Goal: Task Accomplishment & Management: Manage account settings

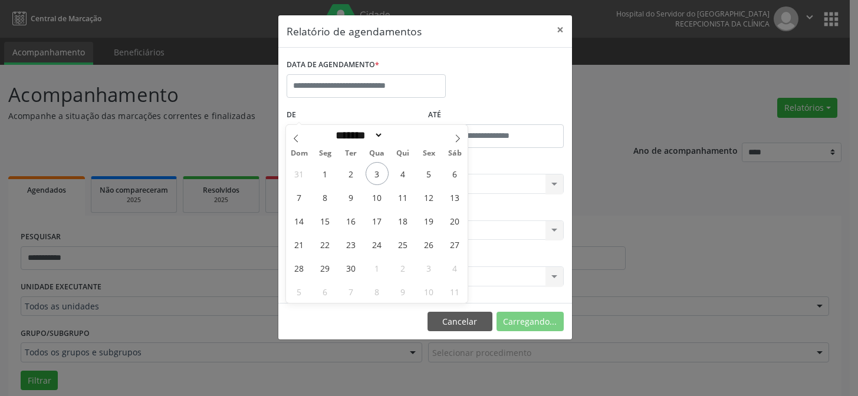
select select "*"
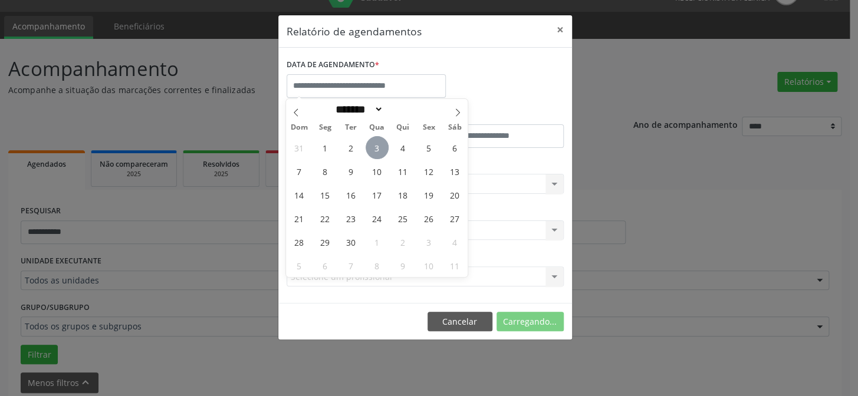
click at [385, 150] on span "3" at bounding box center [376, 147] width 23 height 23
type input "**********"
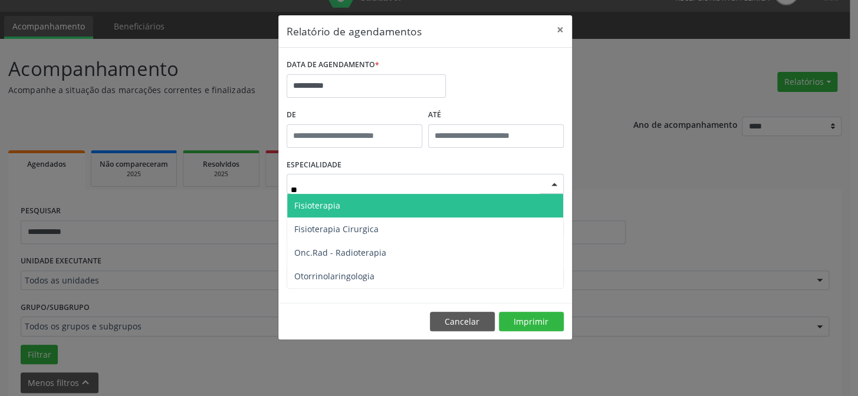
type input "***"
click at [341, 210] on span "Otorrinolaringologia" at bounding box center [334, 205] width 80 height 11
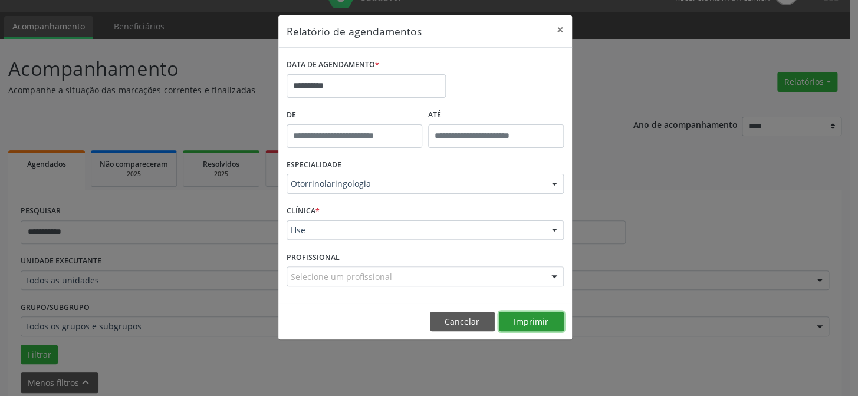
click at [507, 322] on button "Imprimir" at bounding box center [531, 322] width 65 height 20
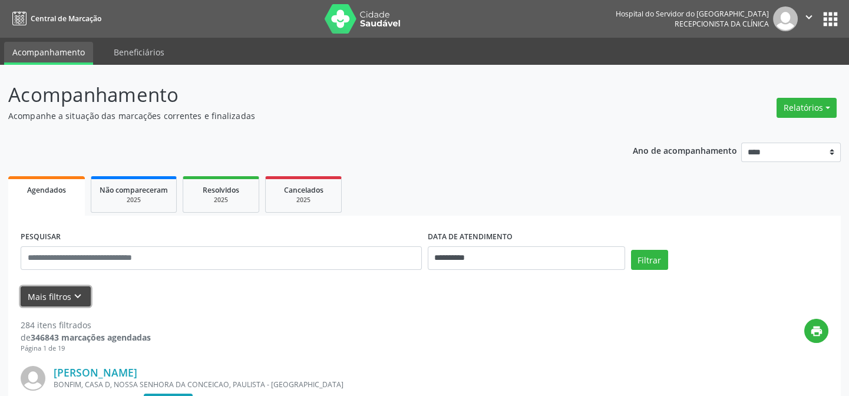
click at [83, 292] on button "Mais filtros keyboard_arrow_down" at bounding box center [56, 296] width 70 height 21
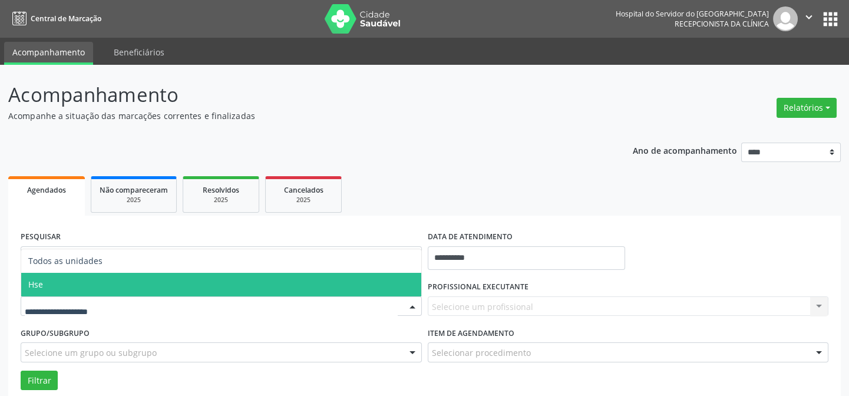
click at [123, 288] on span "Hse" at bounding box center [221, 285] width 400 height 24
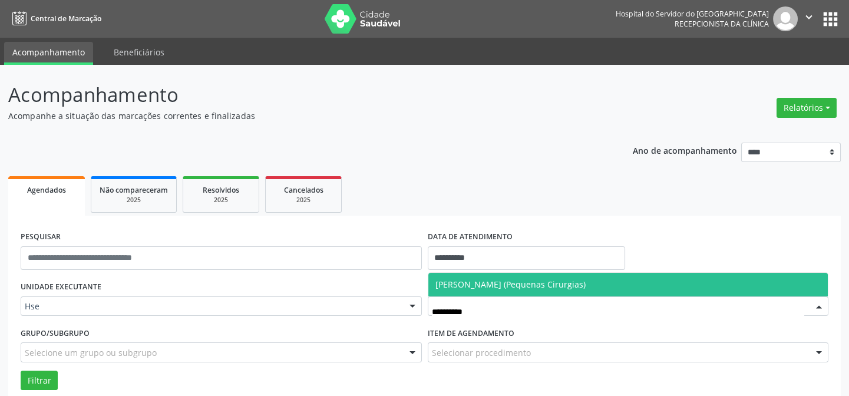
click at [492, 279] on span "[PERSON_NAME] (Pequenas Cirurgias)" at bounding box center [511, 284] width 150 height 11
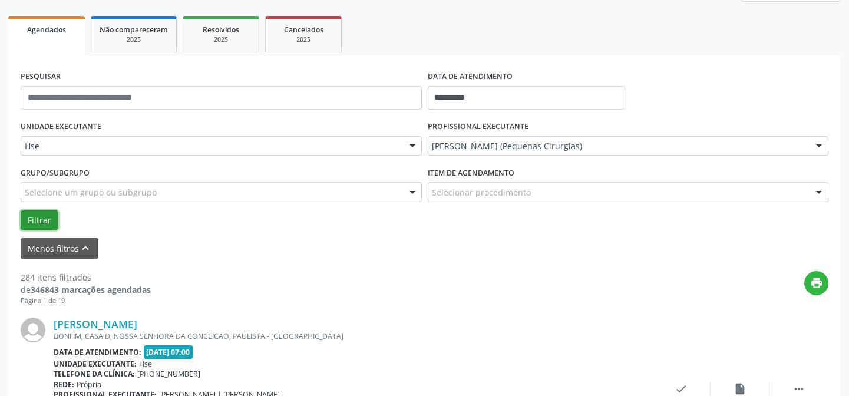
click at [37, 210] on button "Filtrar" at bounding box center [39, 220] width 37 height 20
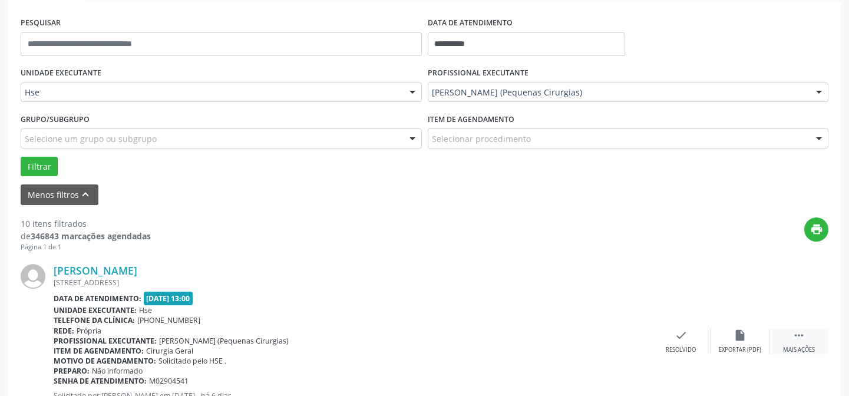
click at [791, 340] on div " Mais ações" at bounding box center [799, 341] width 59 height 25
click at [749, 332] on div "alarm_off Não compareceu" at bounding box center [740, 341] width 59 height 25
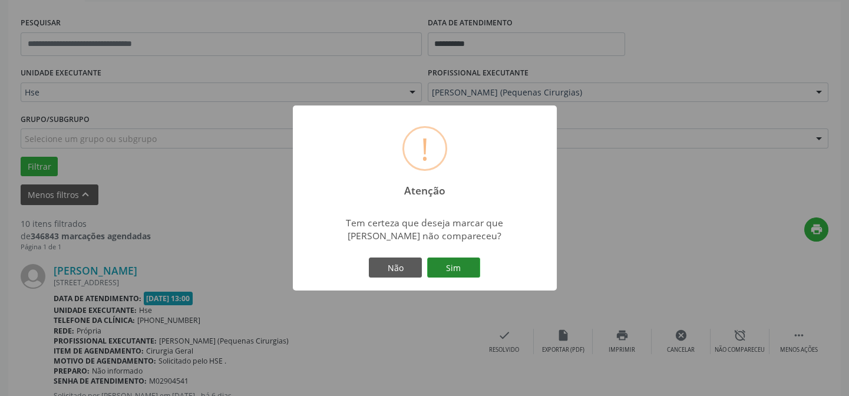
click at [462, 278] on button "Sim" at bounding box center [453, 268] width 53 height 20
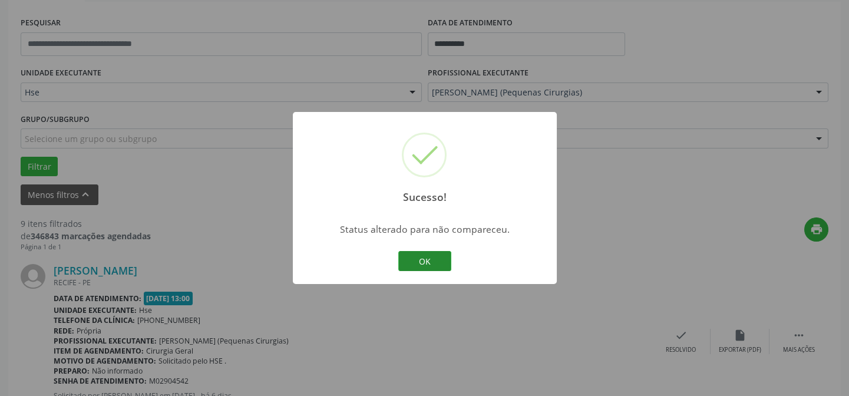
click at [442, 261] on button "OK" at bounding box center [424, 261] width 53 height 20
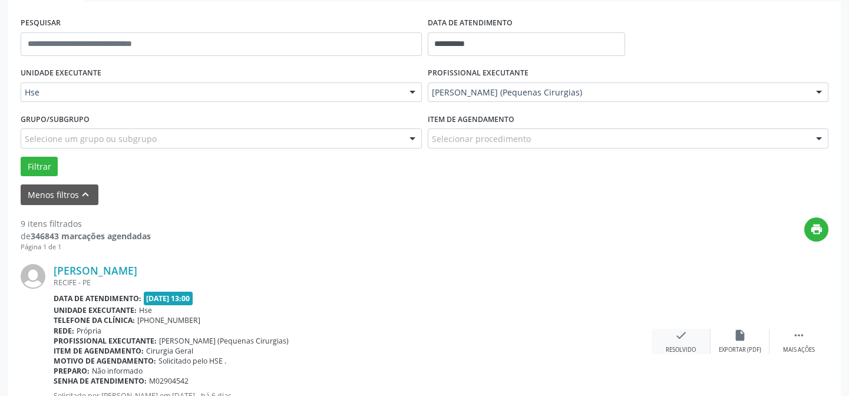
click at [667, 336] on div "check Resolvido" at bounding box center [681, 341] width 59 height 25
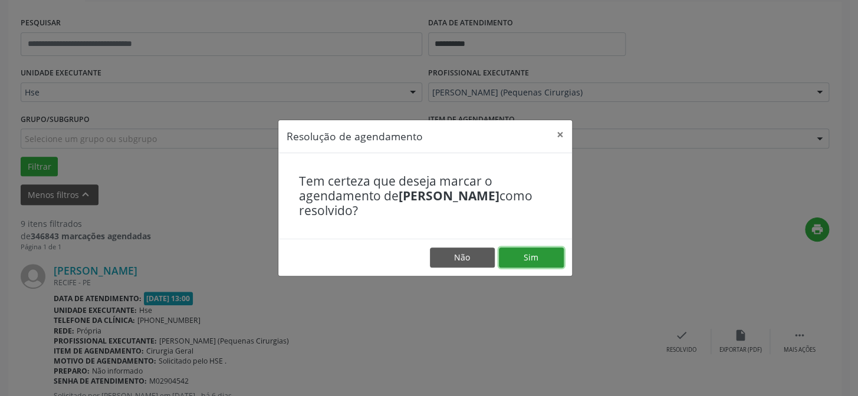
click at [525, 261] on button "Sim" at bounding box center [531, 258] width 65 height 20
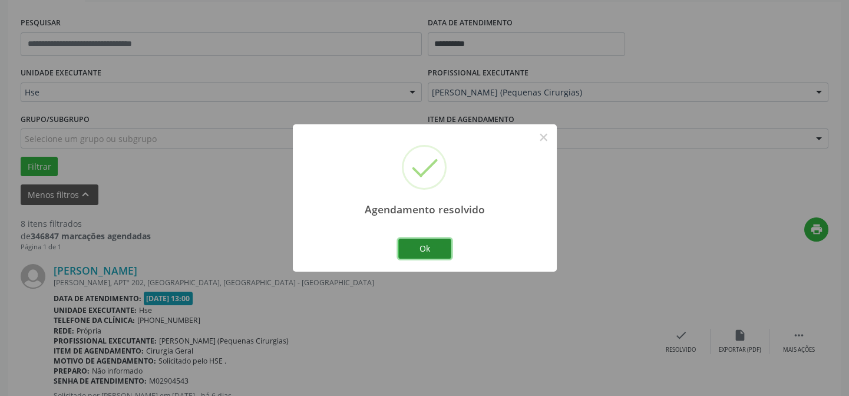
click at [421, 252] on button "Ok" at bounding box center [424, 249] width 53 height 20
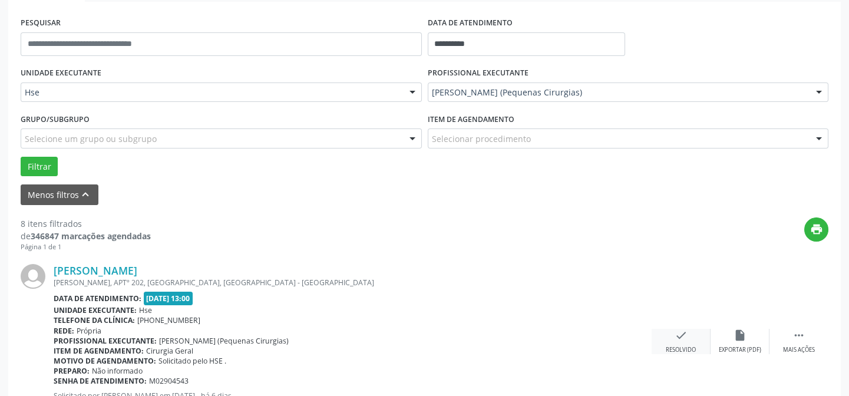
click at [681, 337] on icon "check" at bounding box center [681, 335] width 13 height 13
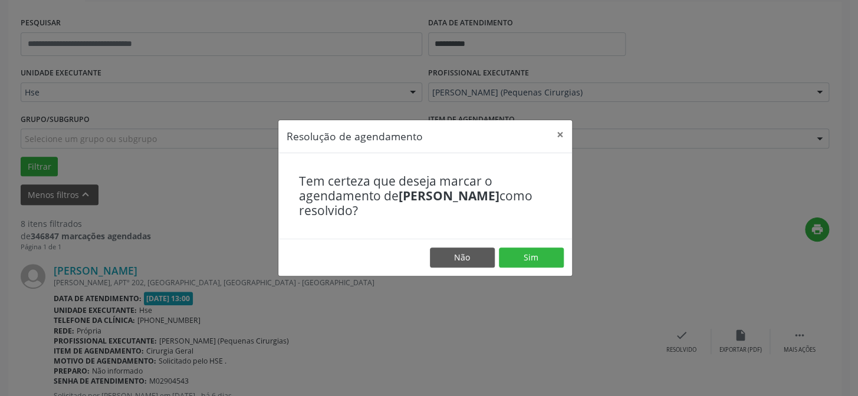
click at [564, 255] on footer "Não Sim" at bounding box center [425, 257] width 294 height 37
click at [548, 257] on button "Sim" at bounding box center [531, 258] width 65 height 20
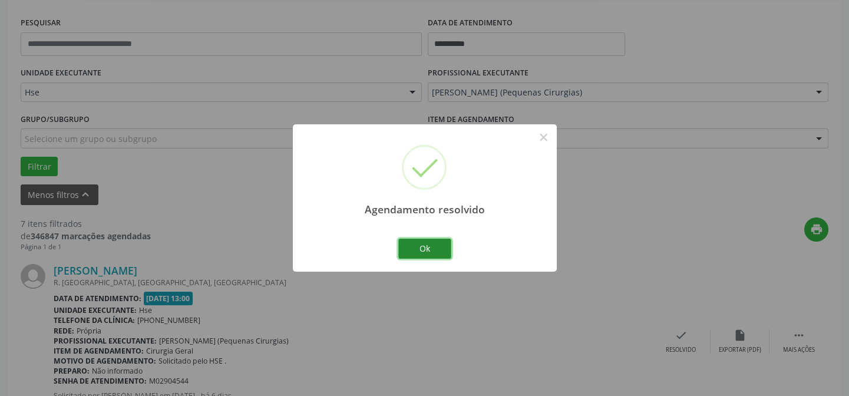
click at [450, 248] on button "Ok" at bounding box center [424, 249] width 53 height 20
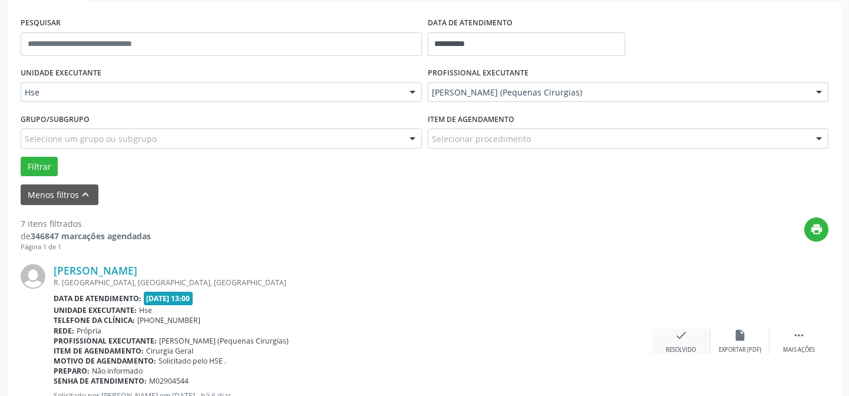
click at [678, 331] on icon "check" at bounding box center [681, 335] width 13 height 13
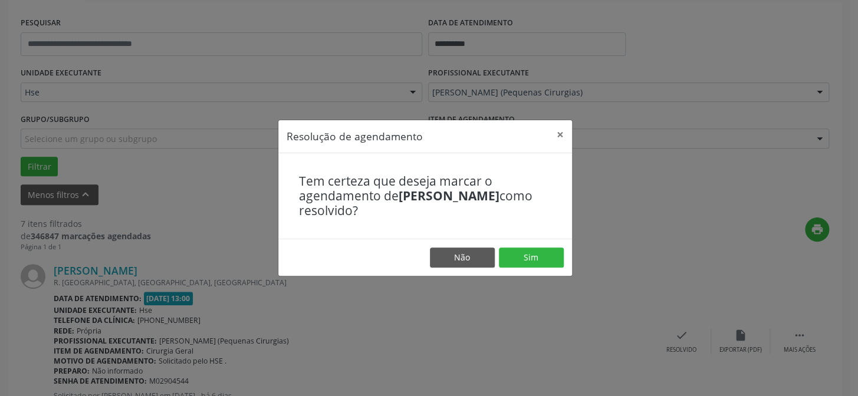
click at [563, 250] on footer "Não Sim" at bounding box center [425, 257] width 294 height 37
click at [554, 259] on button "Sim" at bounding box center [531, 258] width 65 height 20
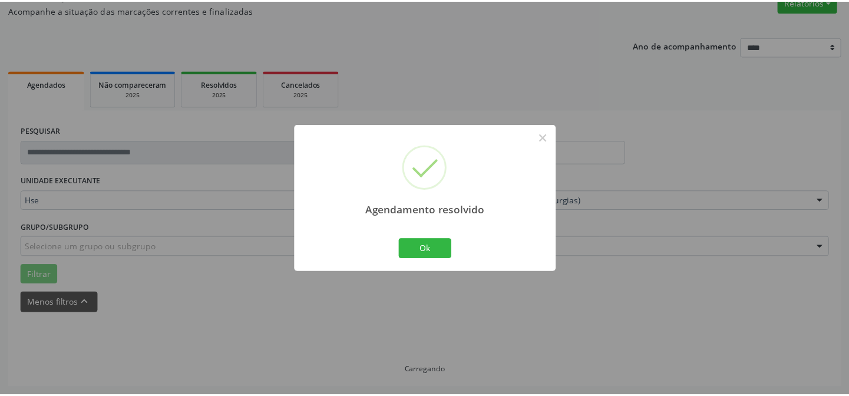
scroll to position [105, 0]
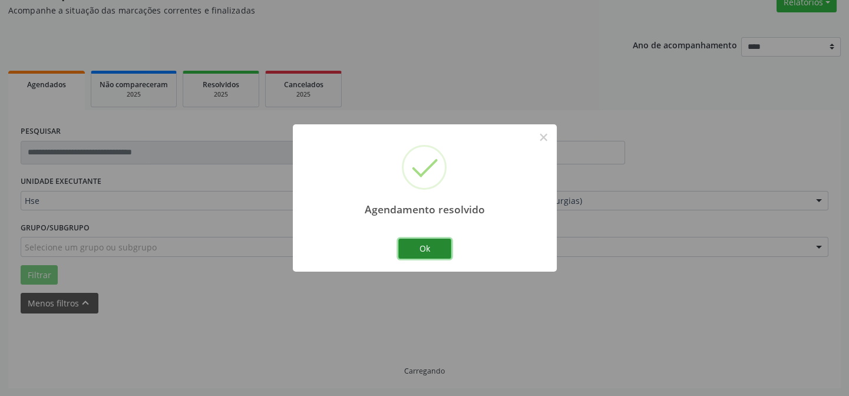
click at [419, 244] on button "Ok" at bounding box center [424, 249] width 53 height 20
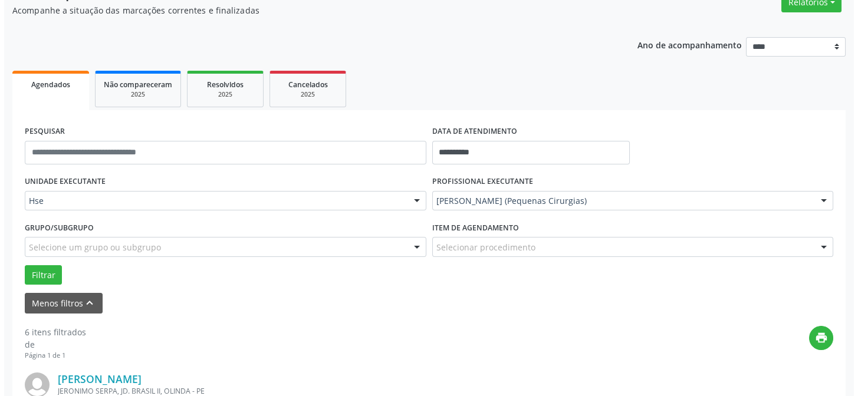
scroll to position [159, 0]
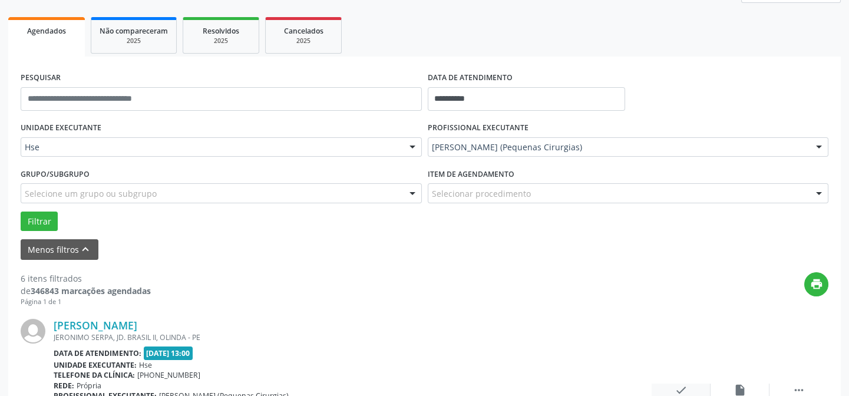
click at [684, 384] on icon "check" at bounding box center [681, 390] width 13 height 13
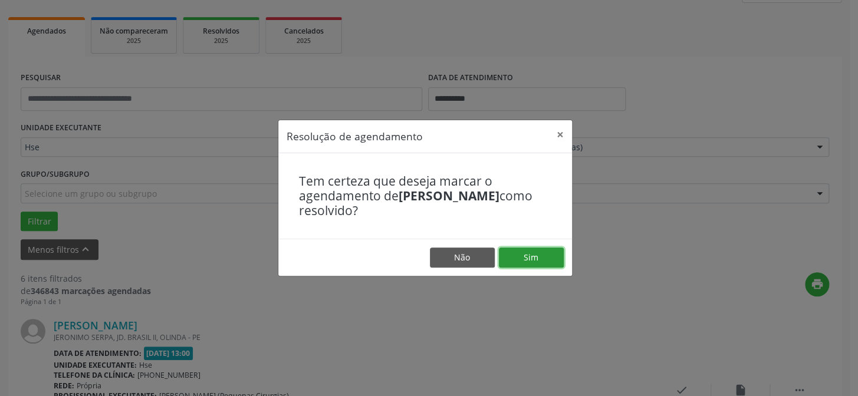
click at [535, 258] on button "Sim" at bounding box center [531, 258] width 65 height 20
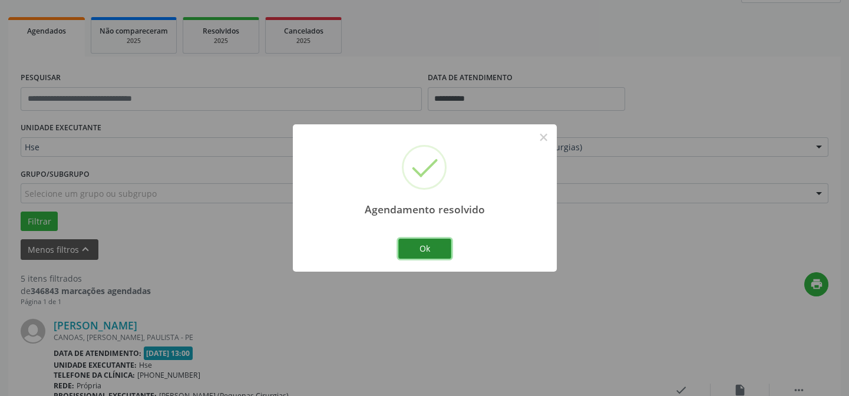
click at [406, 246] on button "Ok" at bounding box center [424, 249] width 53 height 20
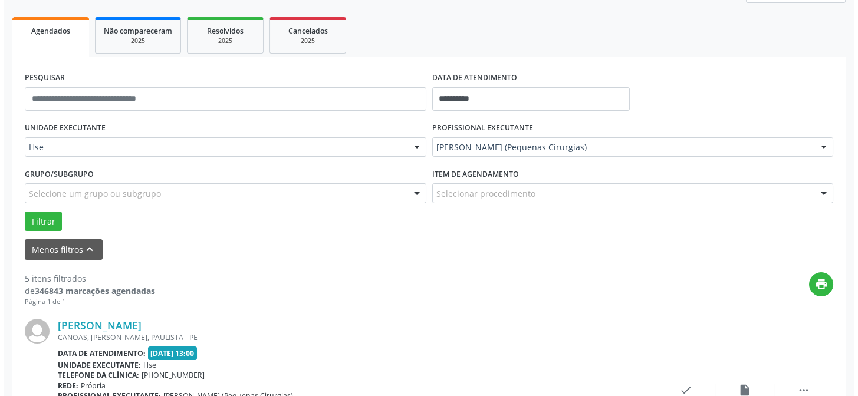
scroll to position [266, 0]
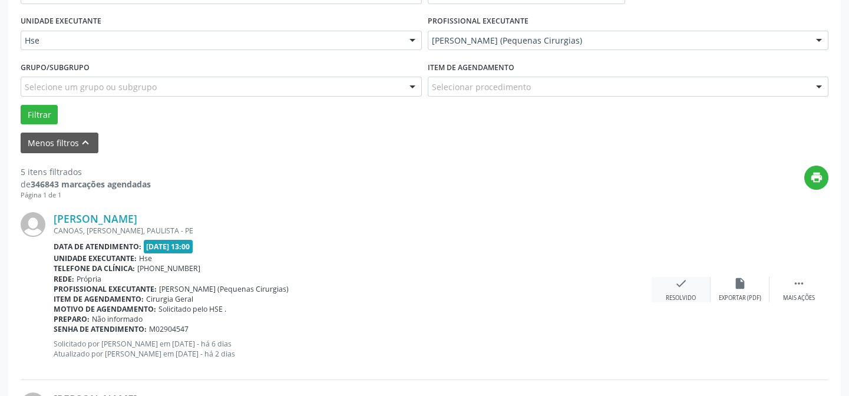
click at [684, 283] on icon "check" at bounding box center [681, 283] width 13 height 13
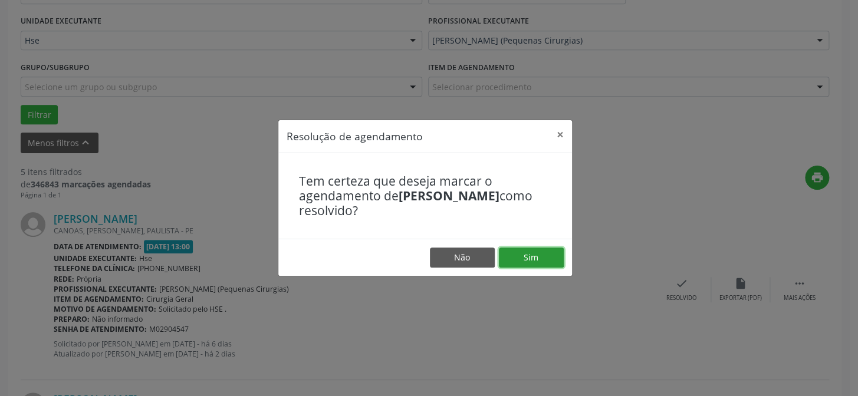
click at [548, 251] on button "Sim" at bounding box center [531, 258] width 65 height 20
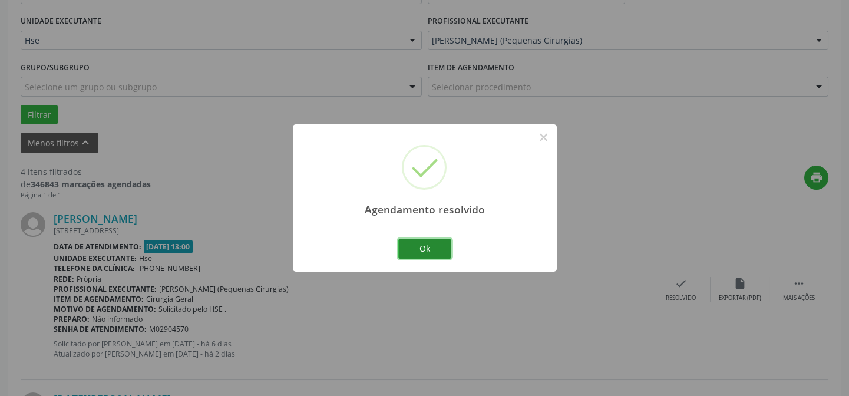
click at [430, 245] on button "Ok" at bounding box center [424, 249] width 53 height 20
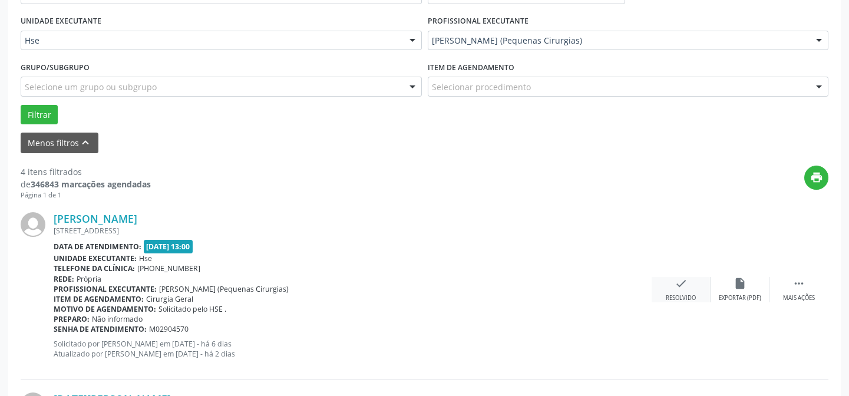
click at [687, 282] on icon "check" at bounding box center [681, 283] width 13 height 13
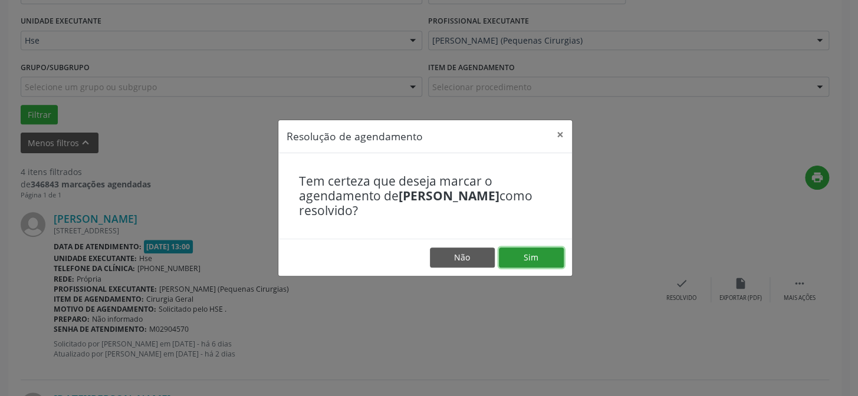
click at [551, 255] on button "Sim" at bounding box center [531, 258] width 65 height 20
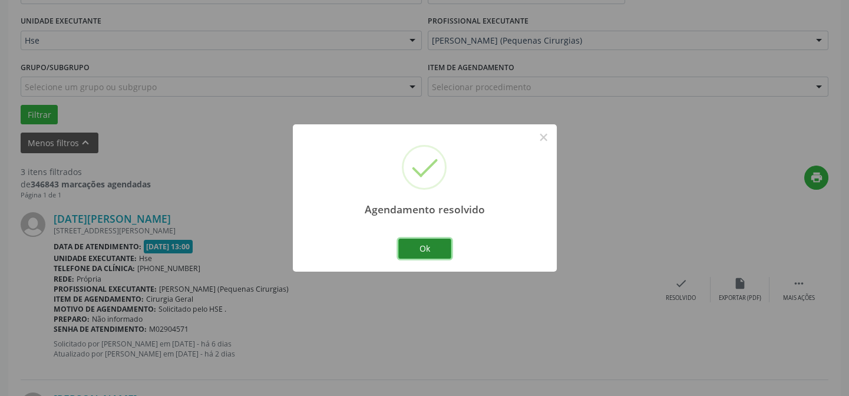
click at [426, 253] on button "Ok" at bounding box center [424, 249] width 53 height 20
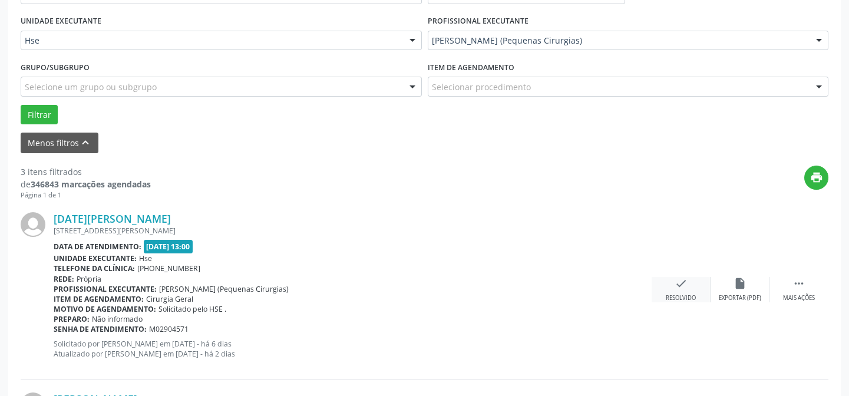
click at [692, 294] on div "Resolvido" at bounding box center [681, 298] width 30 height 8
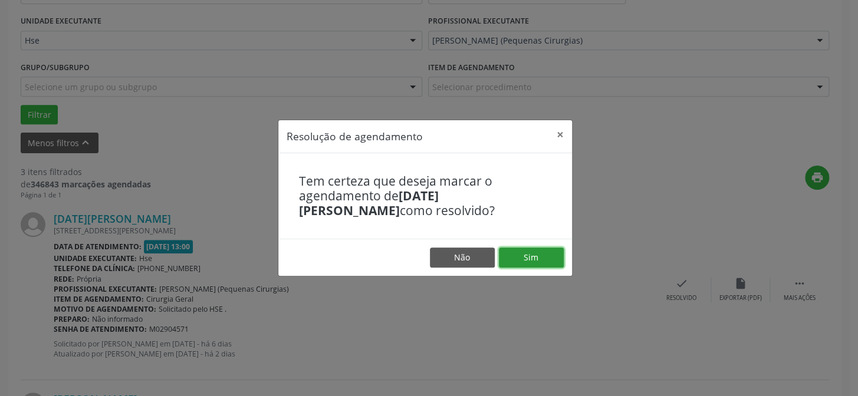
click at [536, 261] on button "Sim" at bounding box center [531, 258] width 65 height 20
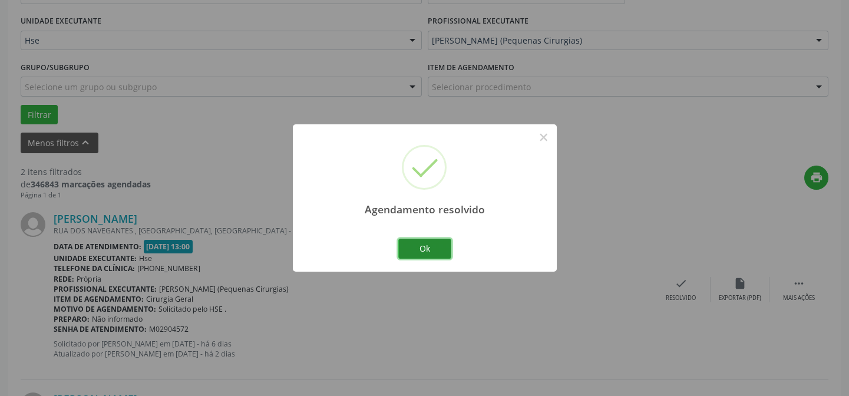
click at [418, 249] on button "Ok" at bounding box center [424, 249] width 53 height 20
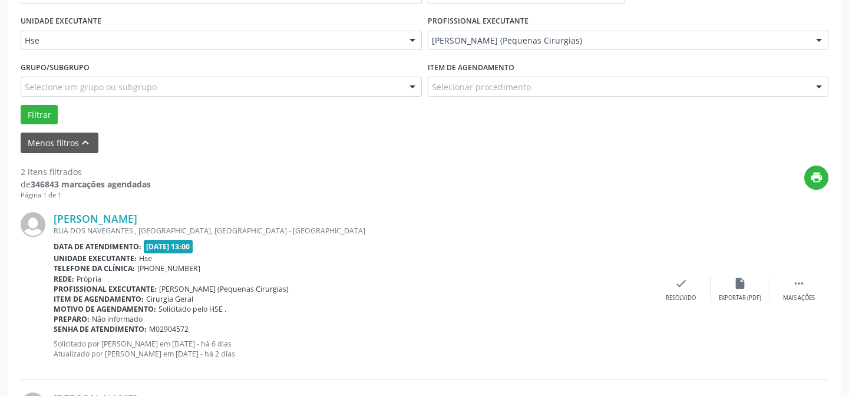
drag, startPoint x: 670, startPoint y: 275, endPoint x: 650, endPoint y: 274, distance: 19.5
click at [670, 275] on div "[PERSON_NAME] [GEOGRAPHIC_DATA] , [GEOGRAPHIC_DATA], [GEOGRAPHIC_DATA] Data de …" at bounding box center [425, 290] width 808 height 180
click at [668, 288] on div "check Resolvido" at bounding box center [681, 289] width 59 height 25
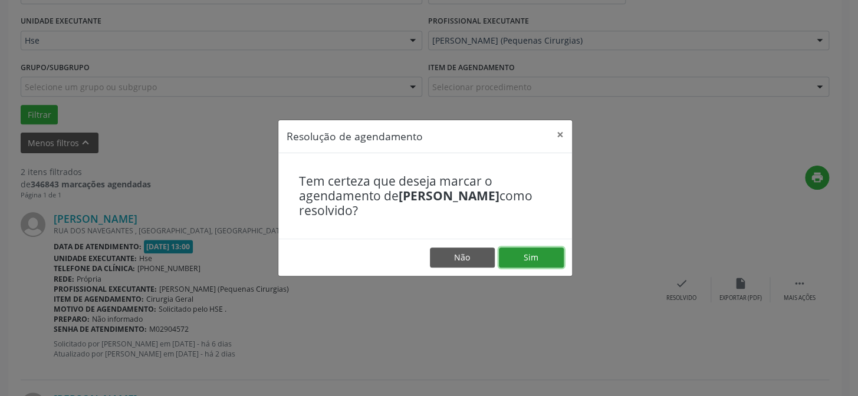
click at [538, 251] on button "Sim" at bounding box center [531, 258] width 65 height 20
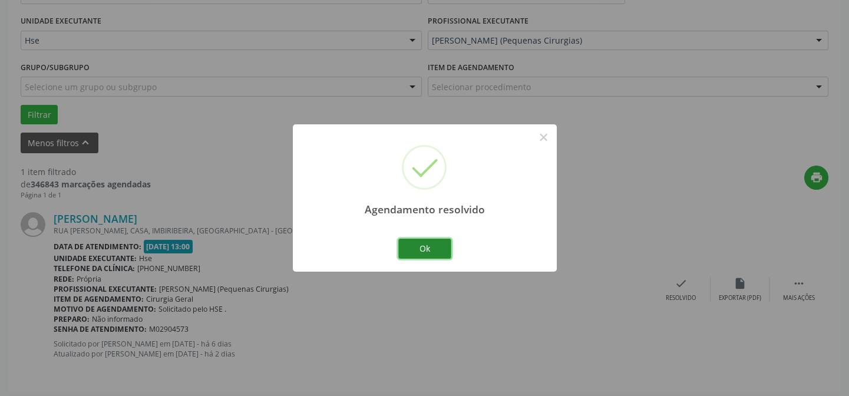
click at [429, 249] on button "Ok" at bounding box center [424, 249] width 53 height 20
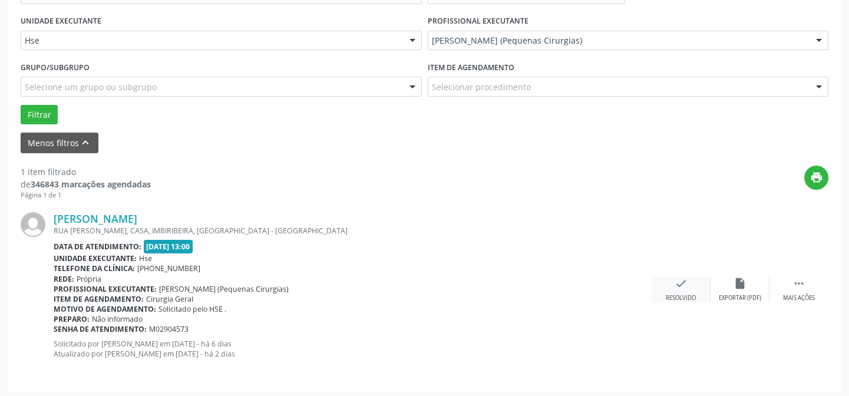
click at [664, 282] on div "check Resolvido" at bounding box center [681, 289] width 59 height 25
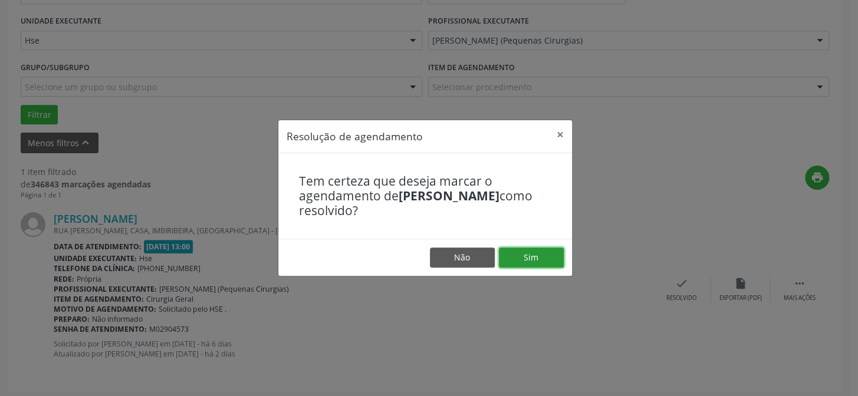
click at [548, 253] on button "Sim" at bounding box center [531, 258] width 65 height 20
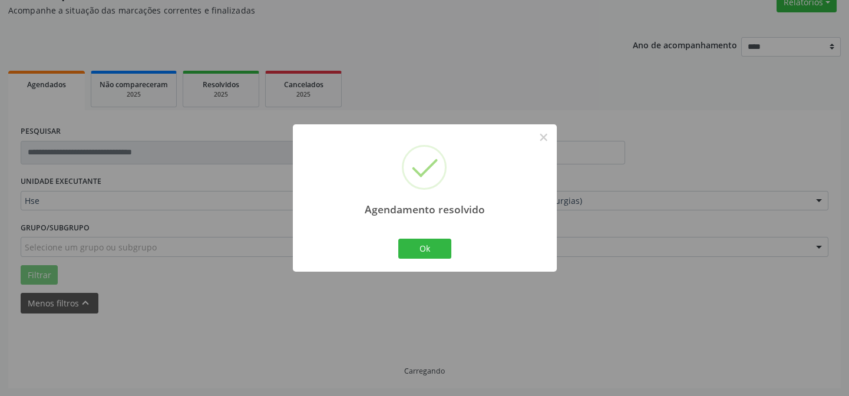
scroll to position [80, 0]
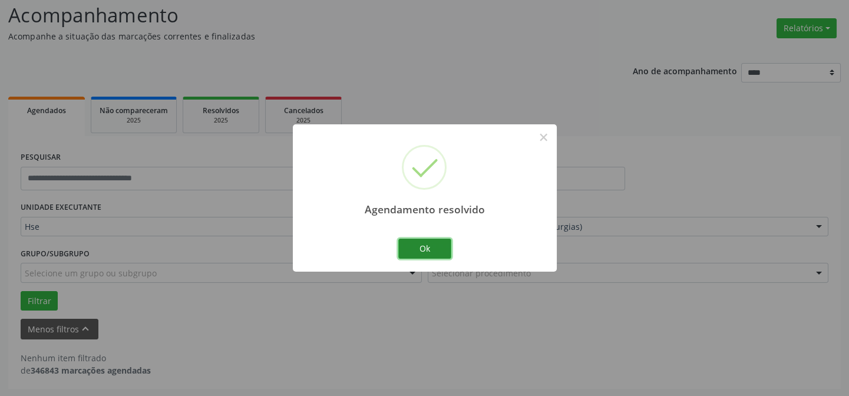
click at [437, 248] on button "Ok" at bounding box center [424, 249] width 53 height 20
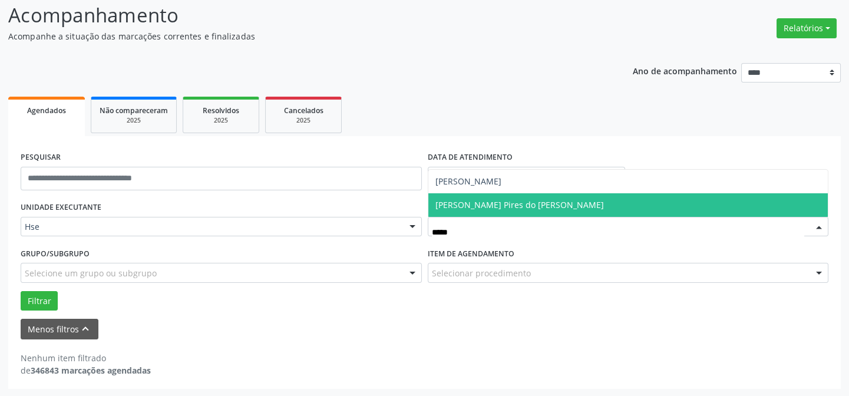
type input "******"
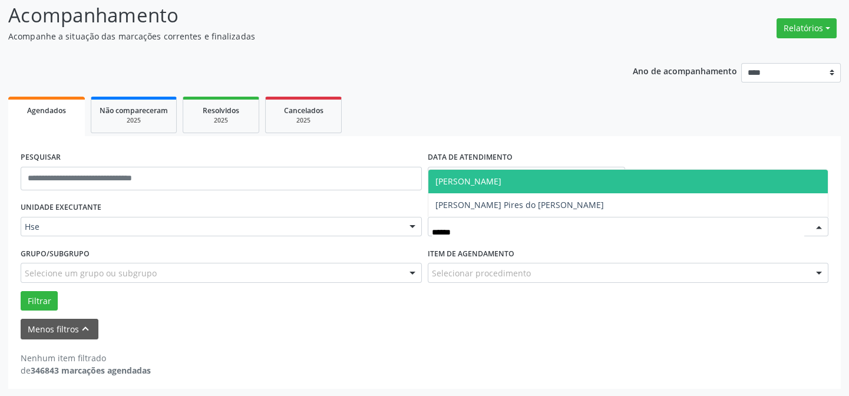
click at [481, 176] on span "[PERSON_NAME]" at bounding box center [469, 181] width 66 height 11
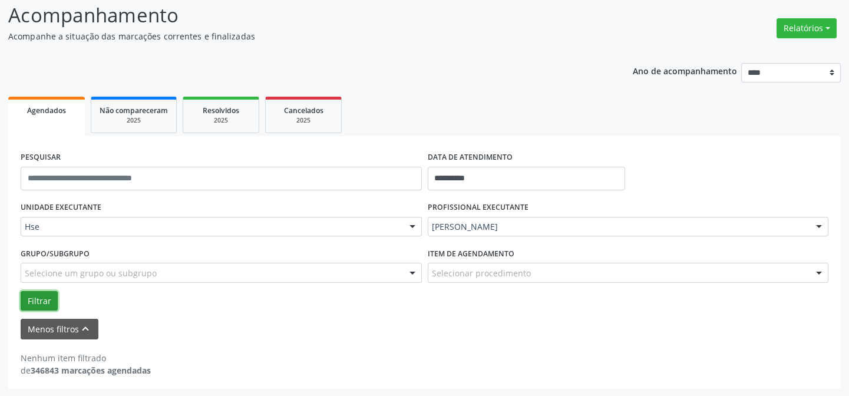
click at [22, 296] on button "Filtrar" at bounding box center [39, 301] width 37 height 20
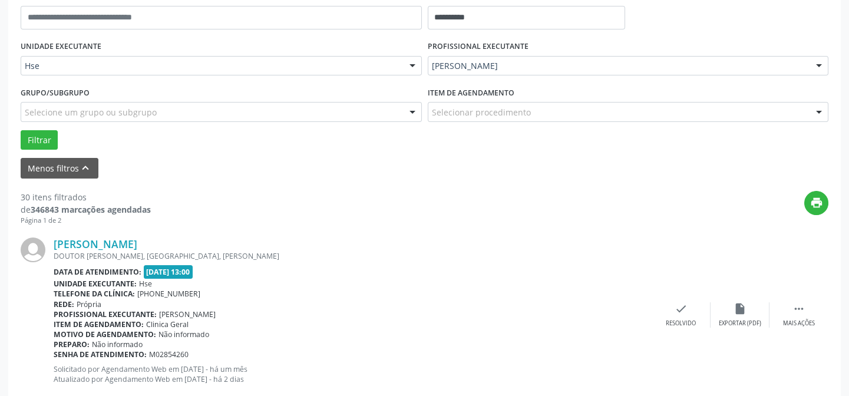
scroll to position [133, 0]
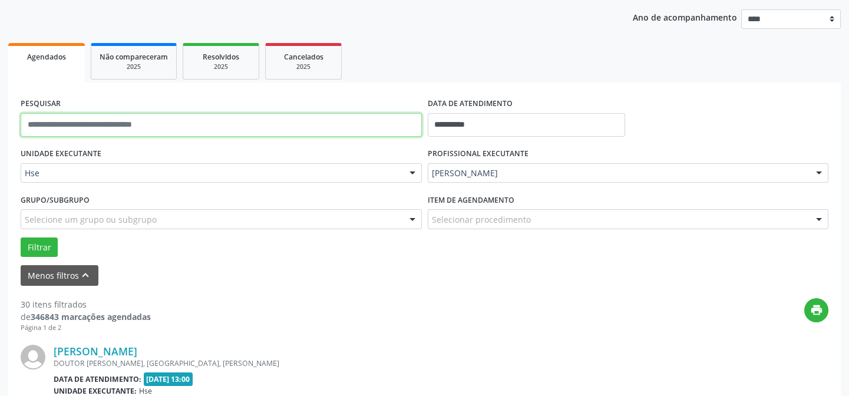
click at [130, 125] on input "text" at bounding box center [221, 125] width 401 height 24
click at [21, 238] on button "Filtrar" at bounding box center [39, 248] width 37 height 20
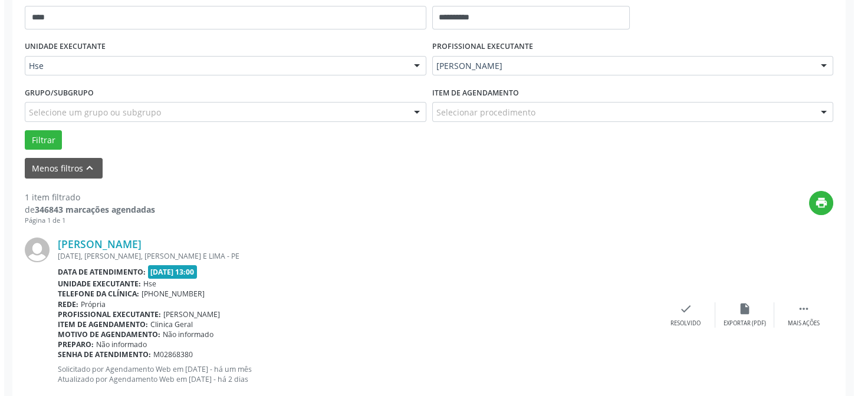
scroll to position [269, 0]
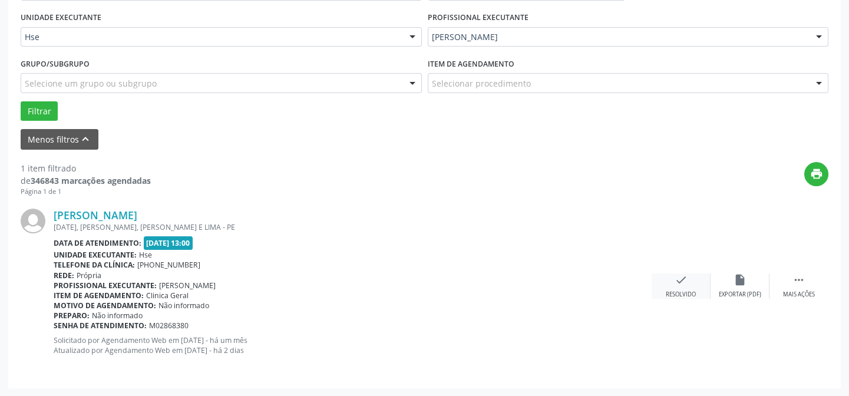
click at [680, 282] on icon "check" at bounding box center [681, 279] width 13 height 13
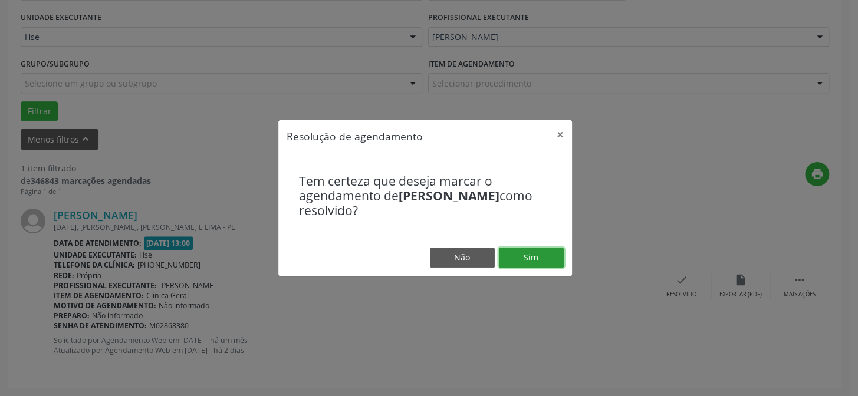
click at [538, 255] on button "Sim" at bounding box center [531, 258] width 65 height 20
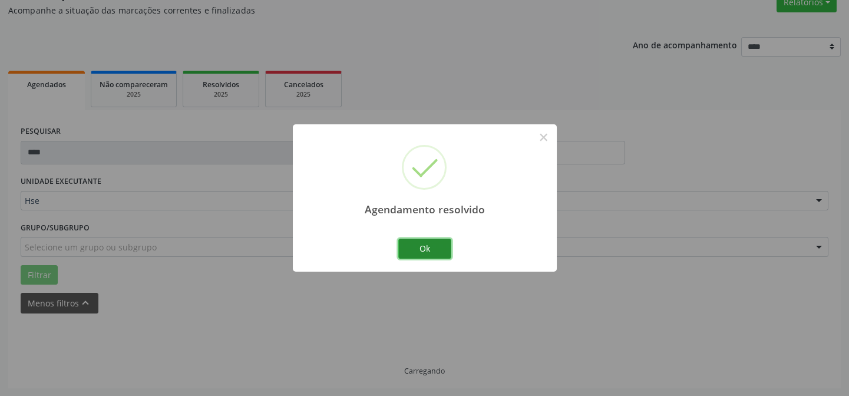
click at [419, 240] on button "Ok" at bounding box center [424, 249] width 53 height 20
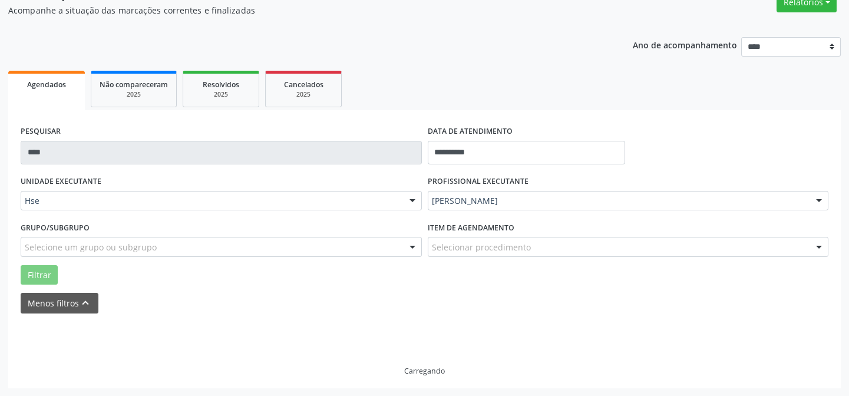
scroll to position [80, 0]
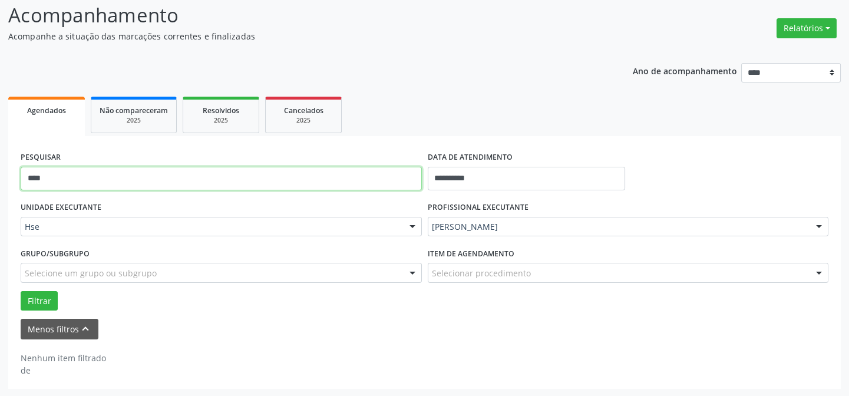
click at [240, 177] on input "****" at bounding box center [221, 179] width 401 height 24
click at [21, 291] on button "Filtrar" at bounding box center [39, 301] width 37 height 20
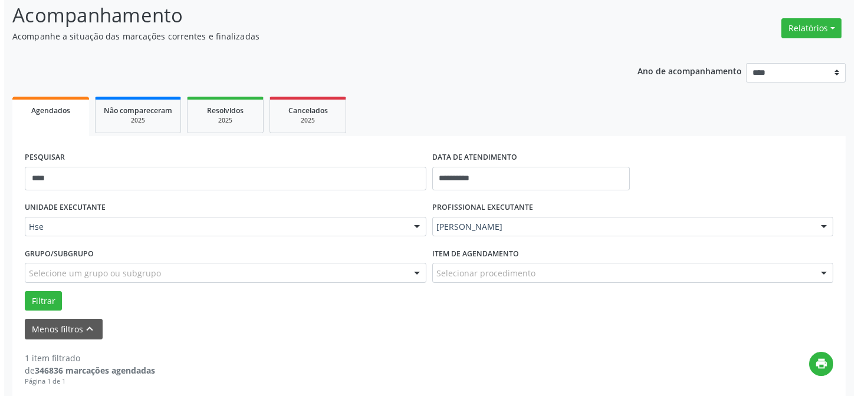
scroll to position [269, 0]
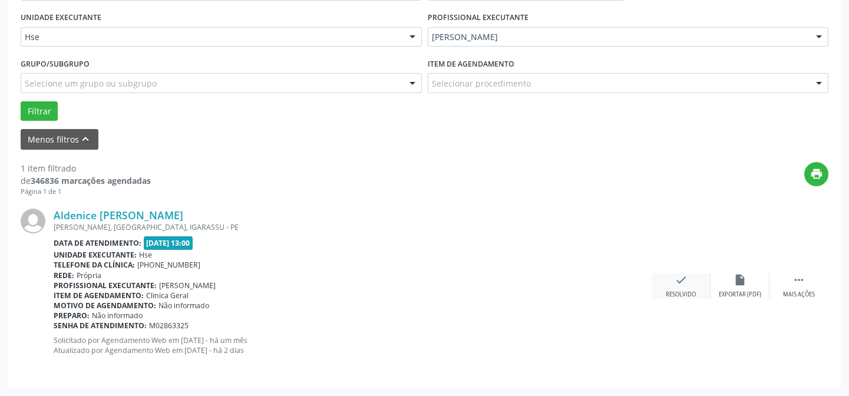
click at [683, 284] on icon "check" at bounding box center [681, 279] width 13 height 13
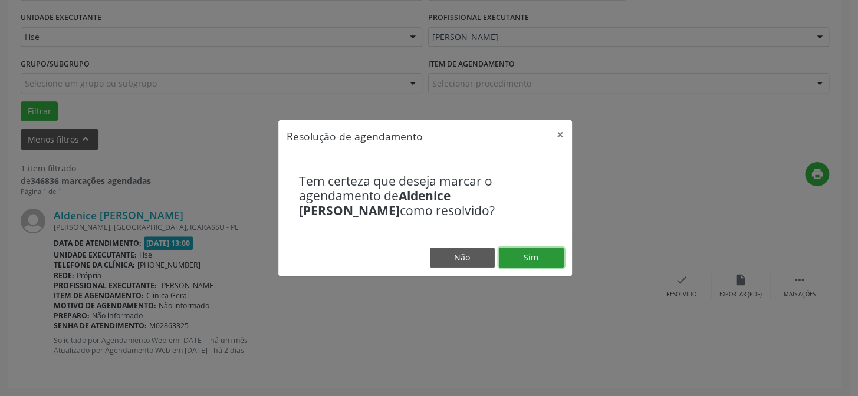
click at [523, 248] on button "Sim" at bounding box center [531, 258] width 65 height 20
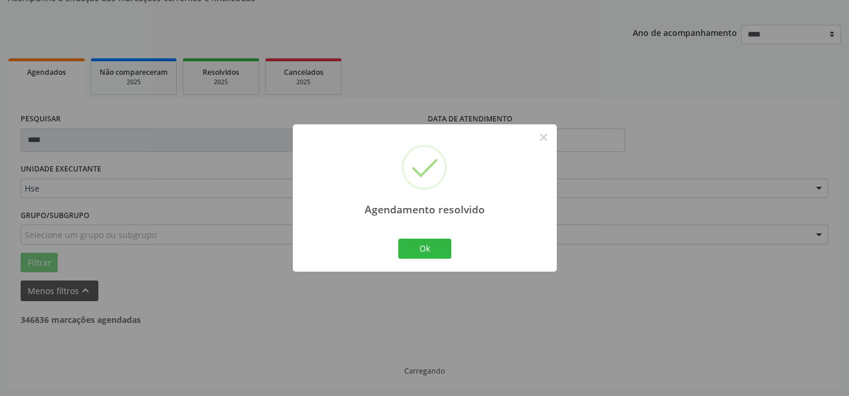
scroll to position [80, 0]
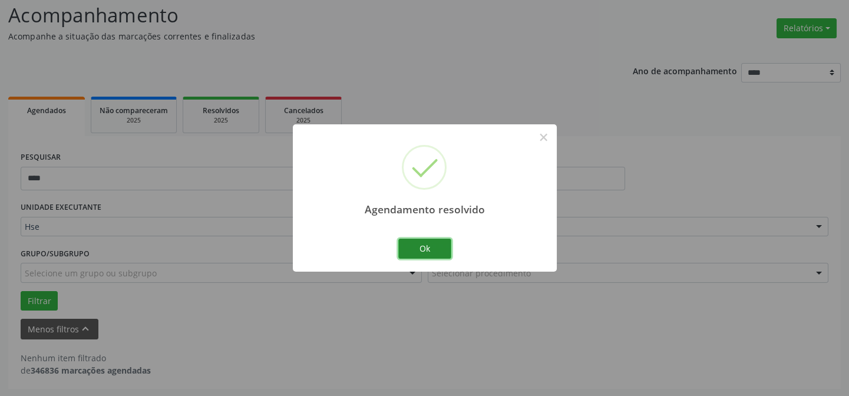
click at [413, 247] on button "Ok" at bounding box center [424, 249] width 53 height 20
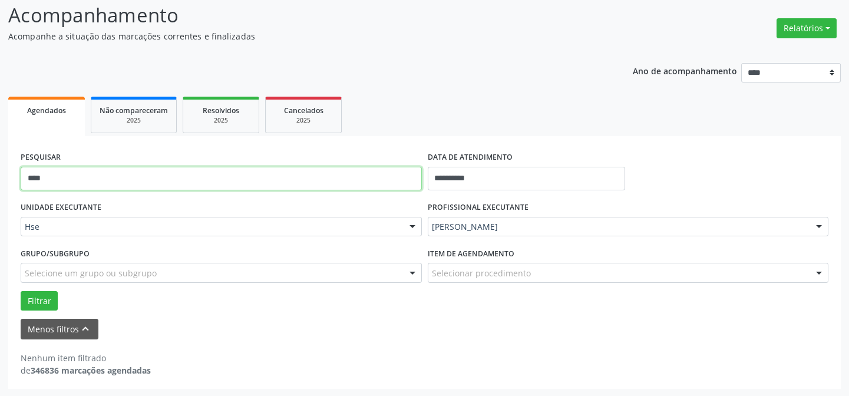
click at [308, 177] on input "****" at bounding box center [221, 179] width 401 height 24
click at [21, 291] on button "Filtrar" at bounding box center [39, 301] width 37 height 20
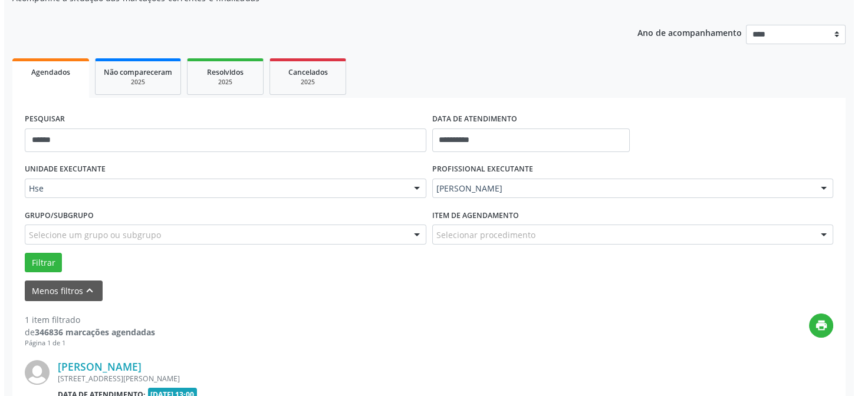
scroll to position [269, 0]
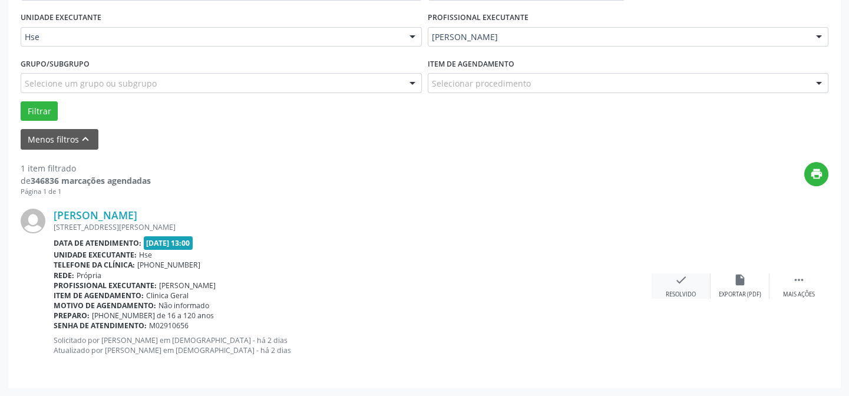
click at [679, 291] on div "Resolvido" at bounding box center [681, 295] width 30 height 8
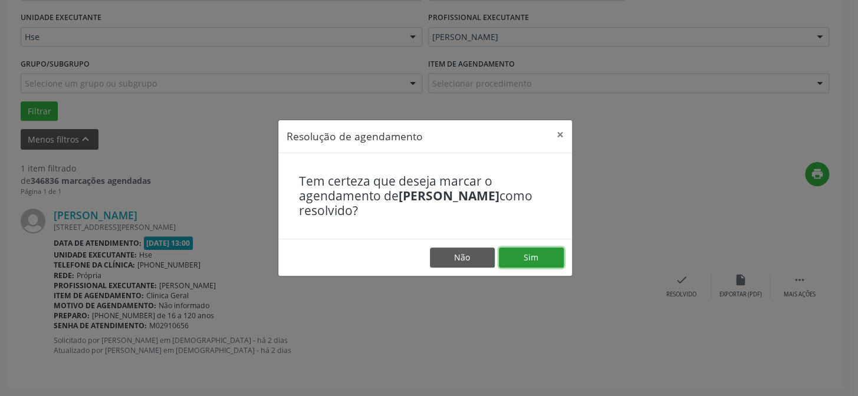
click at [542, 261] on button "Sim" at bounding box center [531, 258] width 65 height 20
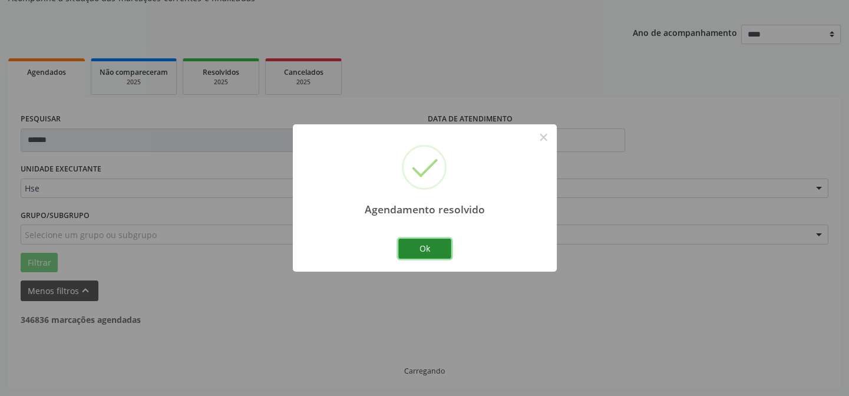
click at [408, 246] on button "Ok" at bounding box center [424, 249] width 53 height 20
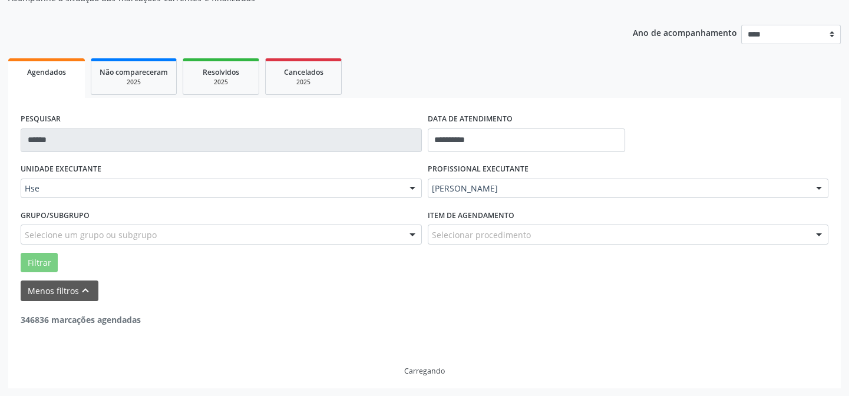
scroll to position [80, 0]
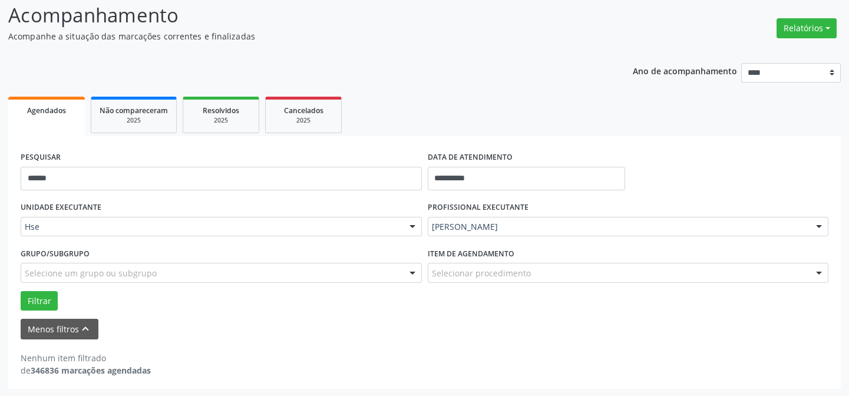
click at [120, 163] on div "PESQUISAR ******" at bounding box center [221, 174] width 407 height 50
click at [118, 169] on input "******" at bounding box center [221, 179] width 401 height 24
click at [21, 291] on button "Filtrar" at bounding box center [39, 301] width 37 height 20
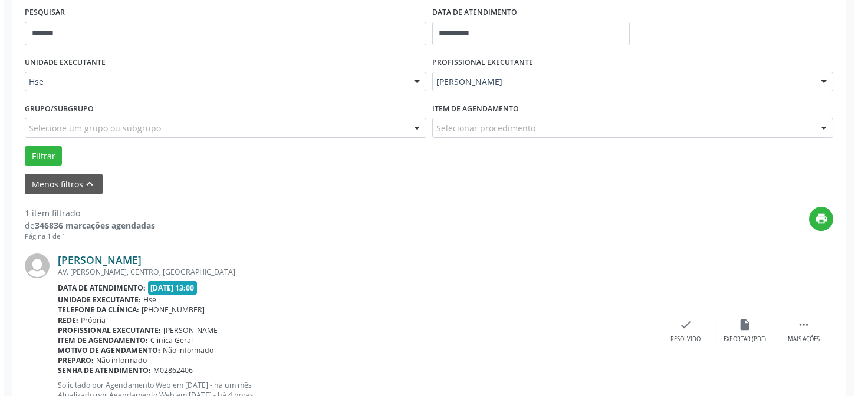
scroll to position [269, 0]
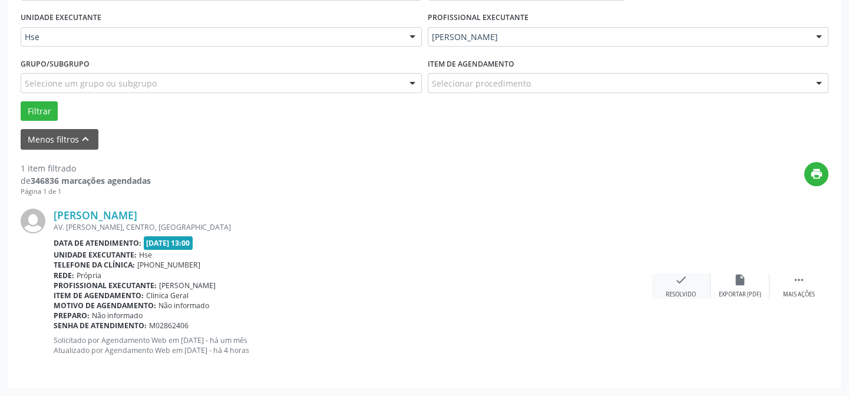
click at [658, 291] on div "check Resolvido" at bounding box center [681, 285] width 59 height 25
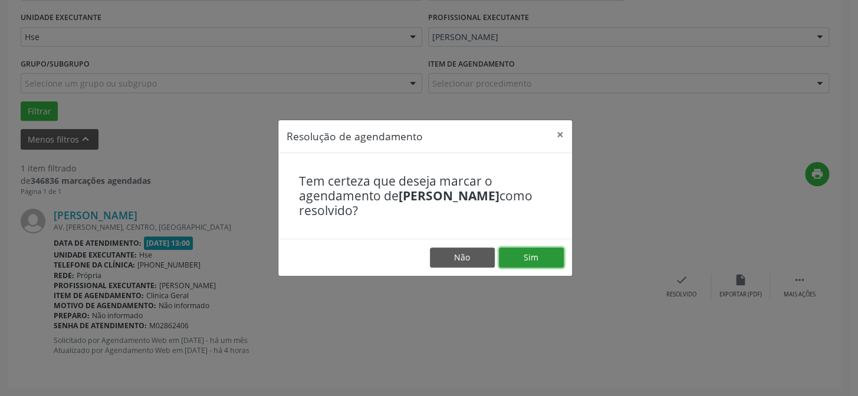
click at [551, 257] on button "Sim" at bounding box center [531, 258] width 65 height 20
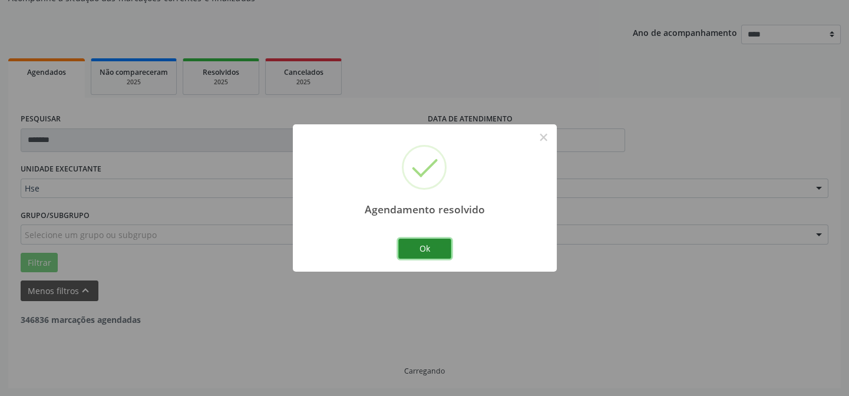
click at [428, 248] on button "Ok" at bounding box center [424, 249] width 53 height 20
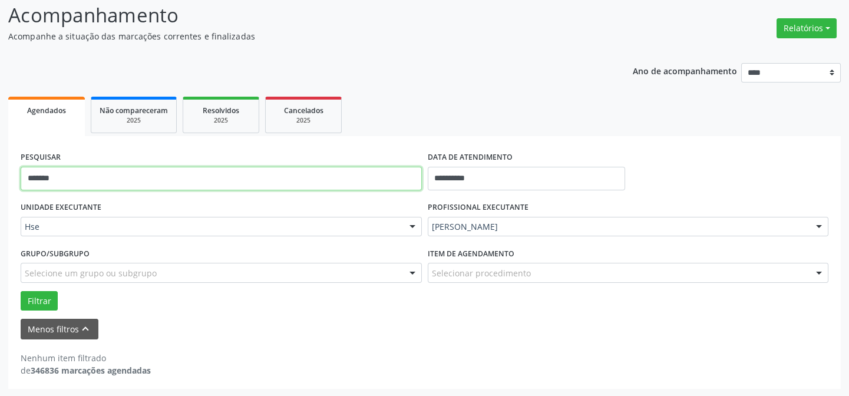
click at [149, 167] on input "*******" at bounding box center [221, 179] width 401 height 24
type input "******"
click at [21, 291] on button "Filtrar" at bounding box center [39, 301] width 37 height 20
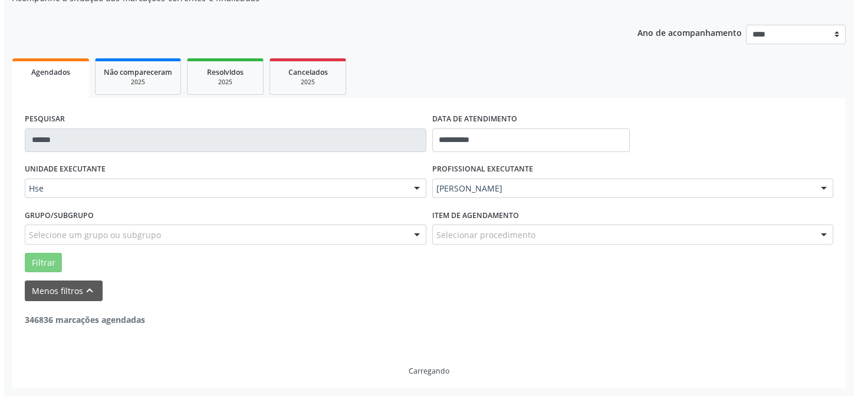
scroll to position [269, 0]
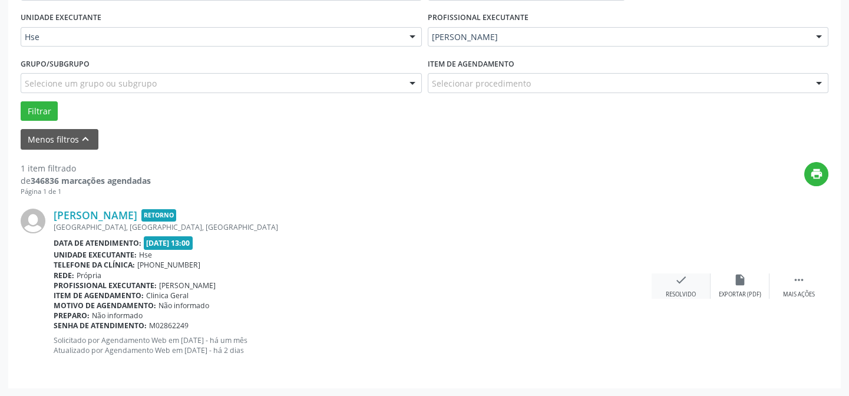
click at [665, 274] on div "check Resolvido" at bounding box center [681, 285] width 59 height 25
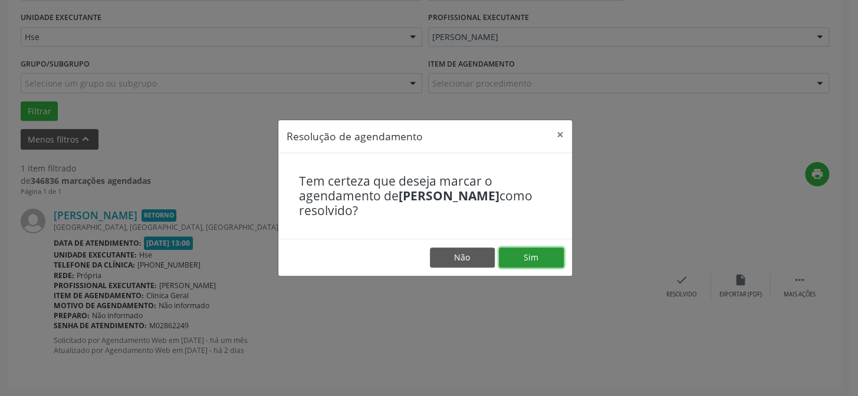
click at [550, 253] on button "Sim" at bounding box center [531, 258] width 65 height 20
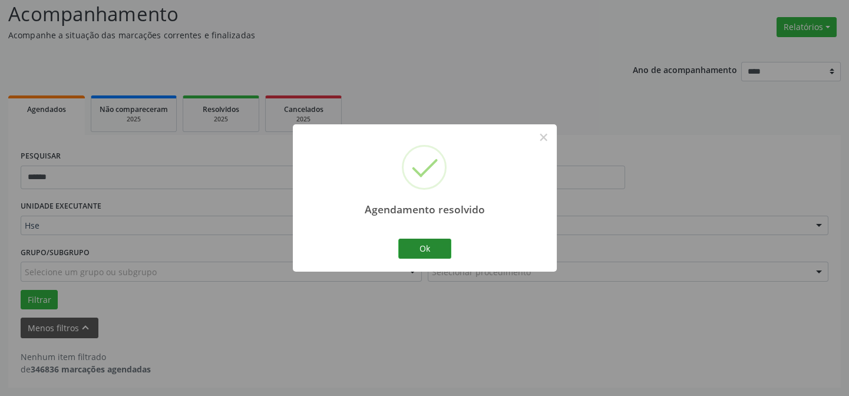
scroll to position [80, 0]
drag, startPoint x: 418, startPoint y: 252, endPoint x: 405, endPoint y: 242, distance: 16.4
click at [416, 251] on button "Ok" at bounding box center [424, 249] width 53 height 20
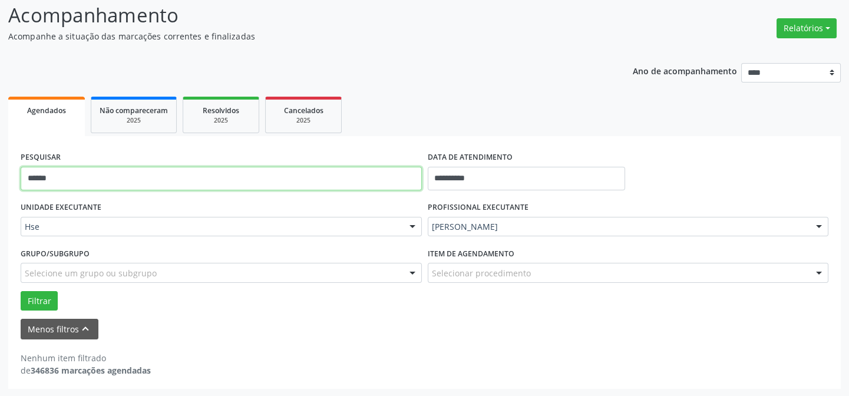
drag, startPoint x: 336, startPoint y: 173, endPoint x: 333, endPoint y: 167, distance: 7.1
click at [333, 167] on input "******" at bounding box center [221, 179] width 401 height 24
click at [333, 165] on div "PESQUISAR ******" at bounding box center [221, 174] width 407 height 50
click at [333, 164] on div "PESQUISAR ******" at bounding box center [221, 174] width 407 height 50
click at [337, 165] on div "PESQUISAR ******" at bounding box center [221, 174] width 407 height 50
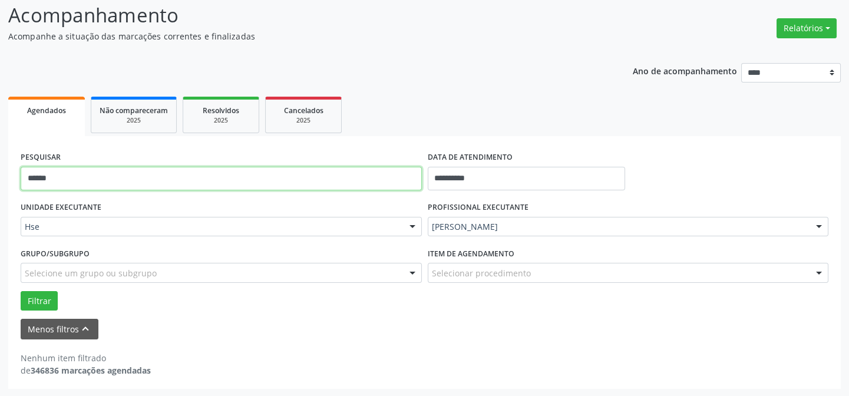
click at [337, 172] on input "******" at bounding box center [221, 179] width 401 height 24
click at [21, 291] on button "Filtrar" at bounding box center [39, 301] width 37 height 20
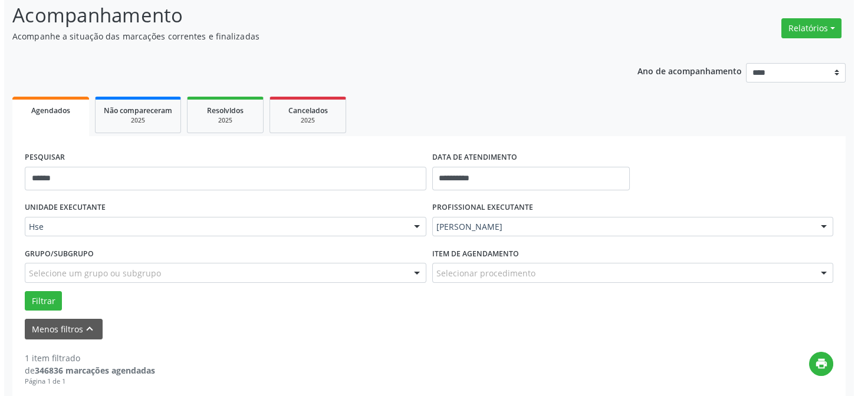
scroll to position [269, 0]
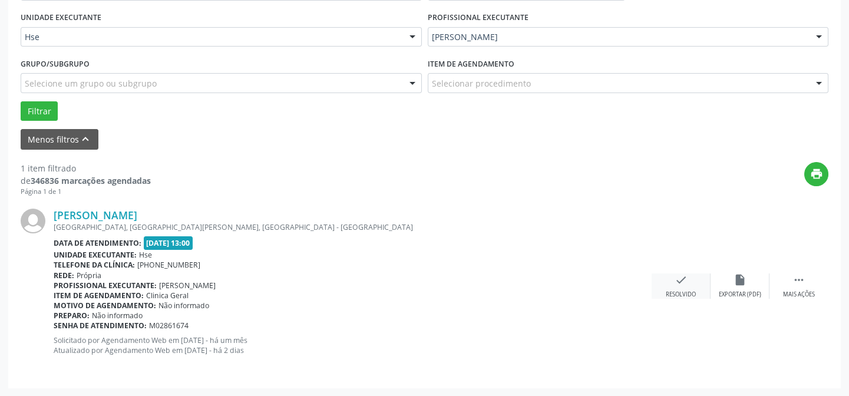
click at [668, 280] on div "check Resolvido" at bounding box center [681, 285] width 59 height 25
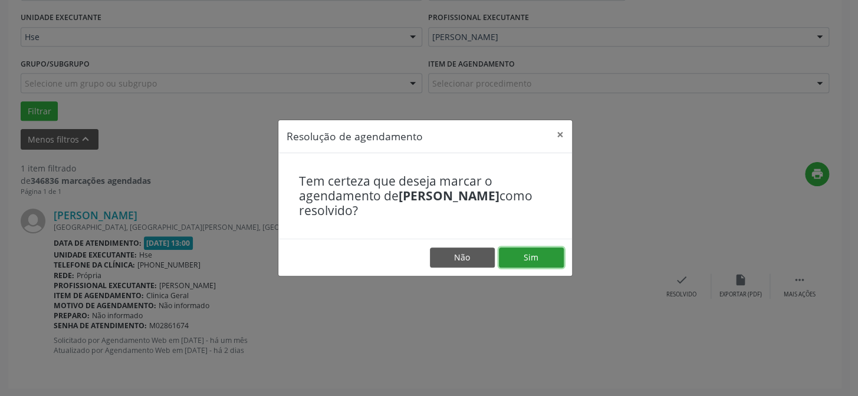
click at [540, 253] on button "Sim" at bounding box center [531, 258] width 65 height 20
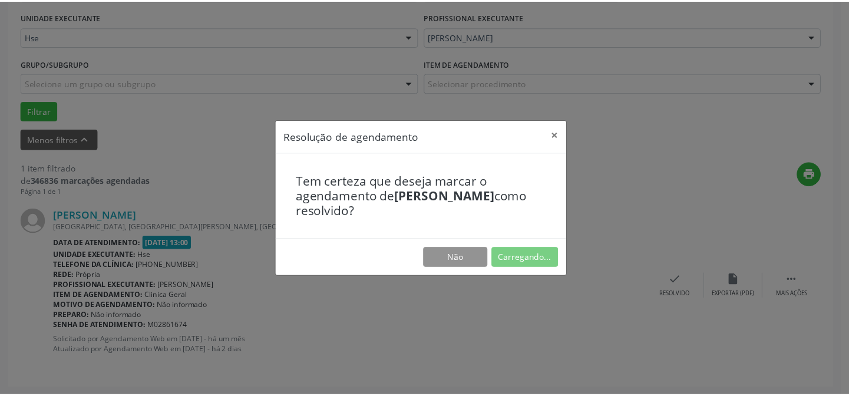
scroll to position [105, 0]
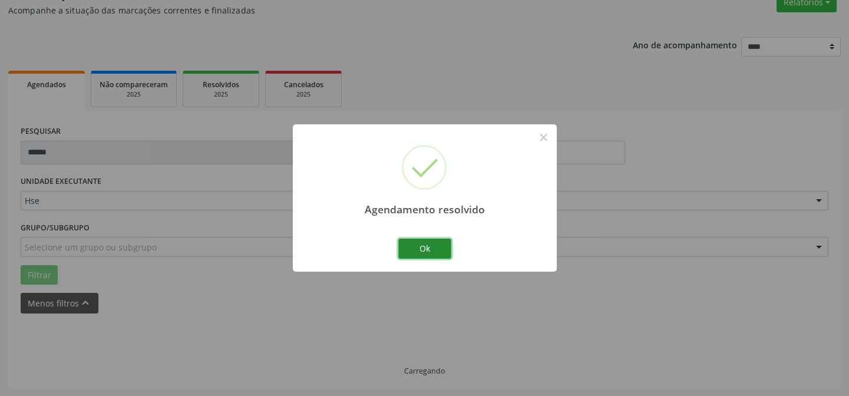
click at [421, 253] on button "Ok" at bounding box center [424, 249] width 53 height 20
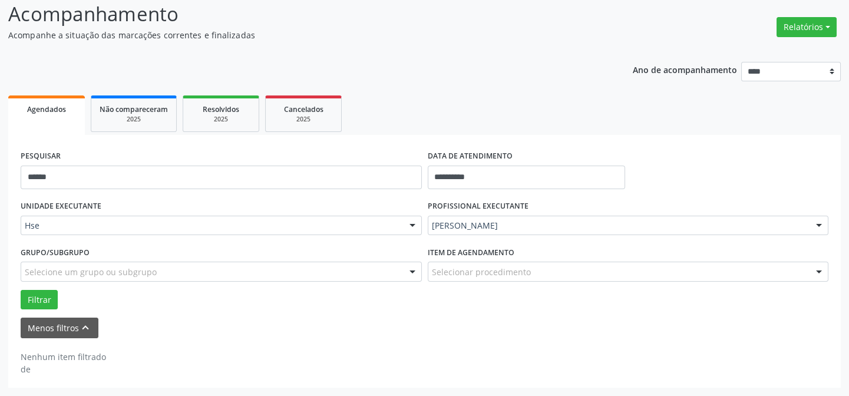
scroll to position [80, 0]
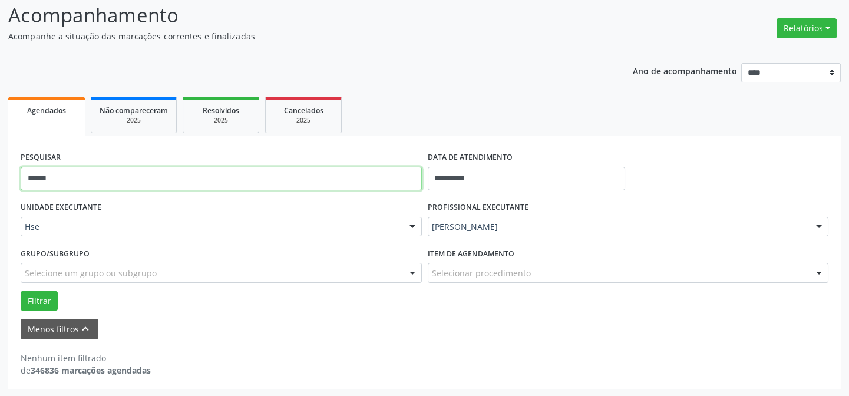
click at [321, 169] on input "******" at bounding box center [221, 179] width 401 height 24
click at [321, 170] on input "******" at bounding box center [221, 179] width 401 height 24
click at [21, 291] on button "Filtrar" at bounding box center [39, 301] width 37 height 20
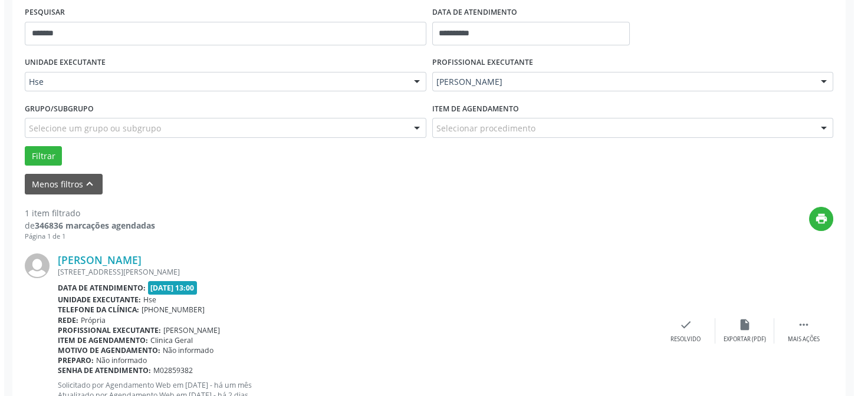
scroll to position [269, 0]
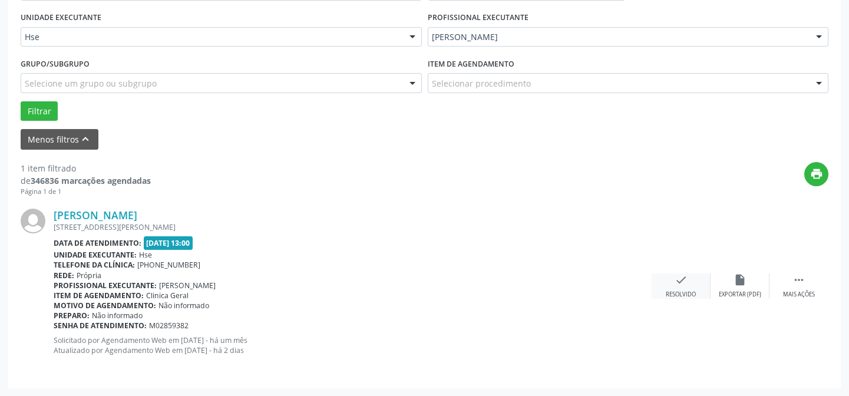
click at [674, 291] on div "Resolvido" at bounding box center [681, 295] width 30 height 8
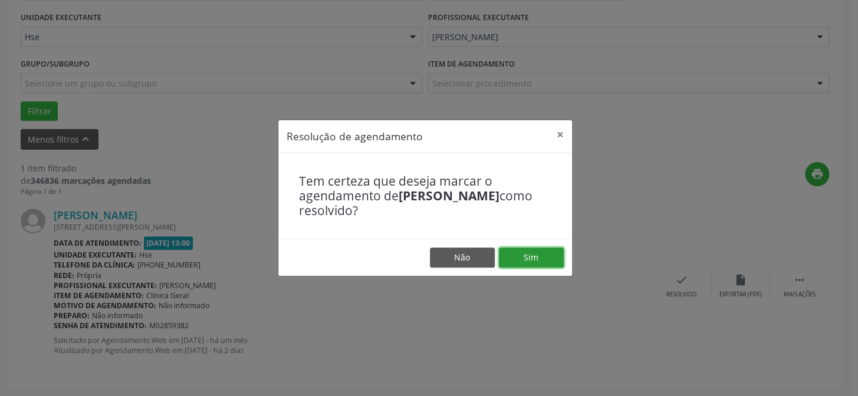
click at [534, 256] on button "Sim" at bounding box center [531, 258] width 65 height 20
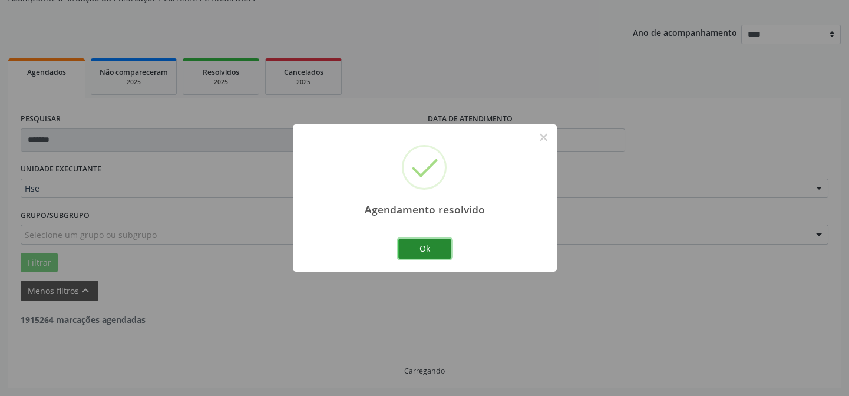
click at [430, 252] on button "Ok" at bounding box center [424, 249] width 53 height 20
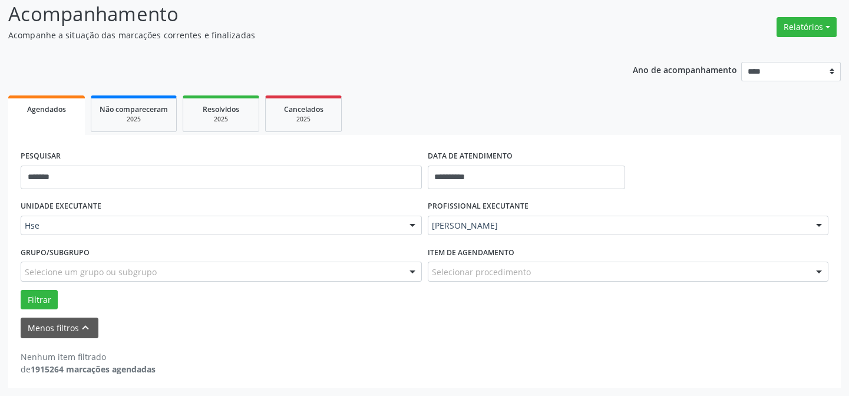
scroll to position [80, 0]
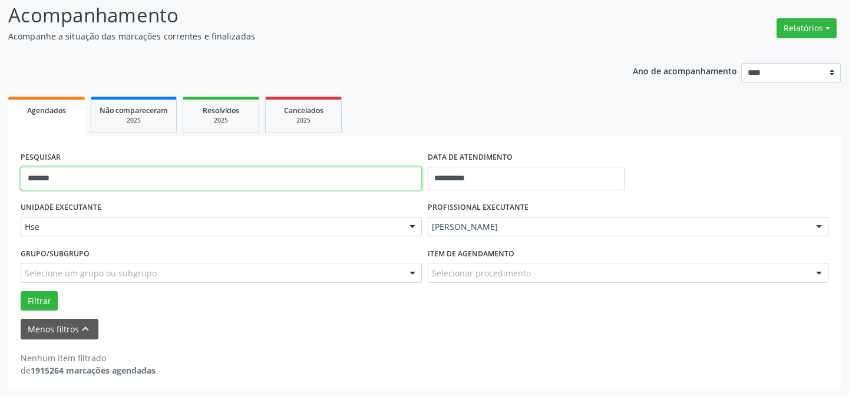
click at [224, 171] on input "*******" at bounding box center [221, 179] width 401 height 24
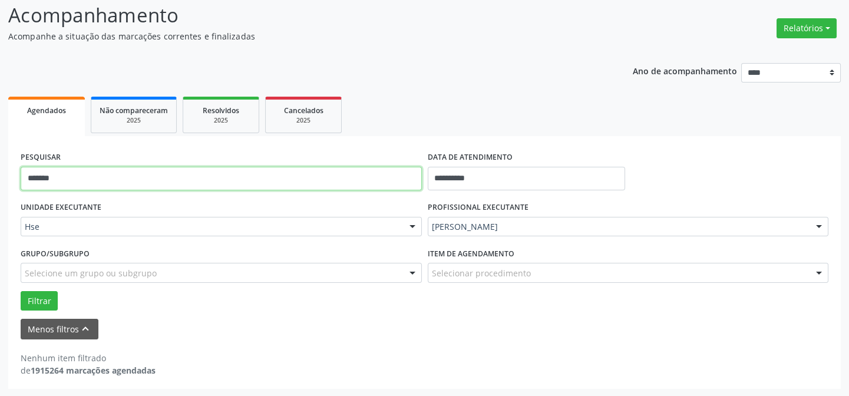
click at [224, 171] on input "*******" at bounding box center [221, 179] width 401 height 24
click at [21, 291] on button "Filtrar" at bounding box center [39, 301] width 37 height 20
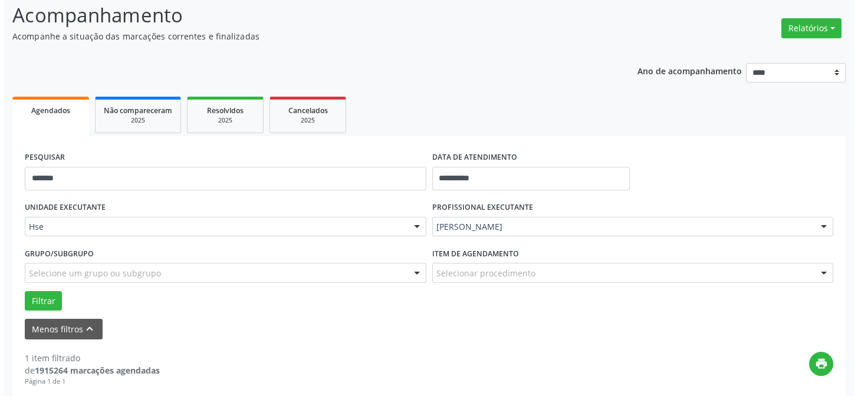
scroll to position [240, 0]
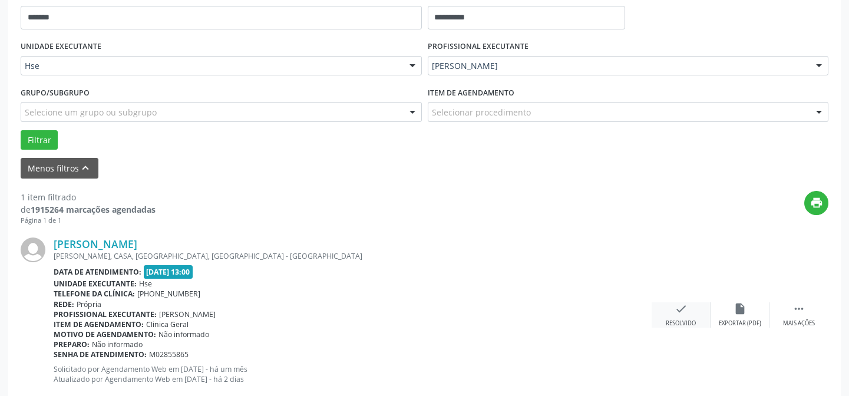
click at [671, 315] on div "check Resolvido" at bounding box center [681, 314] width 59 height 25
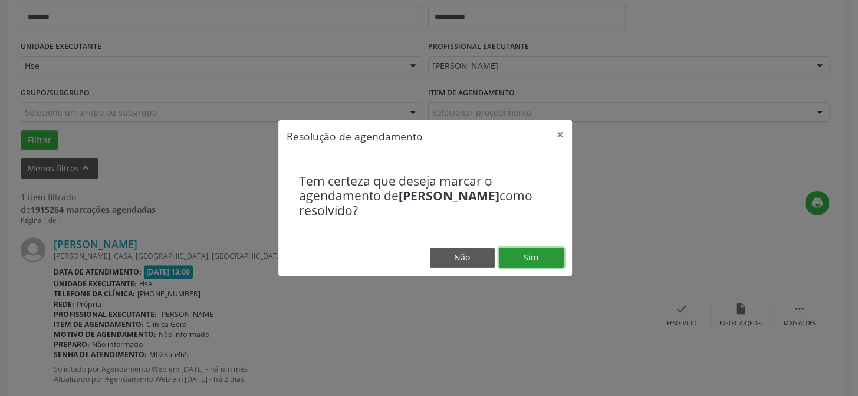
click at [540, 262] on button "Sim" at bounding box center [531, 258] width 65 height 20
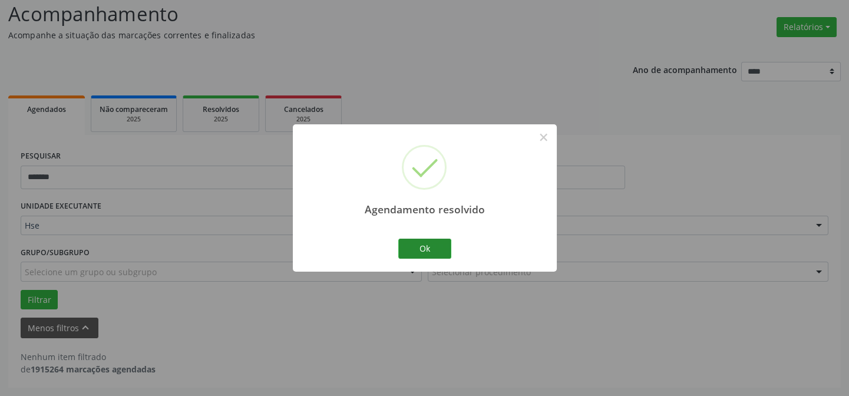
scroll to position [80, 0]
click at [427, 247] on button "Ok" at bounding box center [424, 249] width 53 height 20
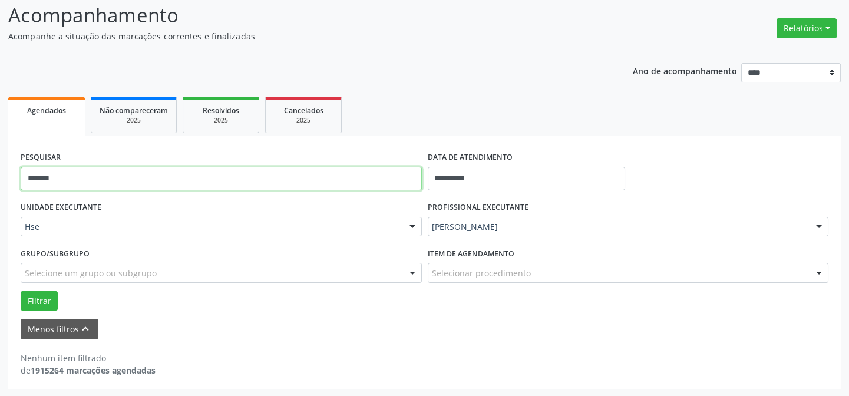
click at [170, 179] on input "*******" at bounding box center [221, 179] width 401 height 24
click at [21, 291] on button "Filtrar" at bounding box center [39, 301] width 37 height 20
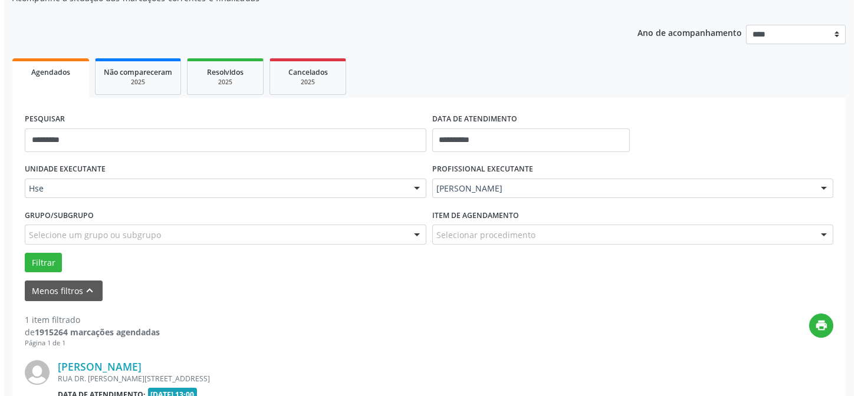
scroll to position [269, 0]
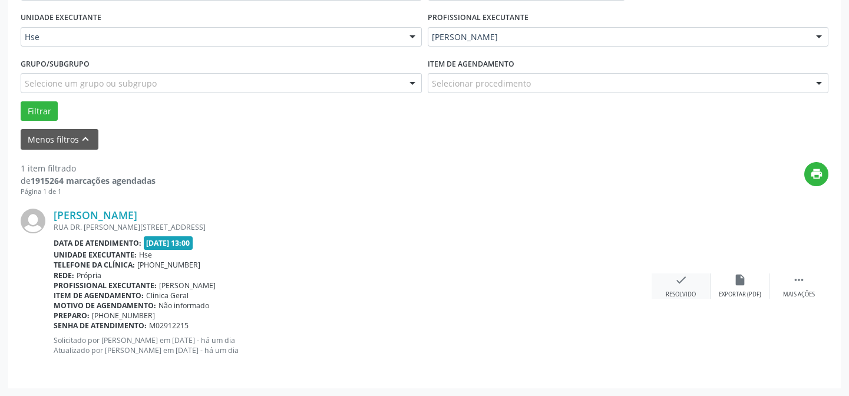
click at [690, 281] on div "check Resolvido" at bounding box center [681, 285] width 59 height 25
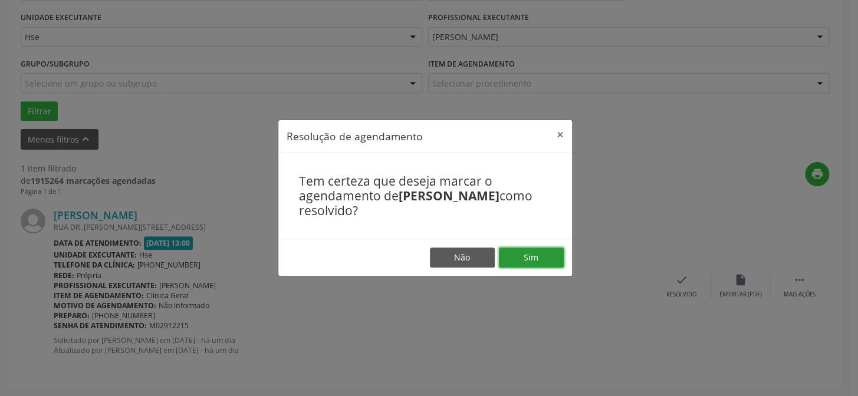
click at [548, 256] on button "Sim" at bounding box center [531, 258] width 65 height 20
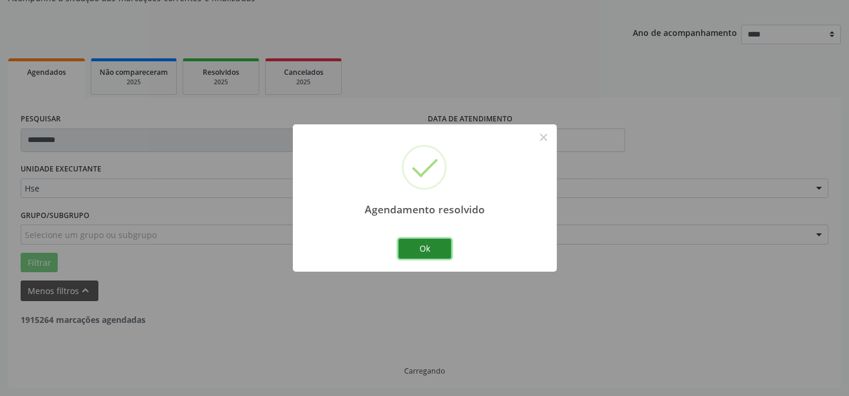
click at [433, 248] on button "Ok" at bounding box center [424, 249] width 53 height 20
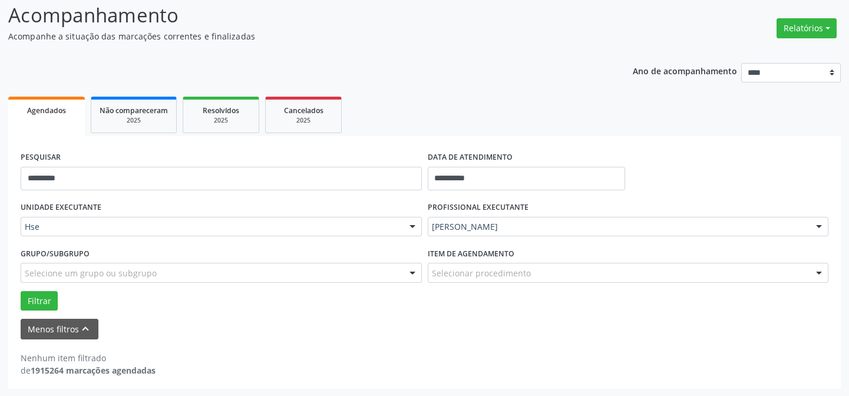
click at [234, 165] on div "PESQUISAR *********" at bounding box center [221, 174] width 407 height 50
click at [236, 174] on input "*********" at bounding box center [221, 179] width 401 height 24
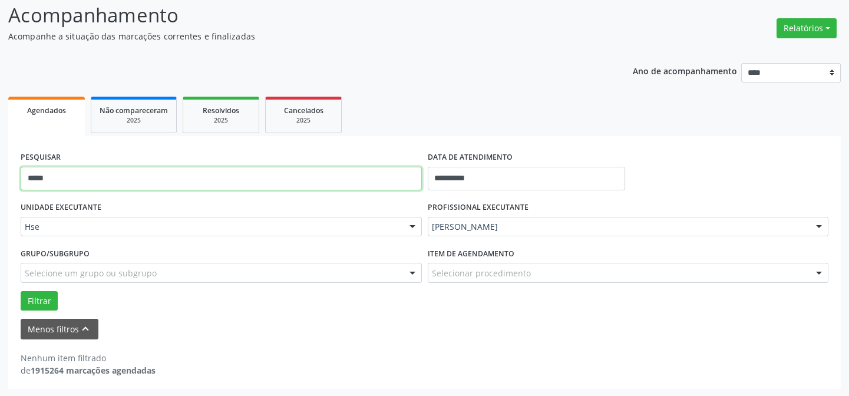
click at [21, 291] on button "Filtrar" at bounding box center [39, 301] width 37 height 20
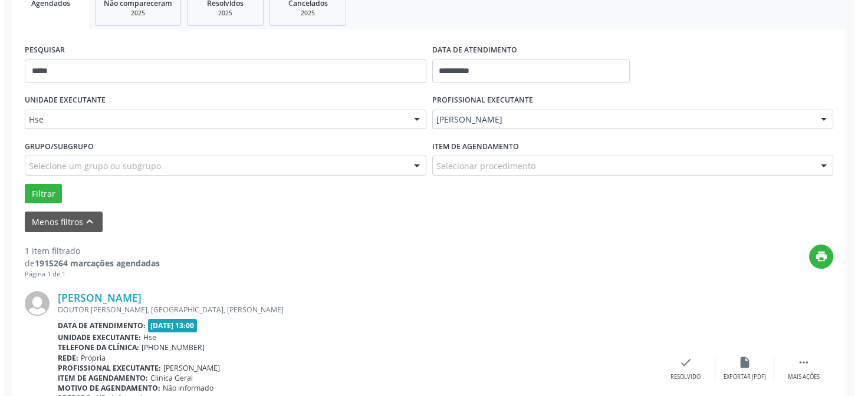
scroll to position [269, 0]
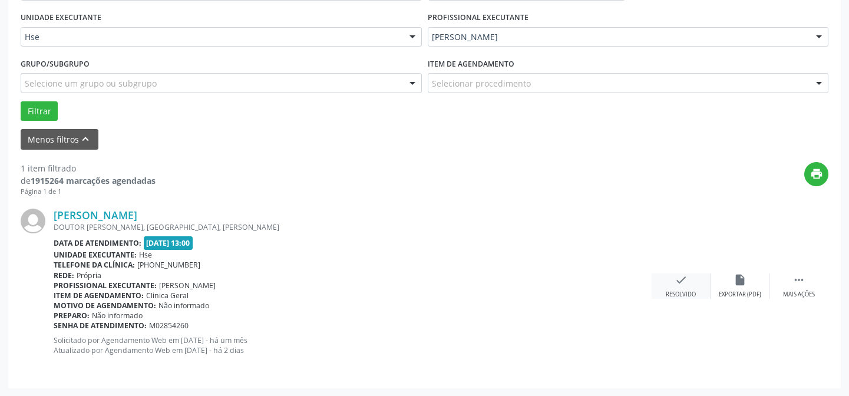
click at [671, 283] on div "check Resolvido" at bounding box center [681, 285] width 59 height 25
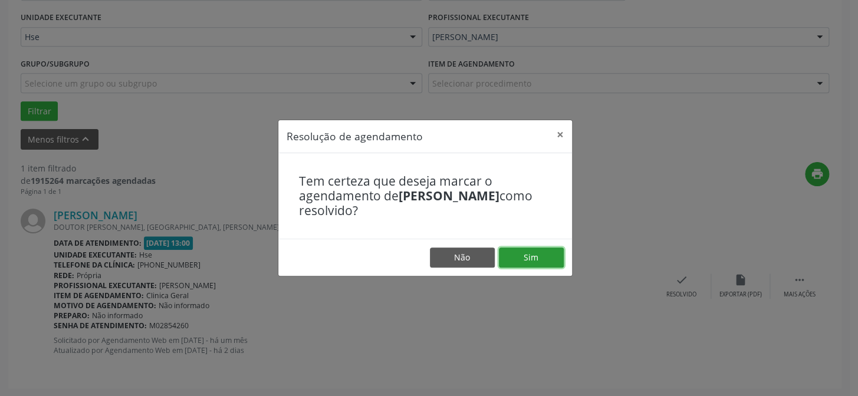
click at [538, 261] on button "Sim" at bounding box center [531, 258] width 65 height 20
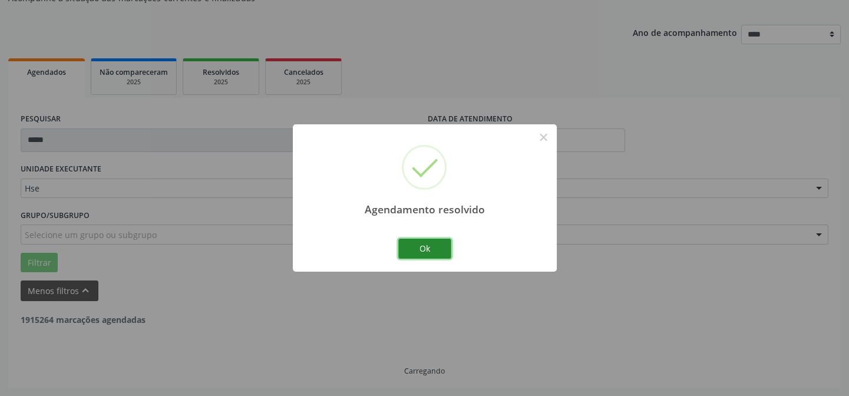
click at [429, 242] on button "Ok" at bounding box center [424, 249] width 53 height 20
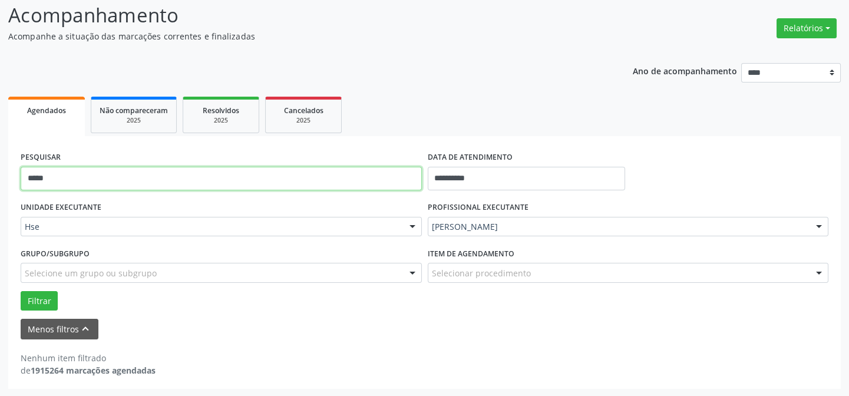
click at [226, 179] on input "*****" at bounding box center [221, 179] width 401 height 24
type input "******"
click at [21, 291] on button "Filtrar" at bounding box center [39, 301] width 37 height 20
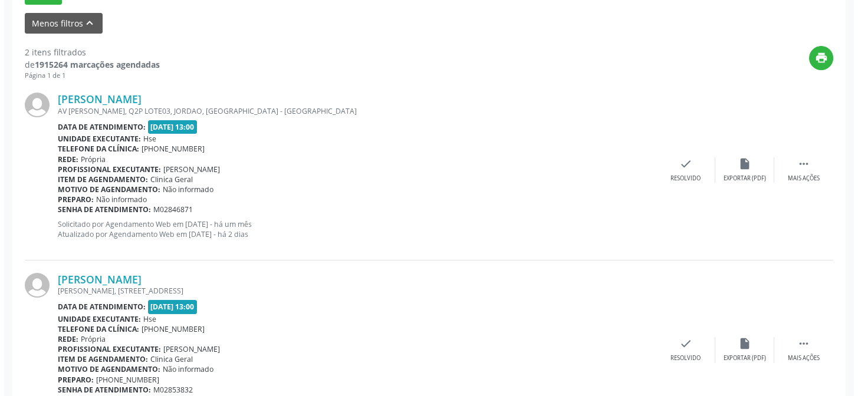
scroll to position [449, 0]
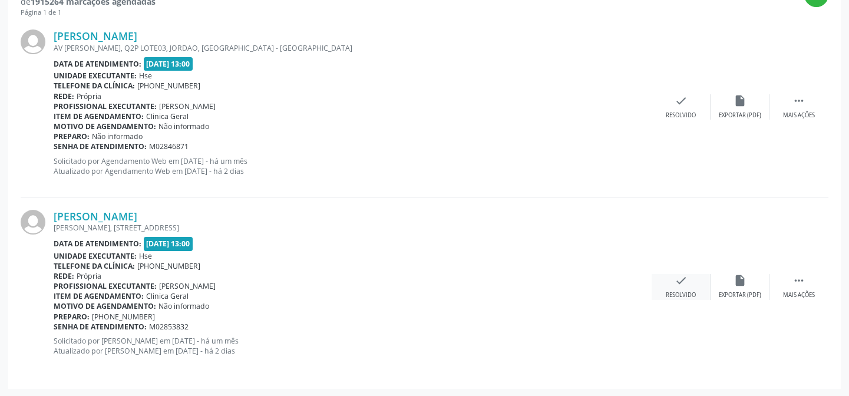
click at [693, 294] on div "Resolvido" at bounding box center [681, 295] width 30 height 8
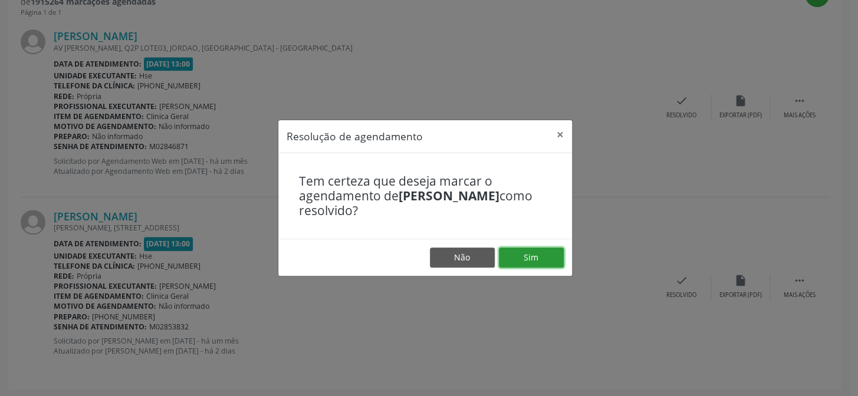
click at [533, 262] on button "Sim" at bounding box center [531, 258] width 65 height 20
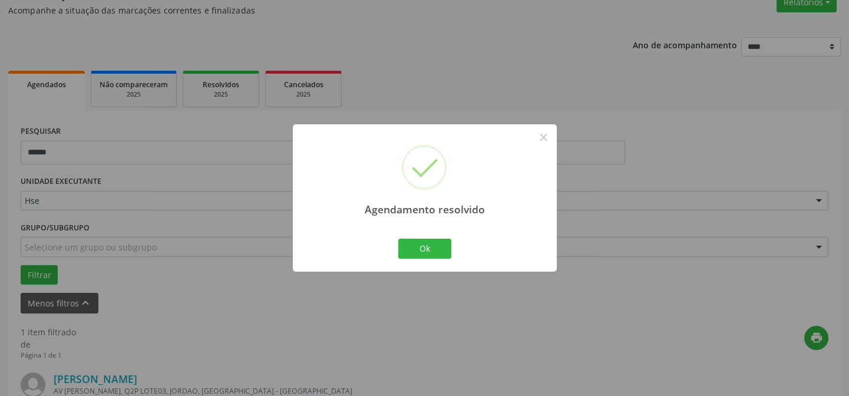
scroll to position [269, 0]
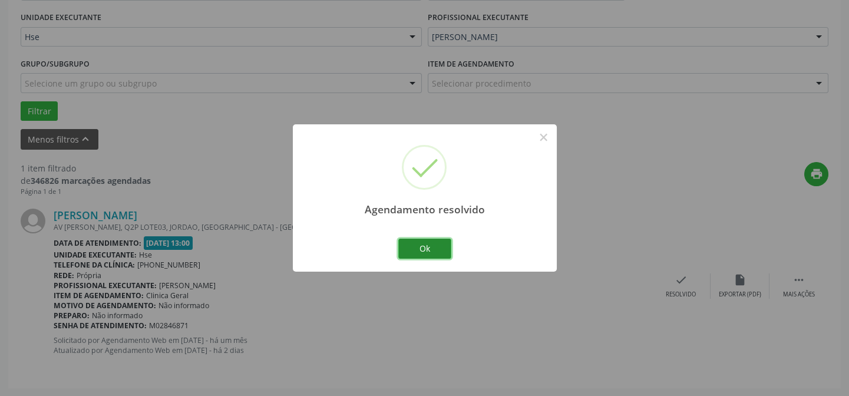
click at [431, 248] on button "Ok" at bounding box center [424, 249] width 53 height 20
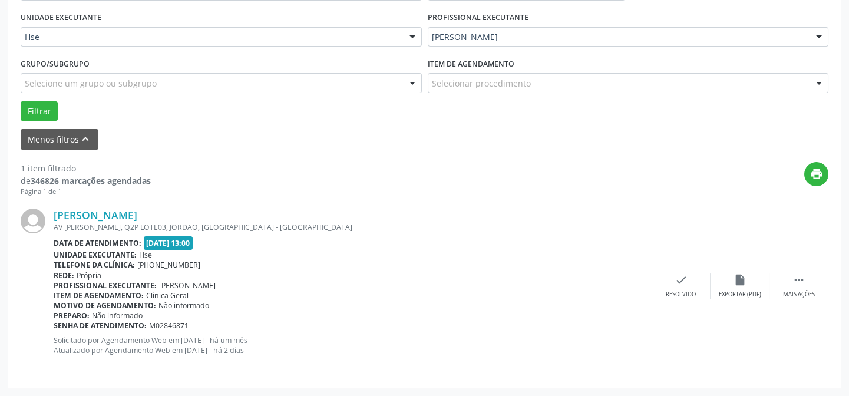
scroll to position [162, 0]
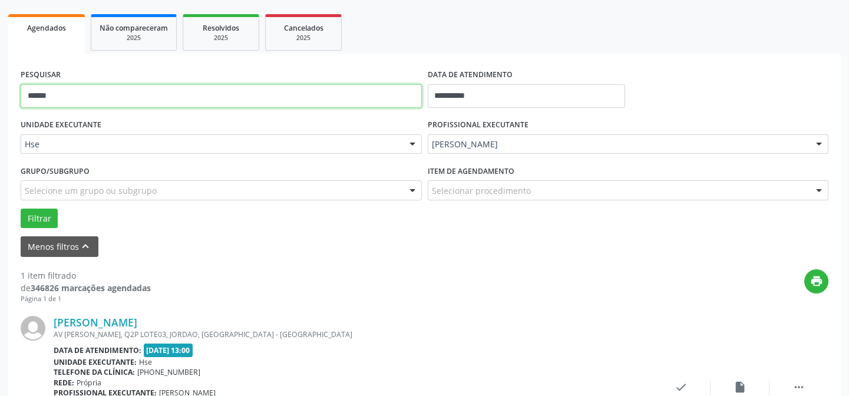
click at [146, 97] on input "******" at bounding box center [221, 96] width 401 height 24
click at [21, 209] on button "Filtrar" at bounding box center [39, 219] width 37 height 20
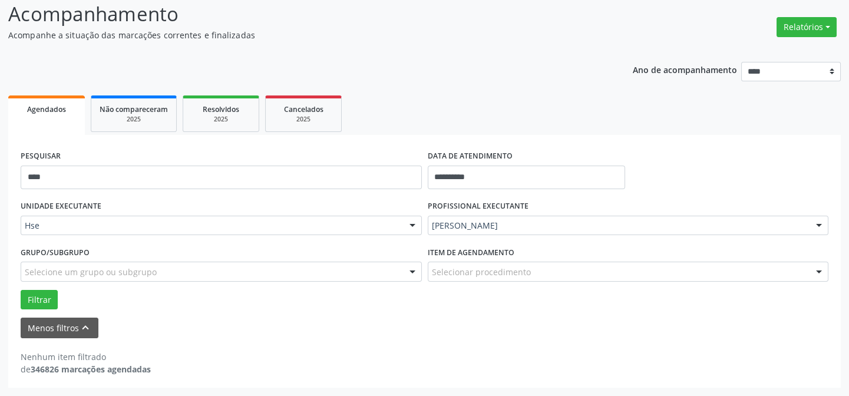
scroll to position [80, 0]
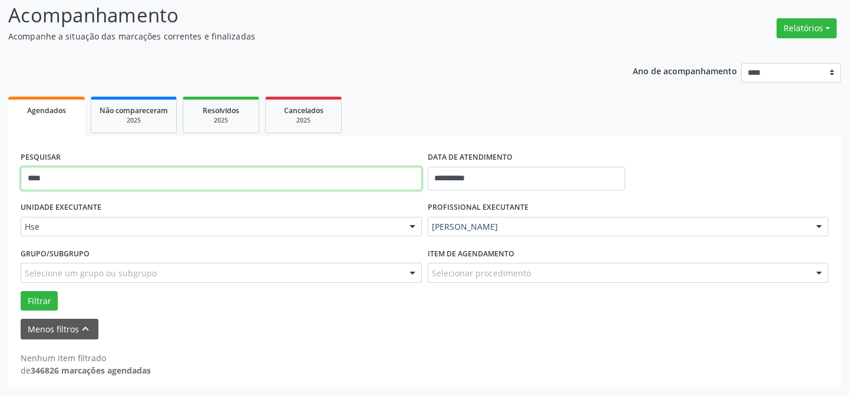
click at [107, 172] on input "****" at bounding box center [221, 179] width 401 height 24
click at [21, 291] on button "Filtrar" at bounding box center [39, 301] width 37 height 20
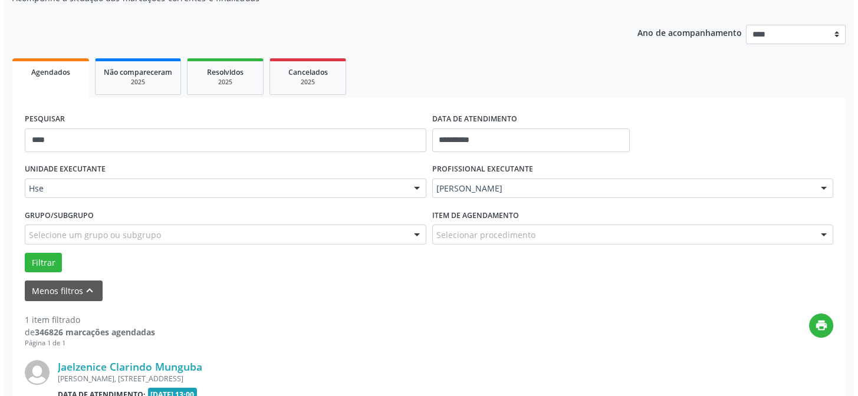
scroll to position [269, 0]
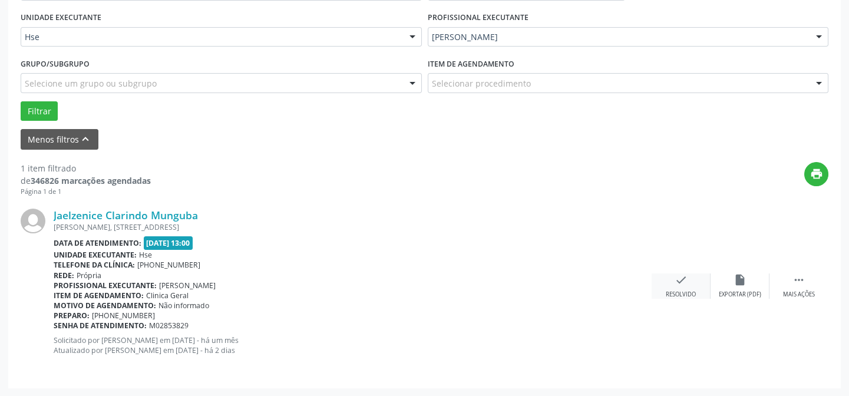
click at [684, 276] on icon "check" at bounding box center [681, 279] width 13 height 13
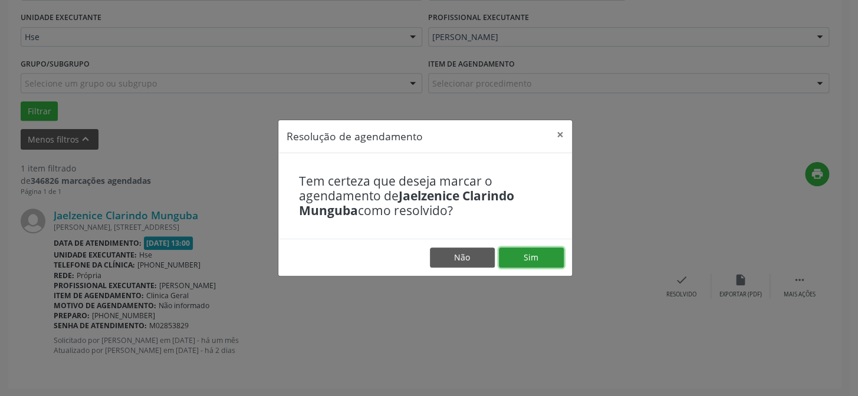
click at [541, 264] on button "Sim" at bounding box center [531, 258] width 65 height 20
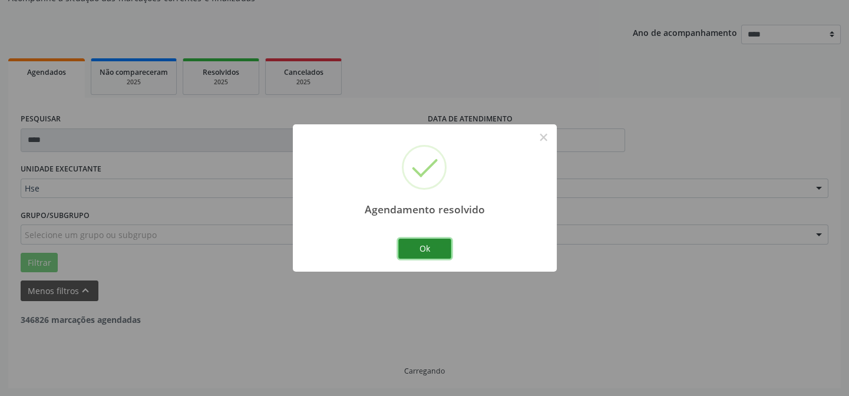
click at [417, 253] on button "Ok" at bounding box center [424, 249] width 53 height 20
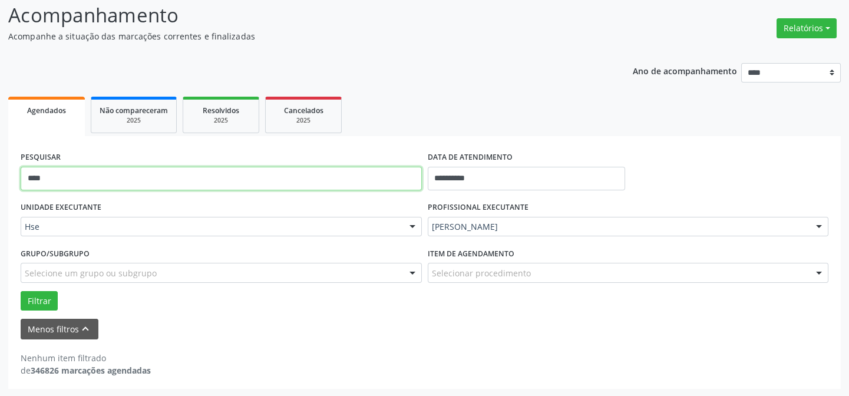
click at [292, 176] on input "****" at bounding box center [221, 179] width 401 height 24
click at [21, 291] on button "Filtrar" at bounding box center [39, 301] width 37 height 20
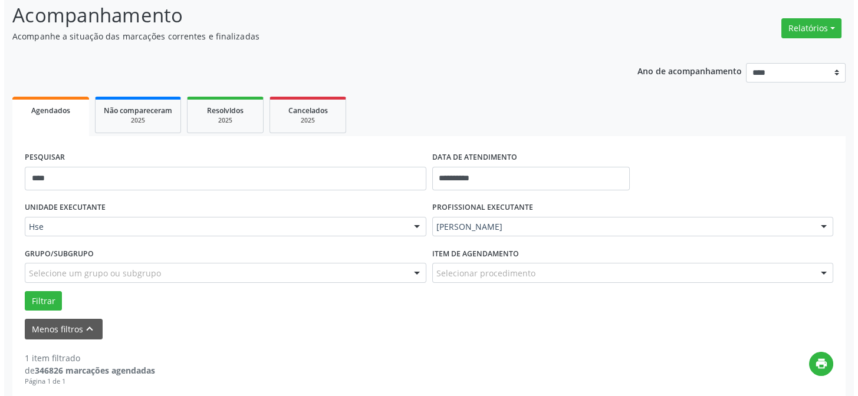
scroll to position [269, 0]
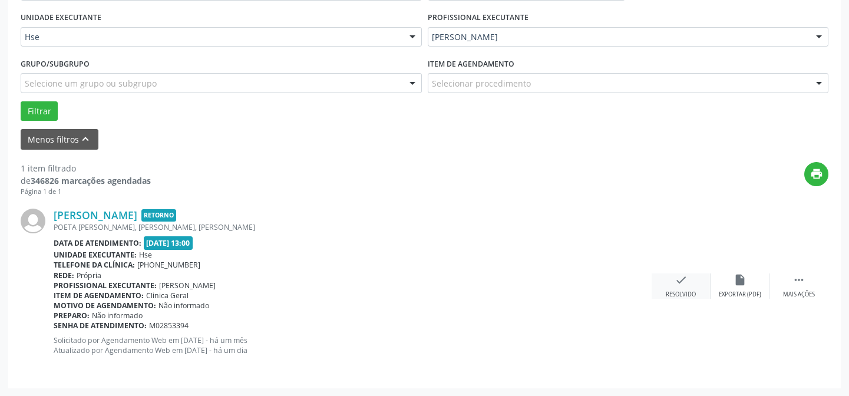
click at [662, 280] on div "check Resolvido" at bounding box center [681, 285] width 59 height 25
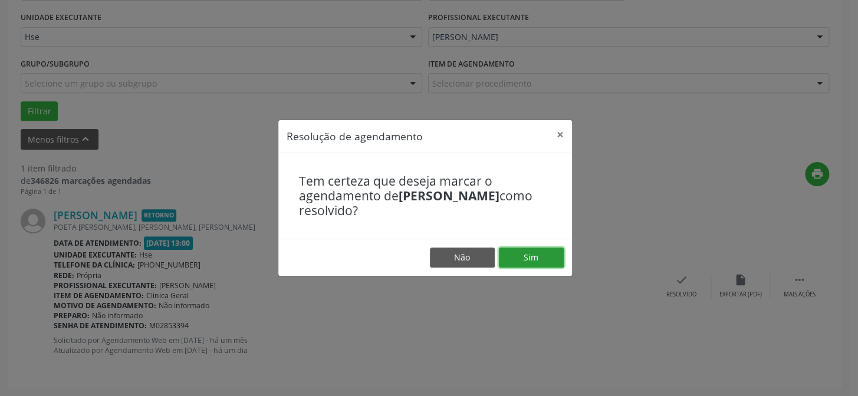
click at [535, 253] on button "Sim" at bounding box center [531, 258] width 65 height 20
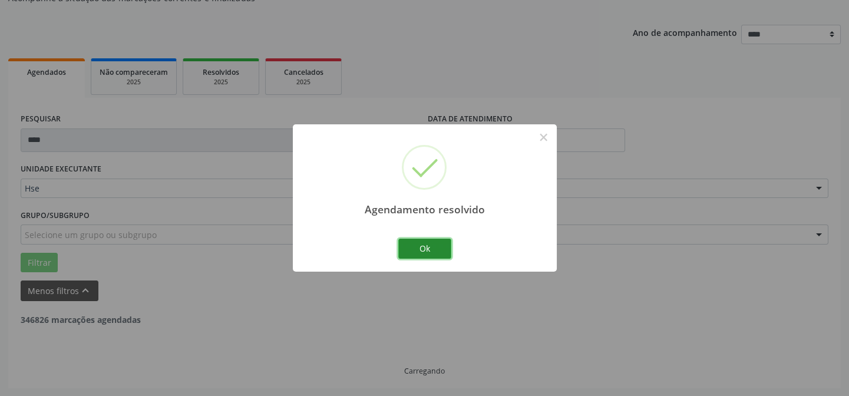
click at [413, 248] on button "Ok" at bounding box center [424, 249] width 53 height 20
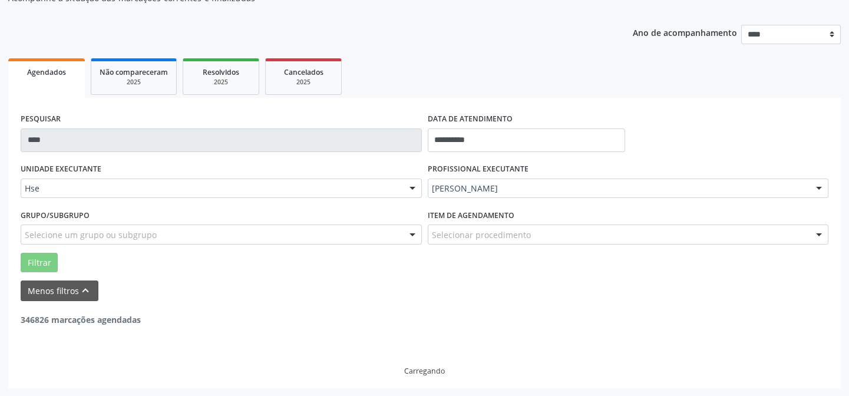
scroll to position [80, 0]
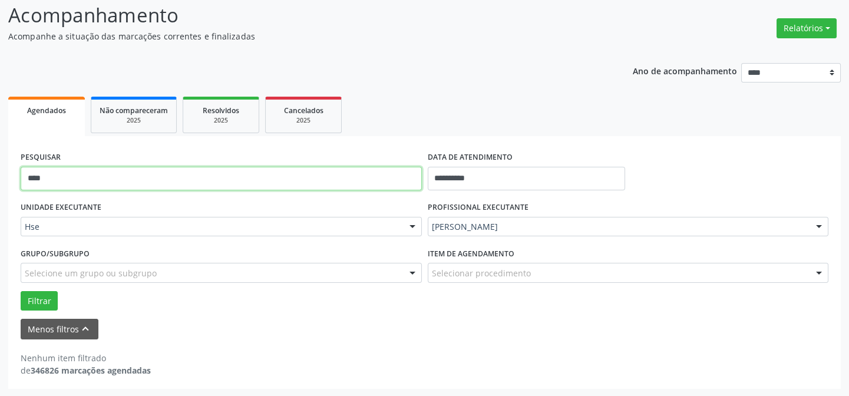
click at [270, 177] on input "****" at bounding box center [221, 179] width 401 height 24
click at [21, 291] on button "Filtrar" at bounding box center [39, 301] width 37 height 20
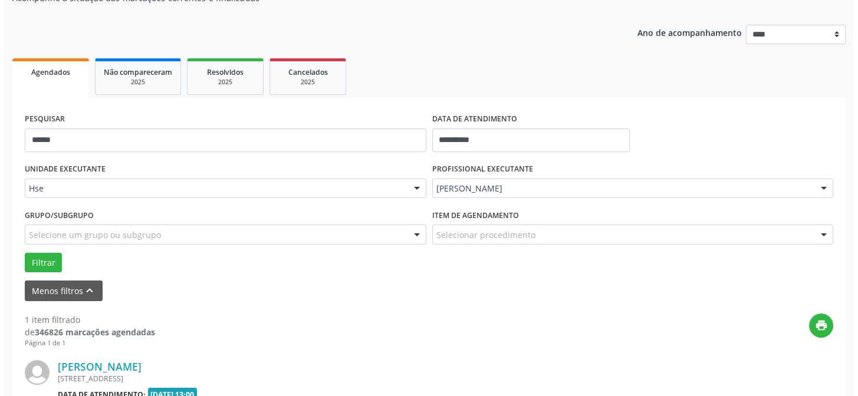
scroll to position [269, 0]
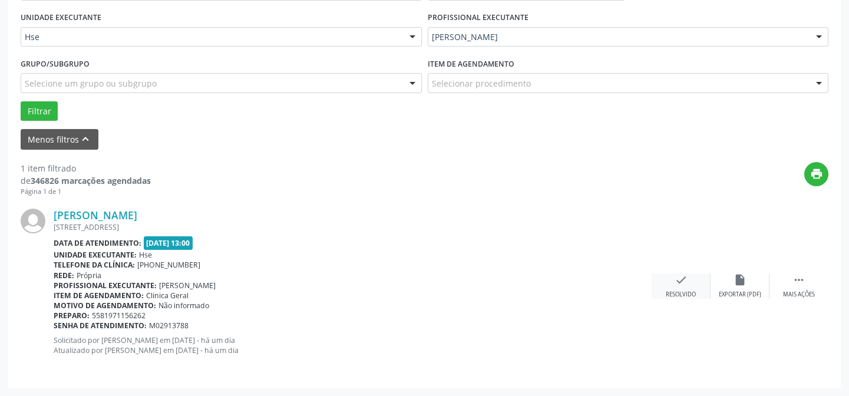
click at [679, 282] on icon "check" at bounding box center [681, 279] width 13 height 13
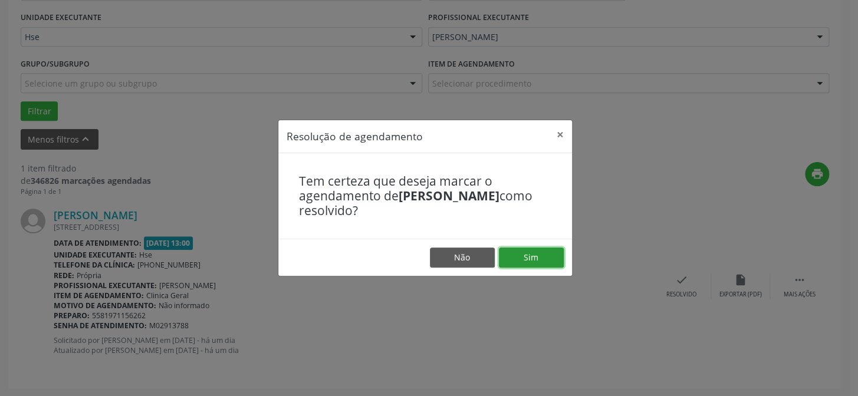
click at [510, 255] on button "Sim" at bounding box center [531, 258] width 65 height 20
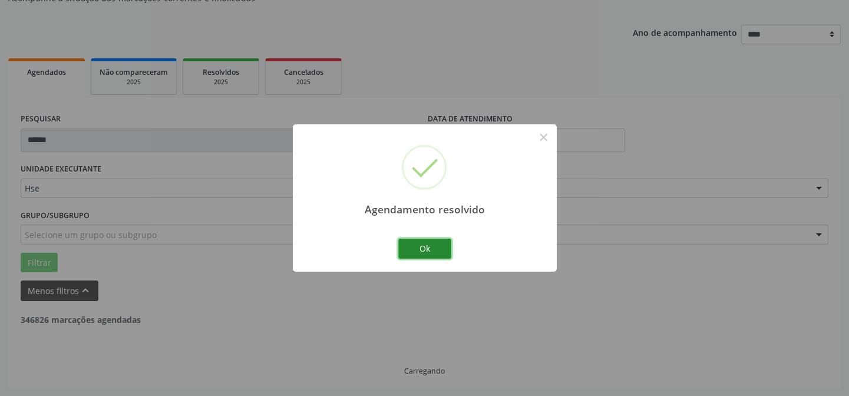
click at [417, 249] on button "Ok" at bounding box center [424, 249] width 53 height 20
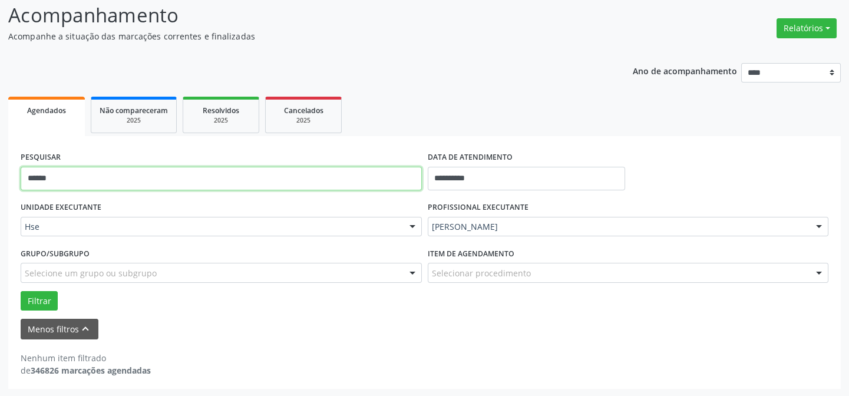
click at [301, 178] on input "******" at bounding box center [221, 179] width 401 height 24
click at [21, 291] on button "Filtrar" at bounding box center [39, 301] width 37 height 20
click at [173, 186] on input "***" at bounding box center [221, 179] width 401 height 24
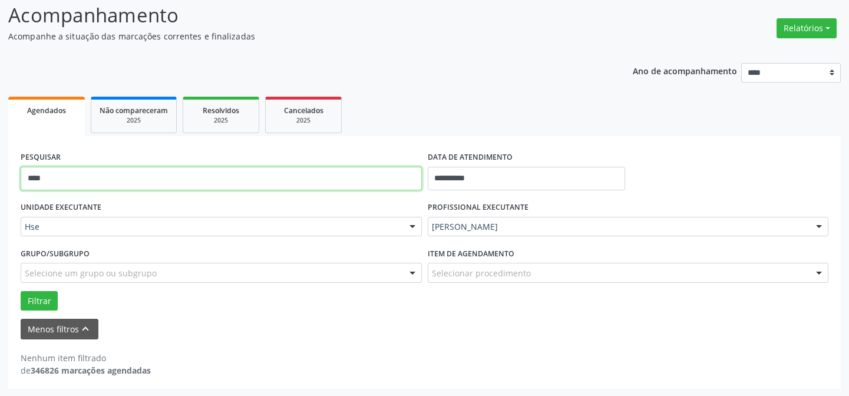
click at [21, 291] on button "Filtrar" at bounding box center [39, 301] width 37 height 20
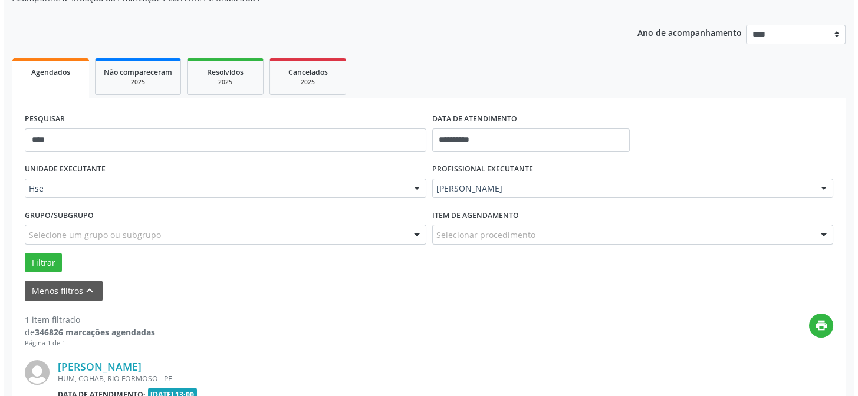
scroll to position [269, 0]
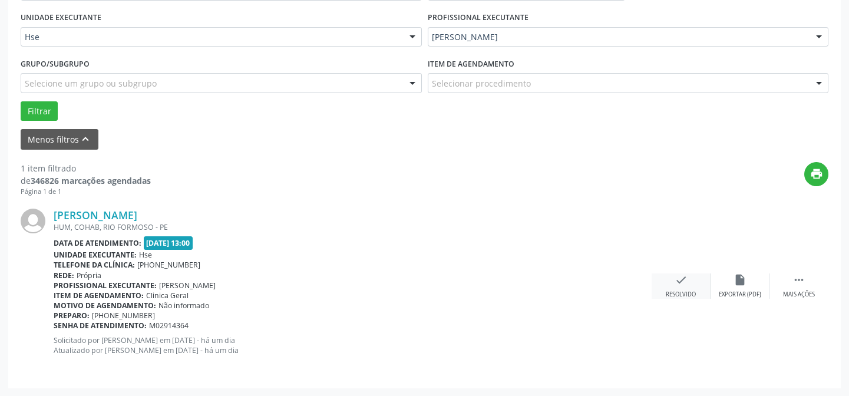
click at [688, 298] on div "Resolvido" at bounding box center [681, 295] width 30 height 8
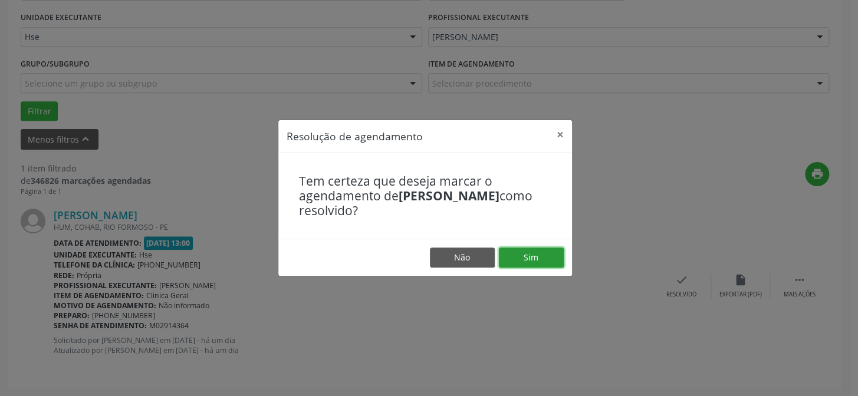
click at [553, 258] on button "Sim" at bounding box center [531, 258] width 65 height 20
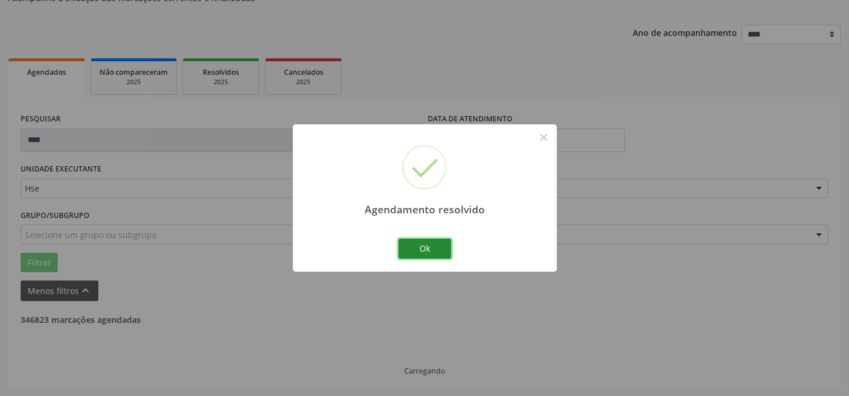
click at [426, 248] on button "Ok" at bounding box center [424, 249] width 53 height 20
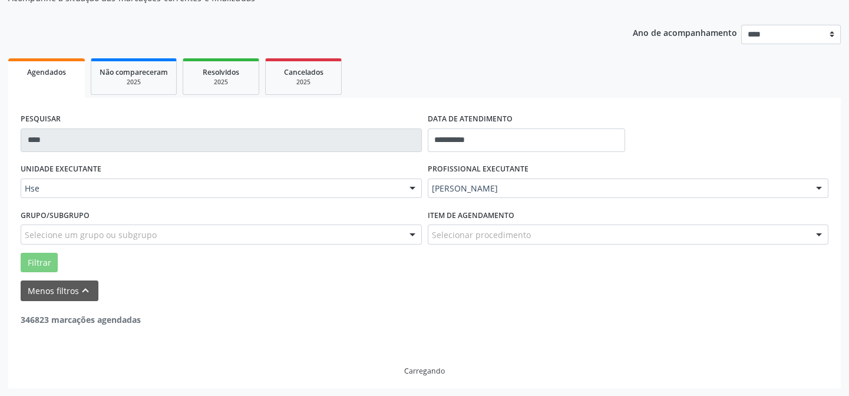
scroll to position [80, 0]
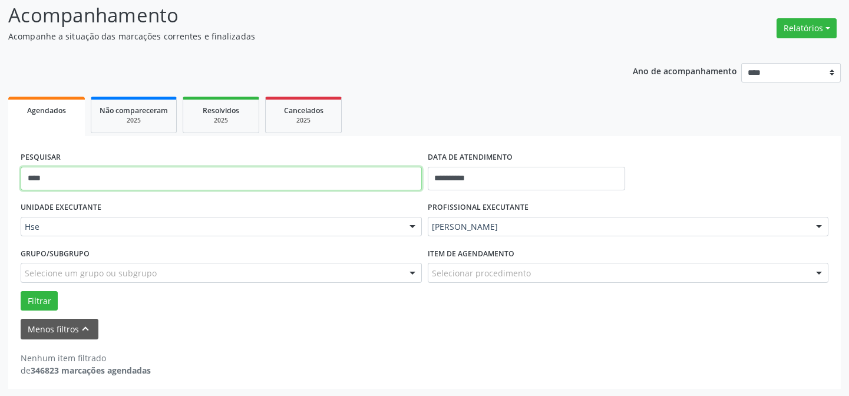
click at [317, 174] on input "****" at bounding box center [221, 179] width 401 height 24
type input "*****"
click at [21, 291] on button "Filtrar" at bounding box center [39, 301] width 37 height 20
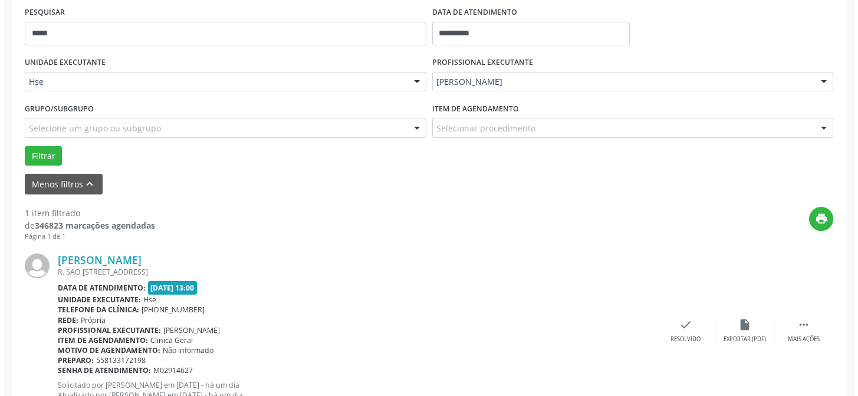
scroll to position [269, 0]
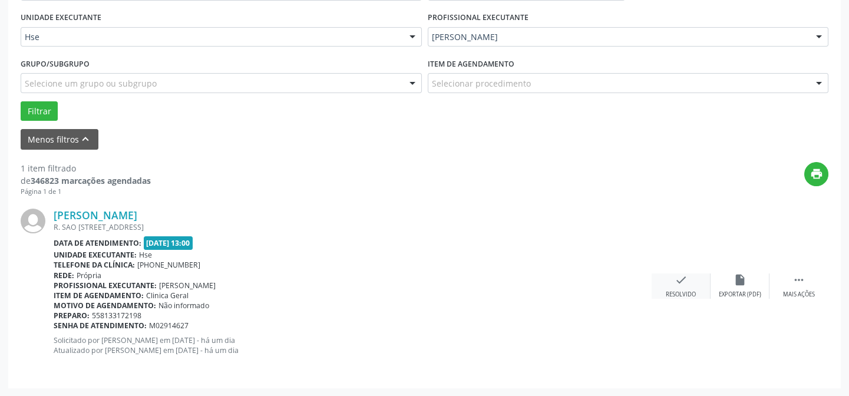
click at [670, 285] on div "check Resolvido" at bounding box center [681, 285] width 59 height 25
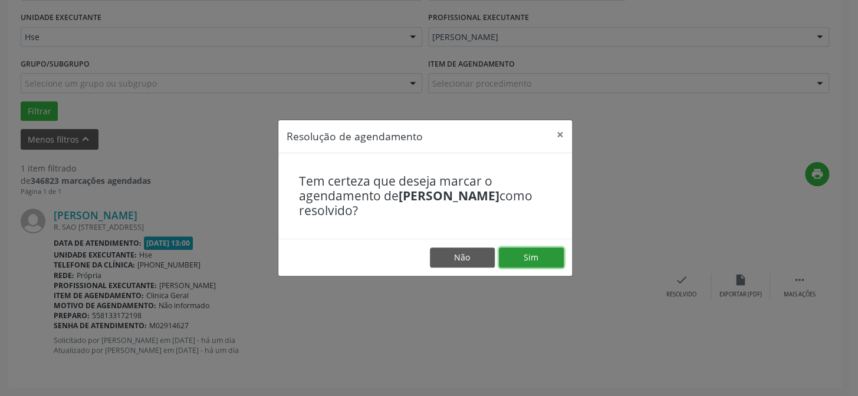
click at [542, 259] on button "Sim" at bounding box center [531, 258] width 65 height 20
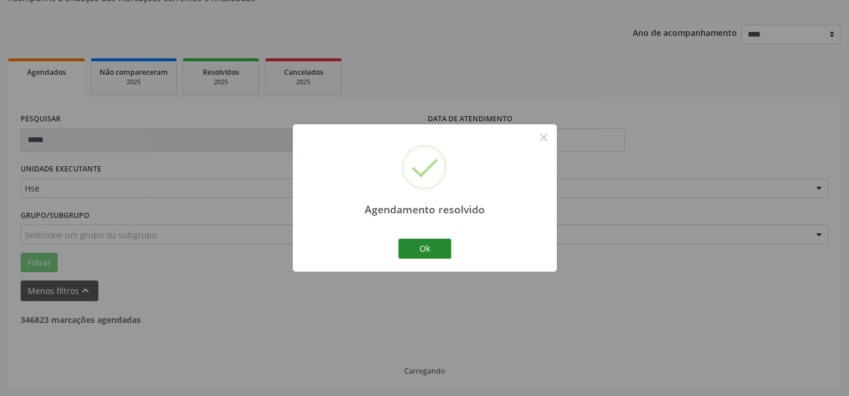
scroll to position [80, 0]
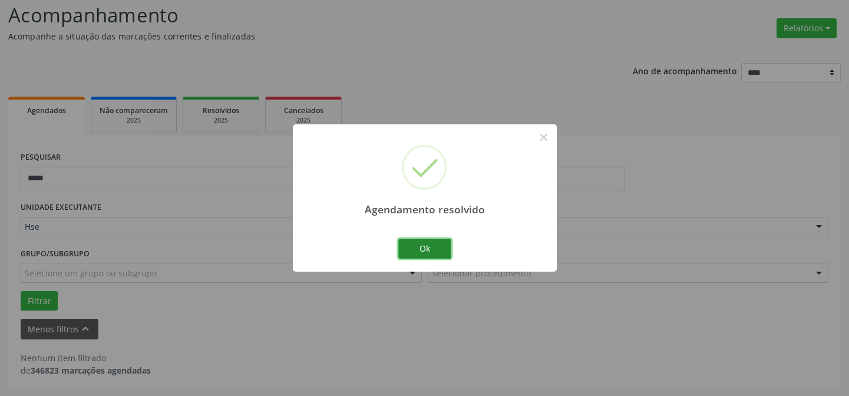
click at [425, 248] on button "Ok" at bounding box center [424, 249] width 53 height 20
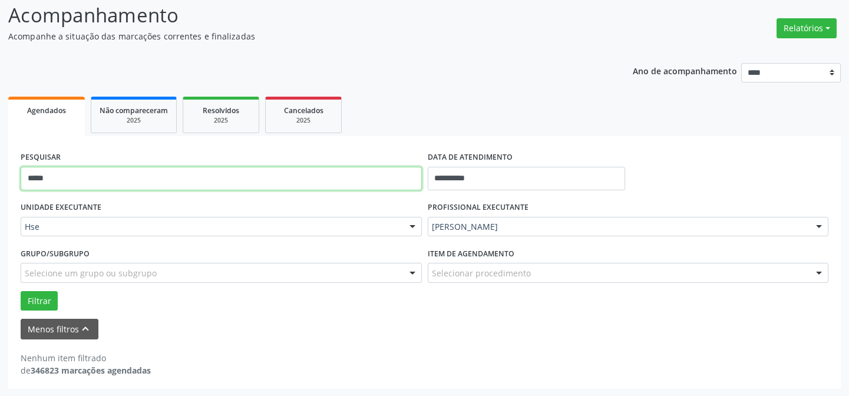
click at [288, 171] on input "*****" at bounding box center [221, 179] width 401 height 24
click at [21, 291] on button "Filtrar" at bounding box center [39, 301] width 37 height 20
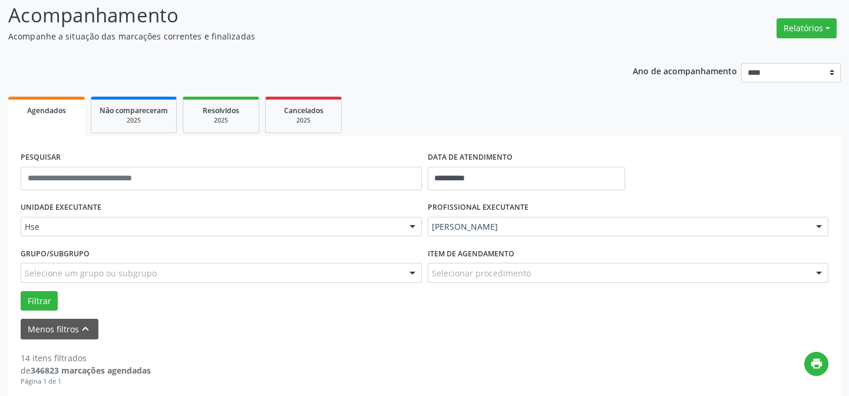
scroll to position [240, 0]
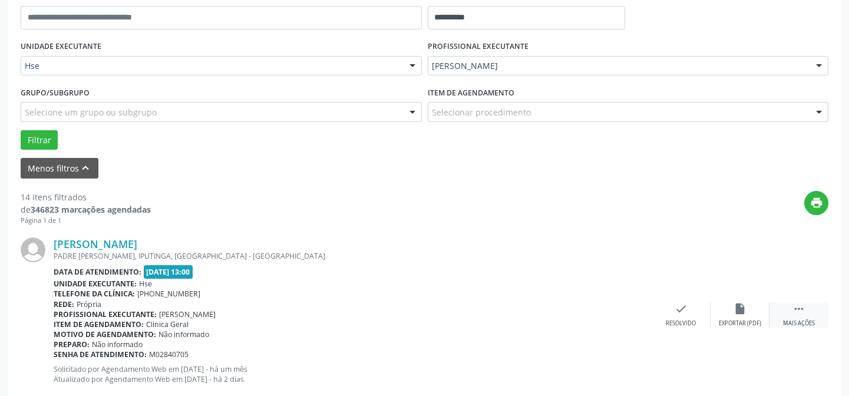
drag, startPoint x: 812, startPoint y: 311, endPoint x: 797, endPoint y: 309, distance: 14.8
click at [812, 310] on div " Mais ações" at bounding box center [799, 314] width 59 height 25
click at [759, 309] on div "alarm_off Não compareceu" at bounding box center [740, 314] width 59 height 25
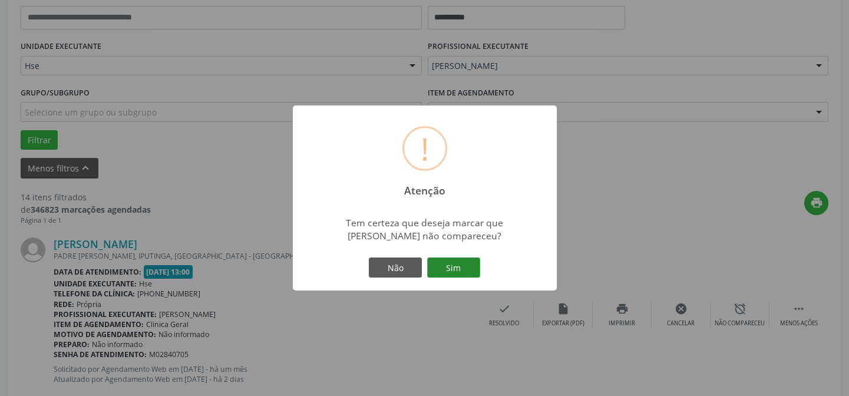
click at [462, 268] on button "Sim" at bounding box center [453, 268] width 53 height 20
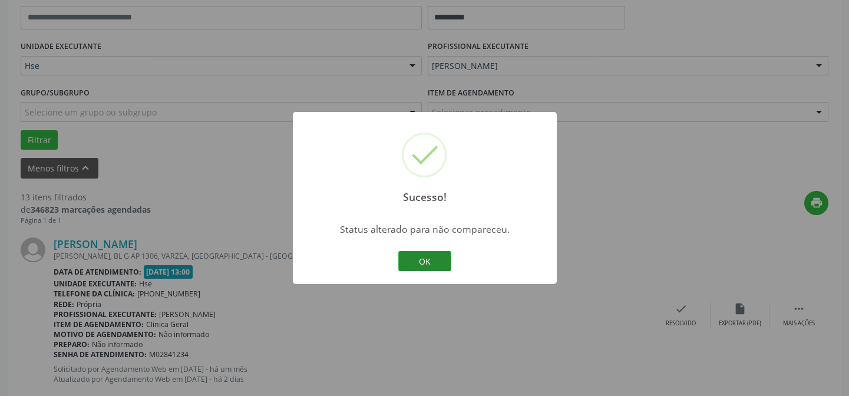
click at [416, 258] on button "OK" at bounding box center [424, 261] width 53 height 20
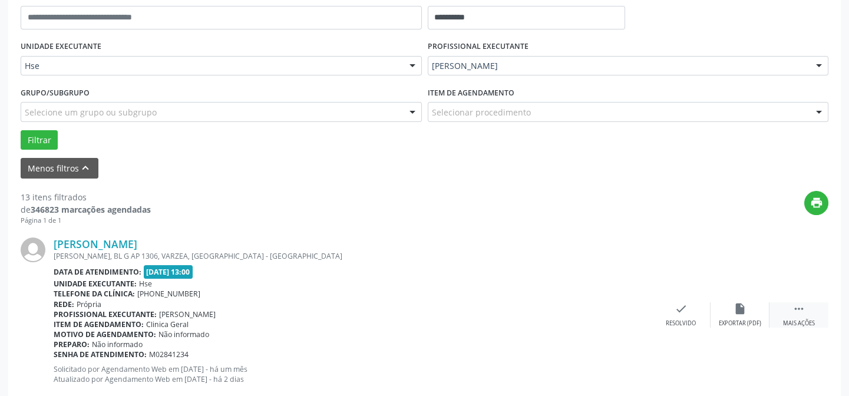
click at [790, 319] on div "Mais ações" at bounding box center [799, 323] width 32 height 8
click at [759, 312] on div "alarm_off Não compareceu" at bounding box center [740, 314] width 59 height 25
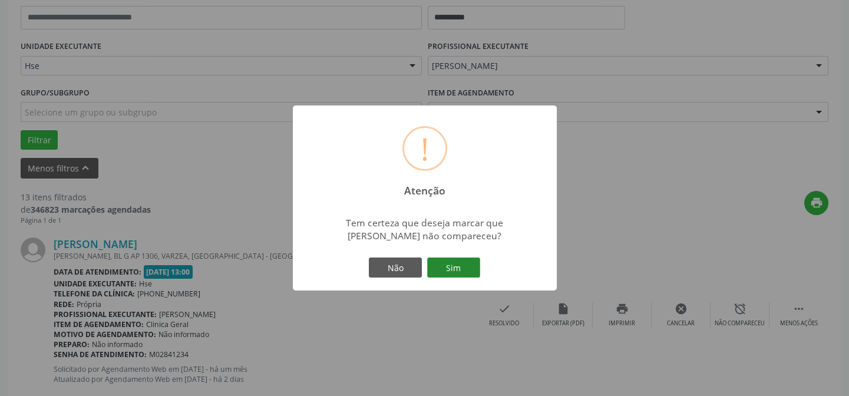
click at [469, 276] on button "Sim" at bounding box center [453, 268] width 53 height 20
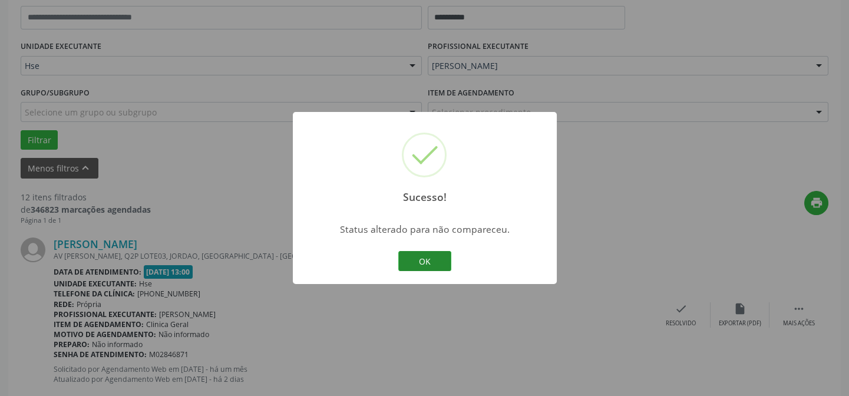
click at [423, 258] on button "OK" at bounding box center [424, 261] width 53 height 20
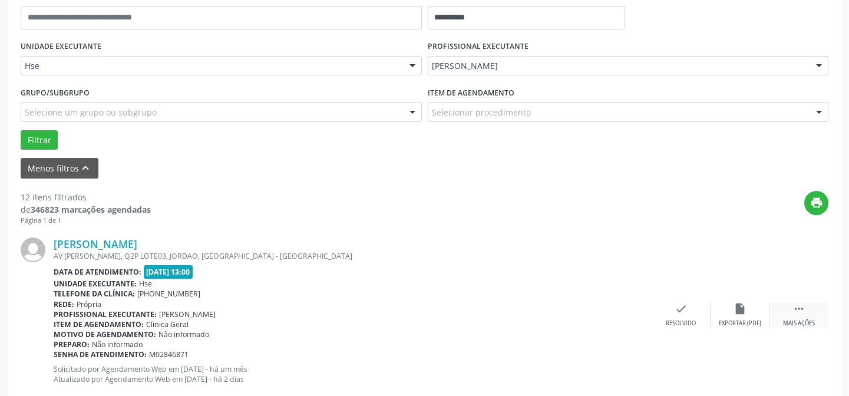
click at [810, 319] on div "Mais ações" at bounding box center [799, 323] width 32 height 8
click at [754, 312] on div "alarm_off Não compareceu" at bounding box center [740, 314] width 59 height 25
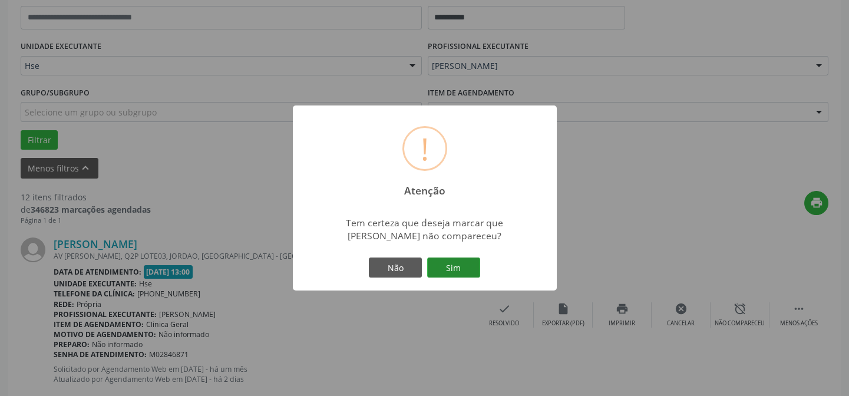
click at [464, 266] on button "Sim" at bounding box center [453, 268] width 53 height 20
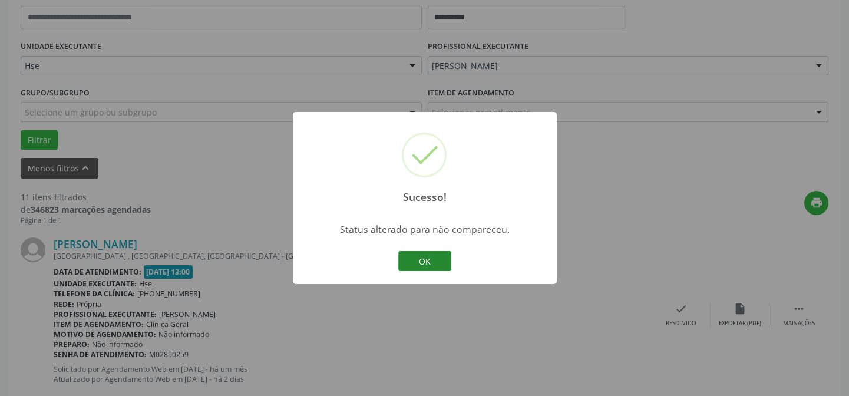
click at [437, 264] on button "OK" at bounding box center [424, 261] width 53 height 20
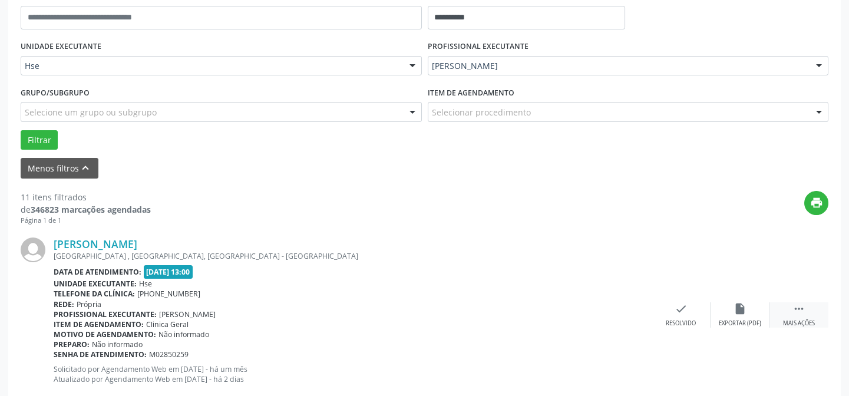
click at [804, 309] on icon "" at bounding box center [799, 308] width 13 height 13
click at [752, 315] on div "alarm_off Não compareceu" at bounding box center [740, 314] width 59 height 25
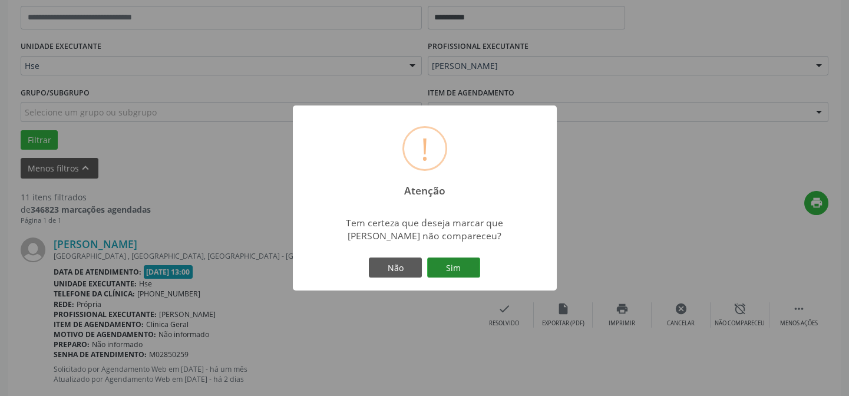
click at [457, 275] on button "Sim" at bounding box center [453, 268] width 53 height 20
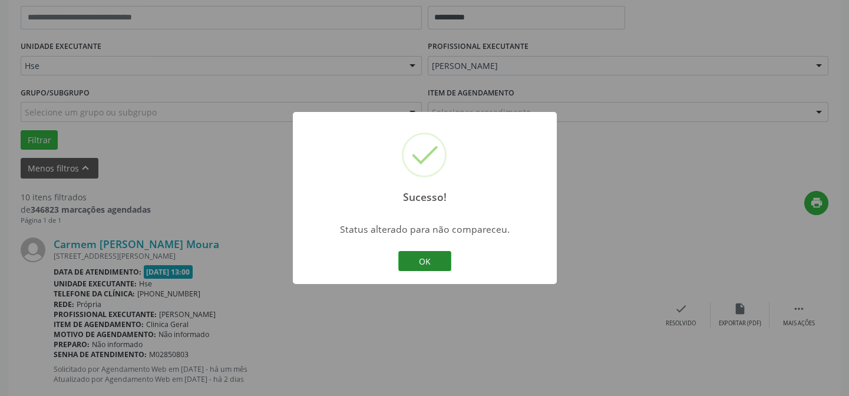
click at [436, 259] on button "OK" at bounding box center [424, 261] width 53 height 20
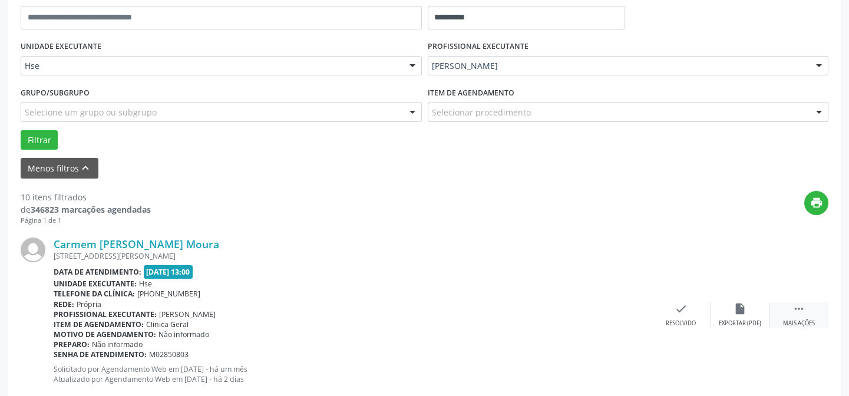
click at [793, 314] on icon "" at bounding box center [799, 308] width 13 height 13
click at [740, 312] on icon "alarm_off" at bounding box center [740, 308] width 13 height 13
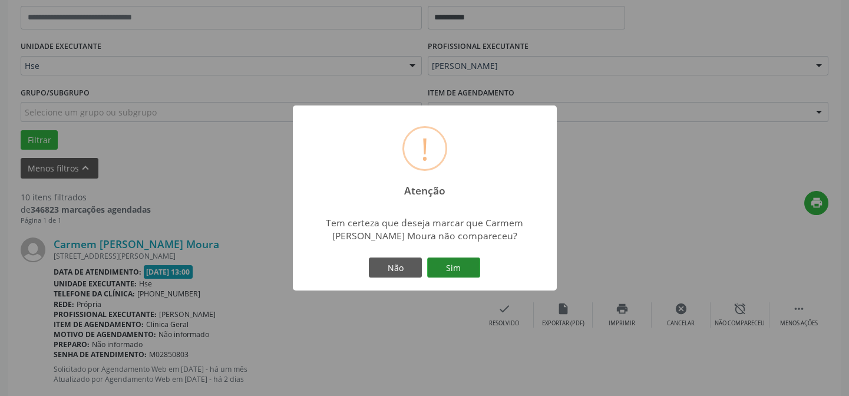
click at [458, 268] on button "Sim" at bounding box center [453, 268] width 53 height 20
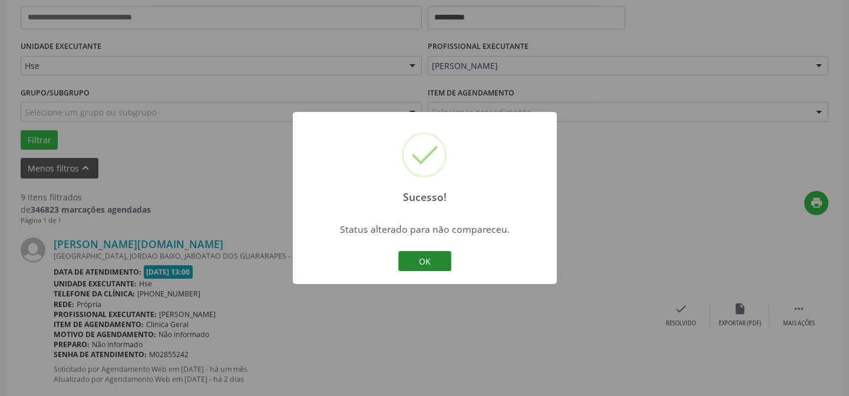
click at [435, 255] on button "OK" at bounding box center [424, 261] width 53 height 20
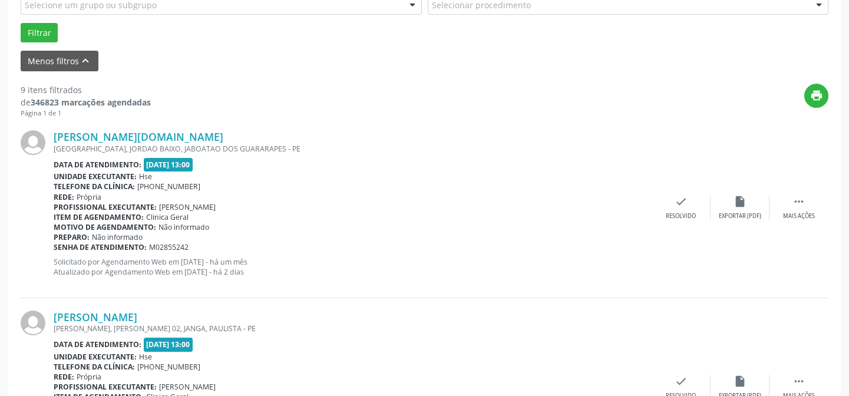
scroll to position [401, 0]
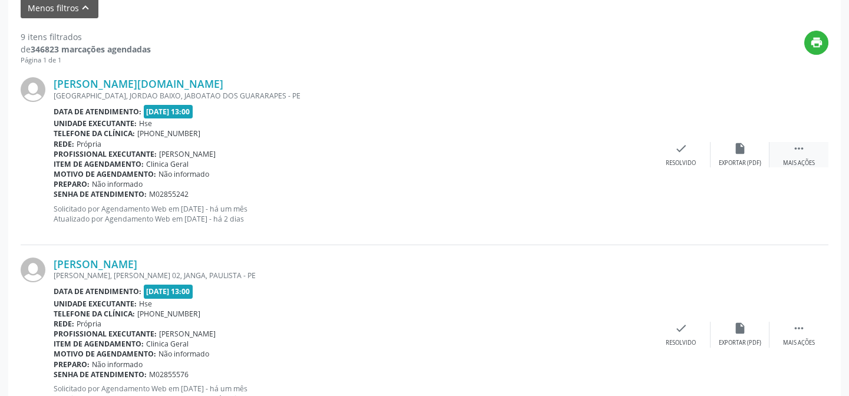
click at [811, 152] on div " Mais ações" at bounding box center [799, 154] width 59 height 25
click at [752, 155] on div "alarm_off Não compareceu" at bounding box center [740, 154] width 59 height 25
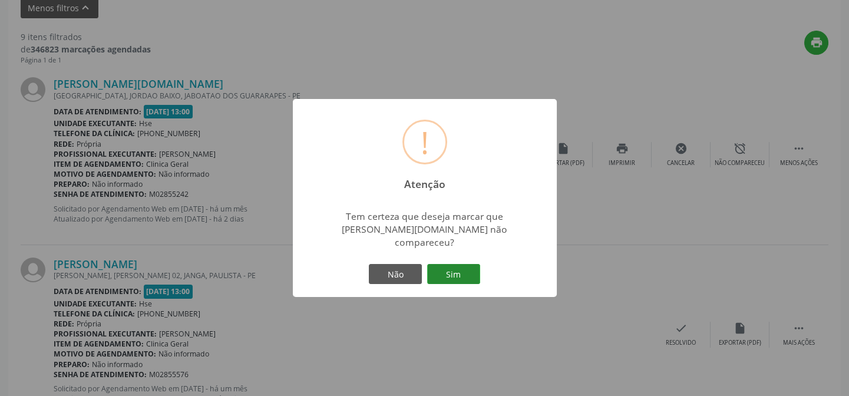
click at [452, 264] on button "Sim" at bounding box center [453, 274] width 53 height 20
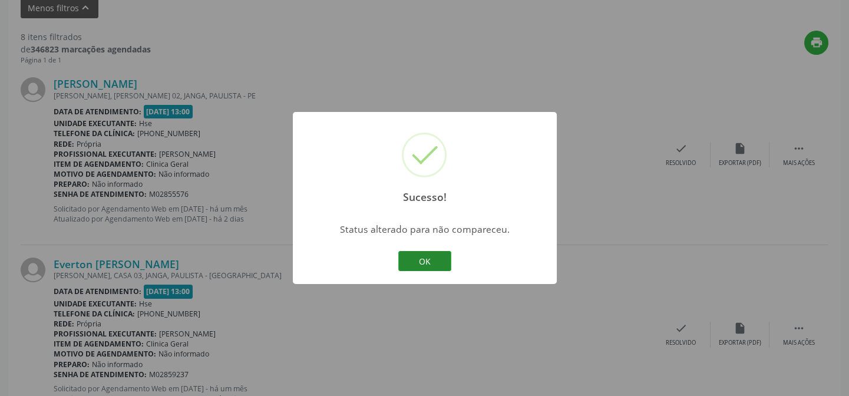
click at [433, 262] on button "OK" at bounding box center [424, 261] width 53 height 20
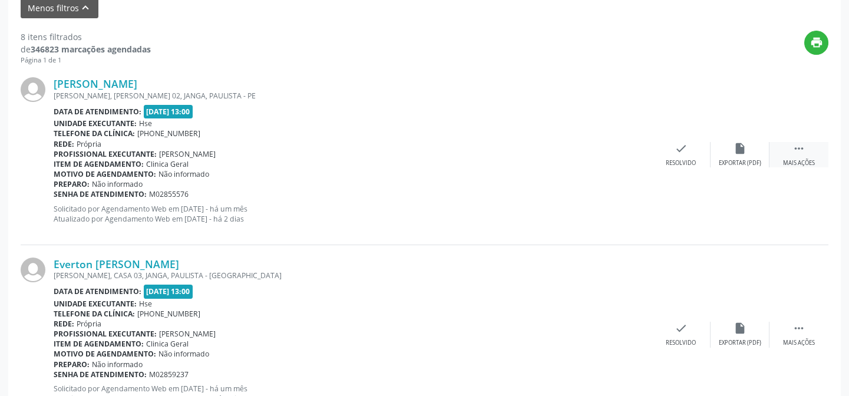
click at [800, 147] on icon "" at bounding box center [799, 148] width 13 height 13
click at [749, 156] on div "alarm_off Não compareceu" at bounding box center [740, 154] width 59 height 25
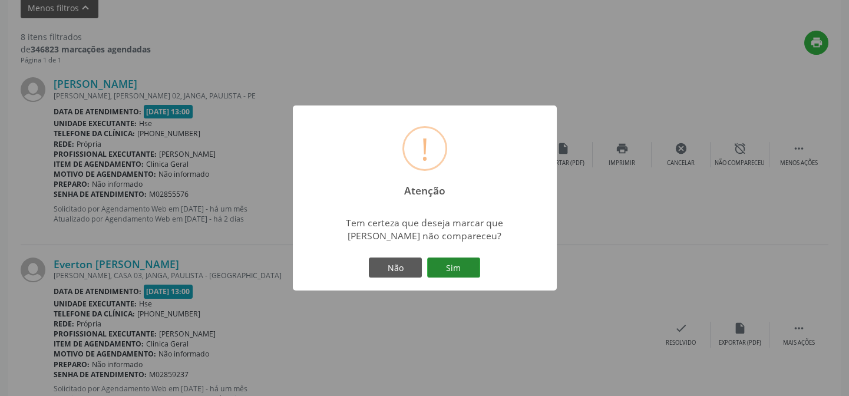
click at [466, 268] on button "Sim" at bounding box center [453, 268] width 53 height 20
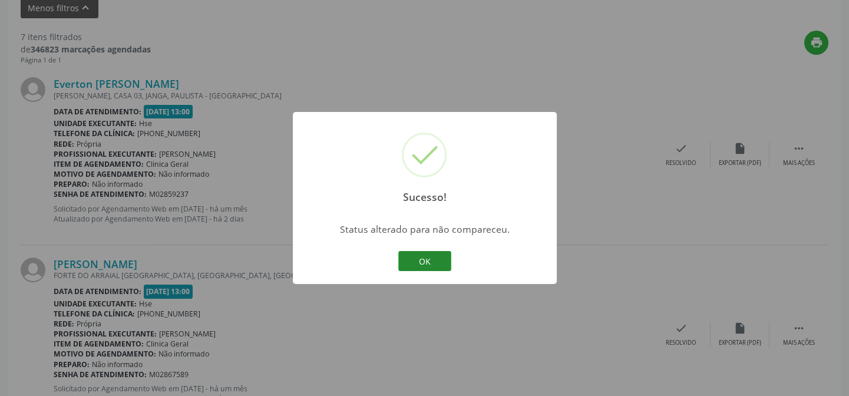
click at [440, 265] on button "OK" at bounding box center [424, 261] width 53 height 20
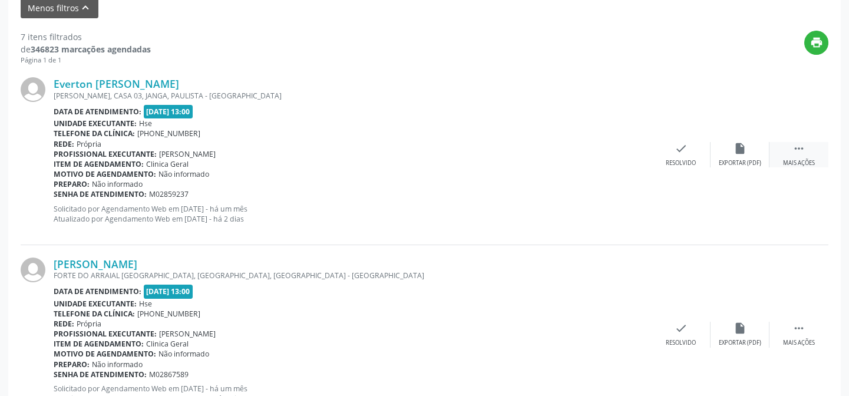
click at [803, 144] on icon "" at bounding box center [799, 148] width 13 height 13
click at [754, 156] on div "alarm_off Não compareceu" at bounding box center [740, 154] width 59 height 25
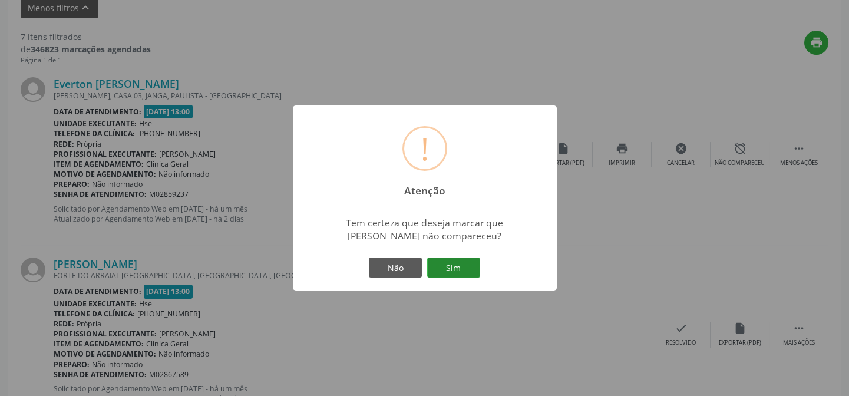
click at [474, 271] on button "Sim" at bounding box center [453, 268] width 53 height 20
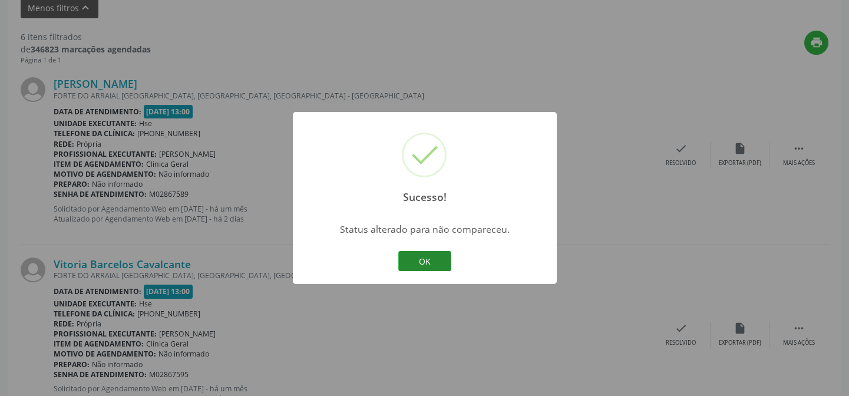
click at [417, 259] on button "OK" at bounding box center [424, 261] width 53 height 20
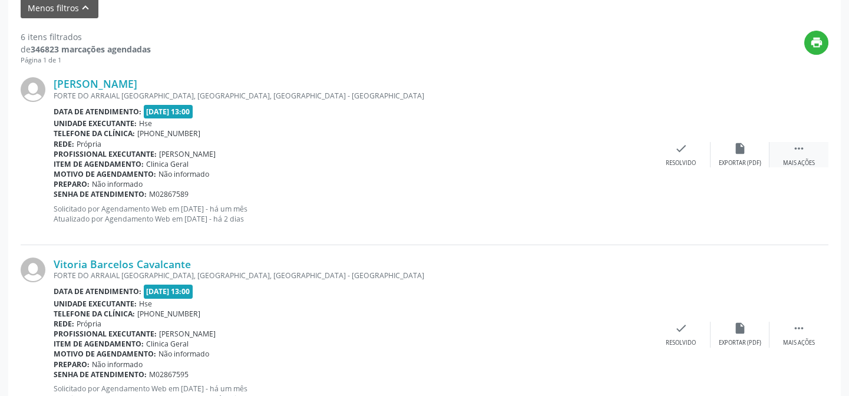
click at [787, 155] on div " Mais ações" at bounding box center [799, 154] width 59 height 25
drag, startPoint x: 745, startPoint y: 157, endPoint x: 743, endPoint y: 147, distance: 10.2
click at [743, 147] on div "alarm_off Não compareceu" at bounding box center [740, 154] width 59 height 25
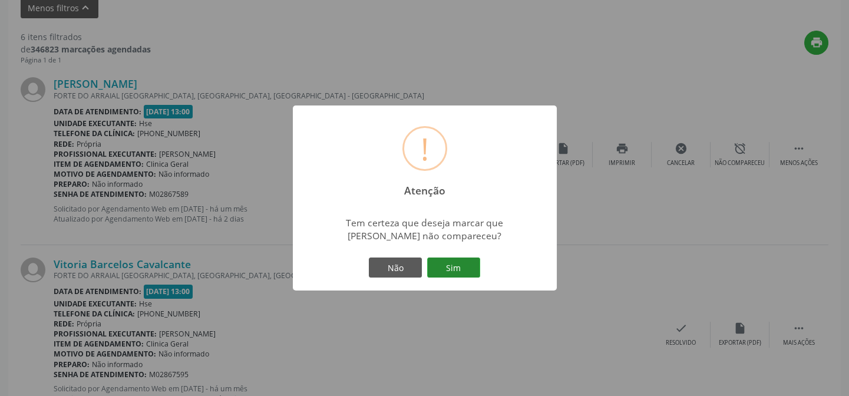
click at [447, 276] on button "Sim" at bounding box center [453, 268] width 53 height 20
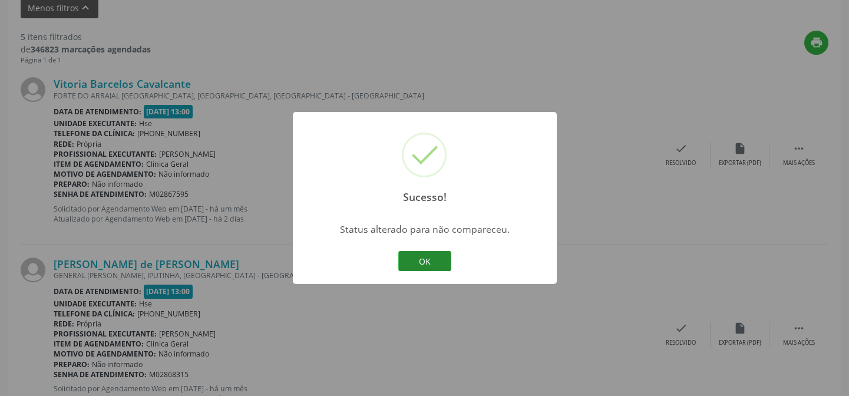
click at [438, 256] on button "OK" at bounding box center [424, 261] width 53 height 20
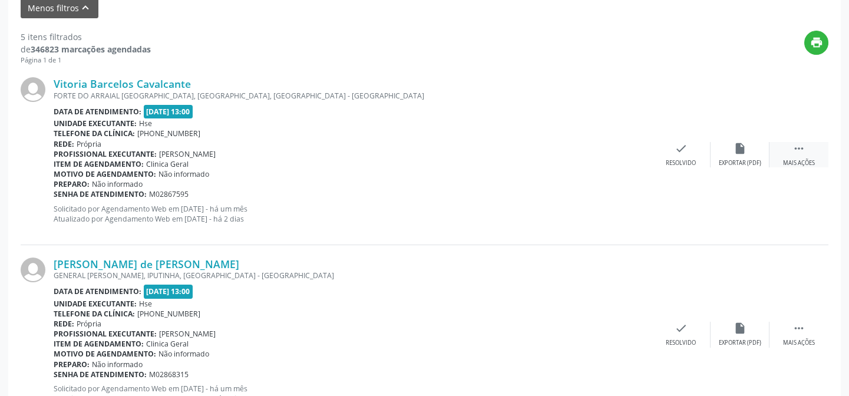
click at [780, 150] on div " Mais ações" at bounding box center [799, 154] width 59 height 25
click at [751, 156] on div "alarm_off Não compareceu" at bounding box center [740, 154] width 59 height 25
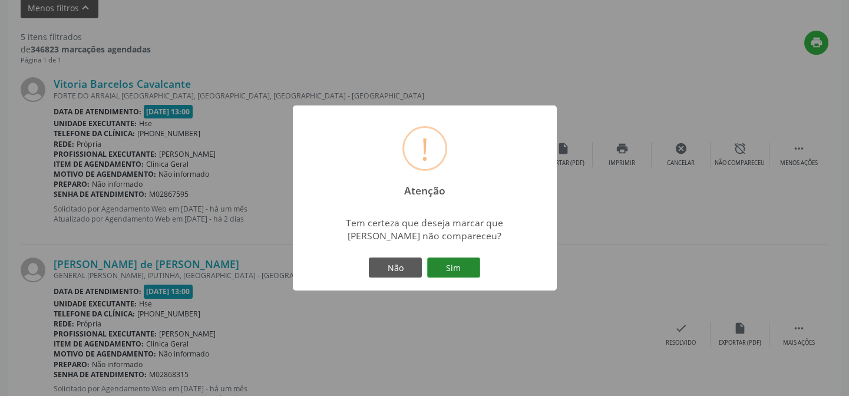
click at [466, 271] on button "Sim" at bounding box center [453, 268] width 53 height 20
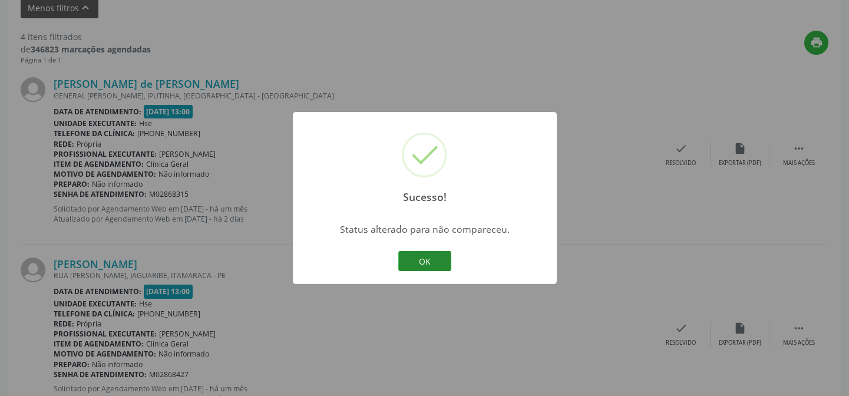
click at [444, 269] on button "OK" at bounding box center [424, 261] width 53 height 20
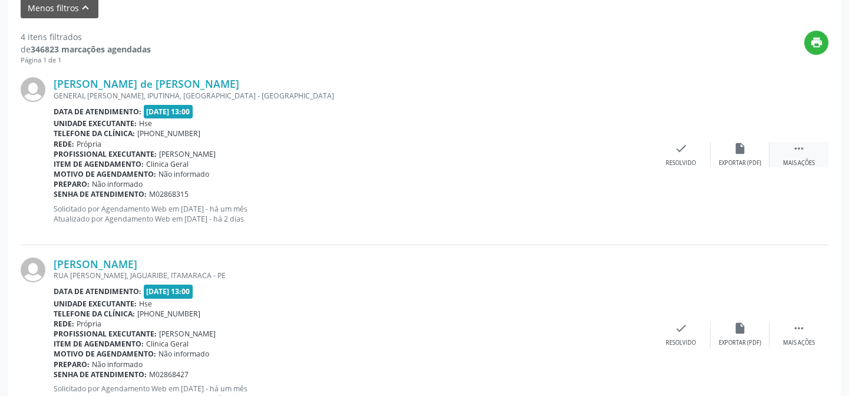
click at [809, 153] on div " Mais ações" at bounding box center [799, 154] width 59 height 25
click at [765, 153] on div "alarm_off Não compareceu" at bounding box center [740, 154] width 59 height 25
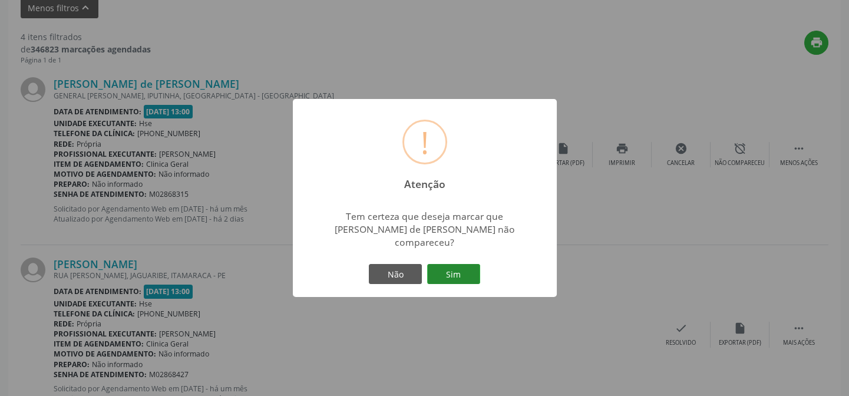
click at [458, 275] on button "Sim" at bounding box center [453, 274] width 53 height 20
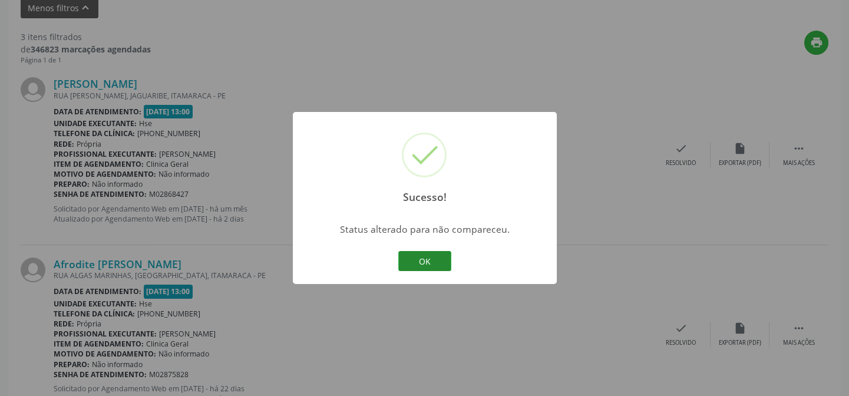
click at [401, 258] on button "OK" at bounding box center [424, 261] width 53 height 20
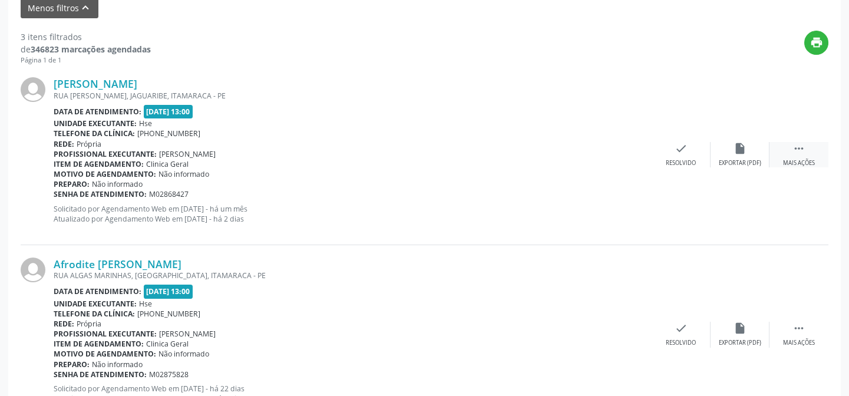
click at [806, 161] on div "Mais ações" at bounding box center [799, 163] width 32 height 8
click at [758, 159] on div "Não compareceu" at bounding box center [740, 163] width 50 height 8
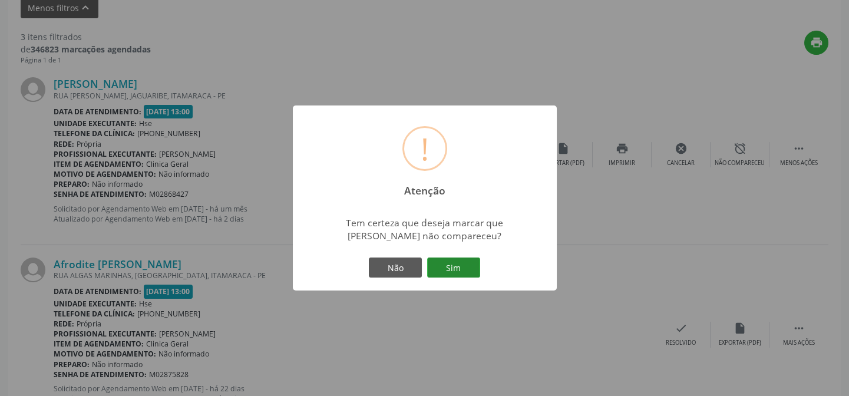
click at [467, 263] on button "Sim" at bounding box center [453, 268] width 53 height 20
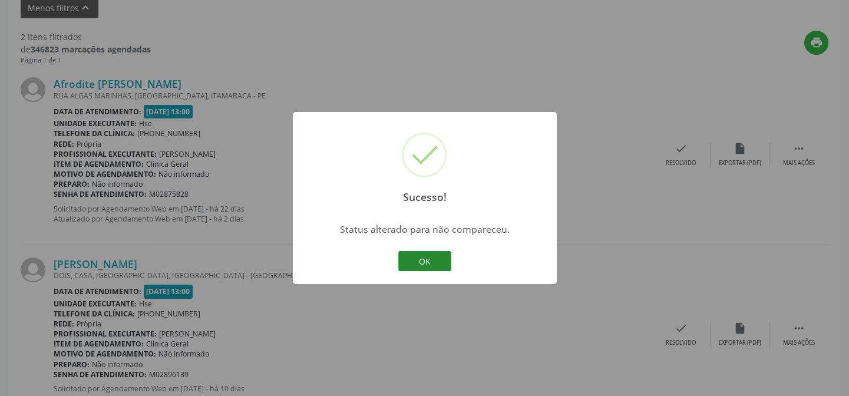
click at [418, 255] on button "OK" at bounding box center [424, 261] width 53 height 20
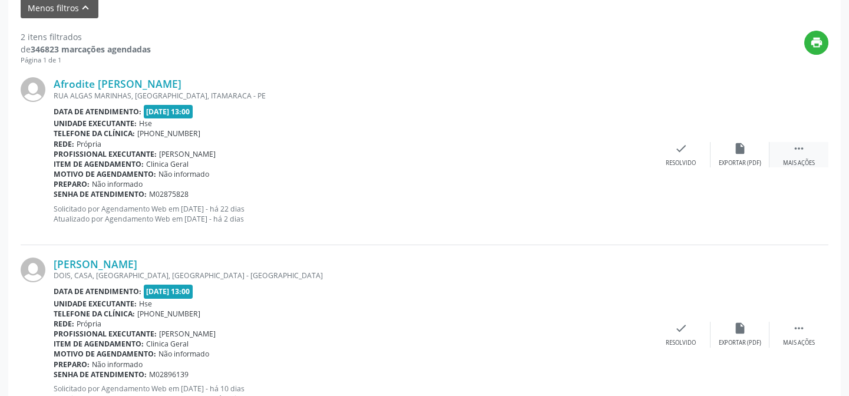
click at [797, 142] on icon "" at bounding box center [799, 148] width 13 height 13
click at [749, 163] on div "Não compareceu" at bounding box center [740, 163] width 50 height 8
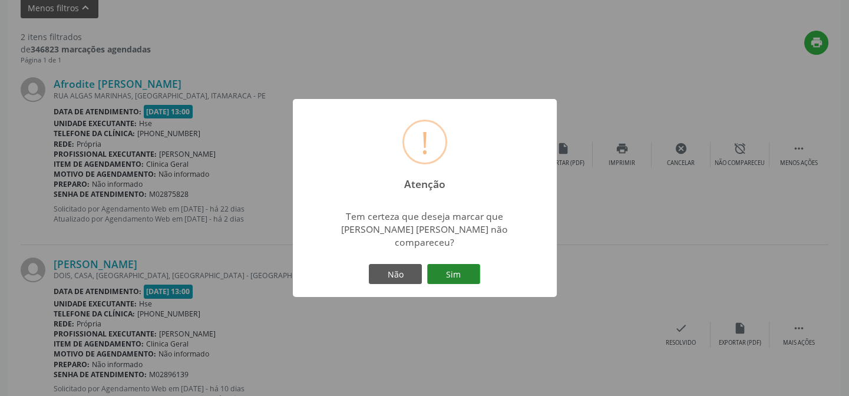
click at [466, 267] on button "Sim" at bounding box center [453, 274] width 53 height 20
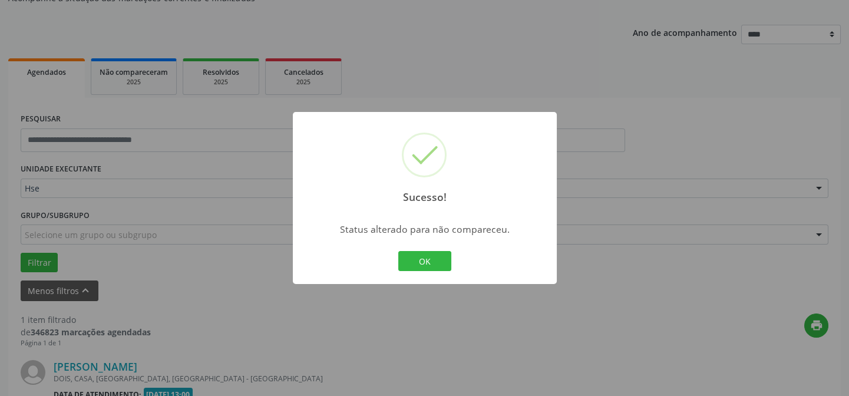
scroll to position [269, 0]
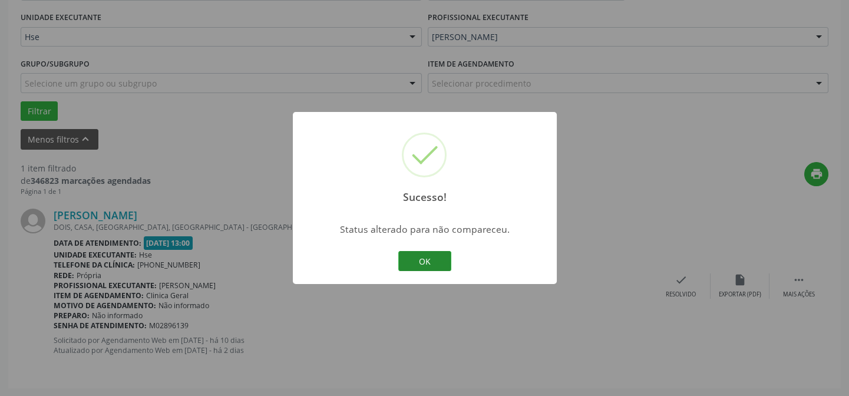
click at [437, 265] on button "OK" at bounding box center [424, 261] width 53 height 20
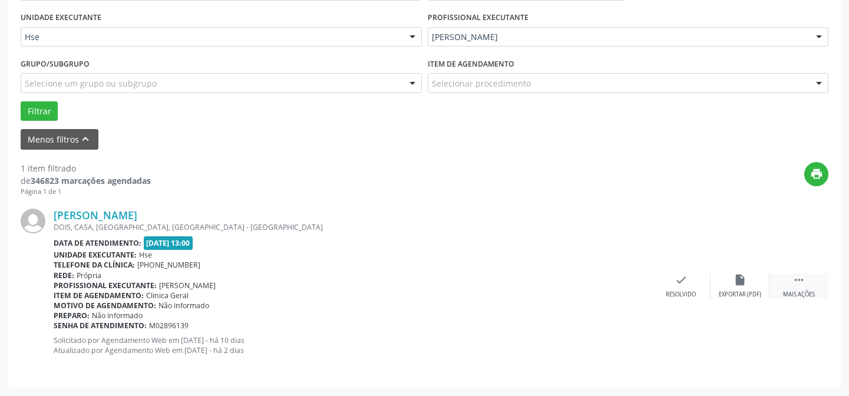
click at [791, 285] on div " Mais ações" at bounding box center [799, 285] width 59 height 25
click at [740, 276] on icon "alarm_off" at bounding box center [740, 279] width 13 height 13
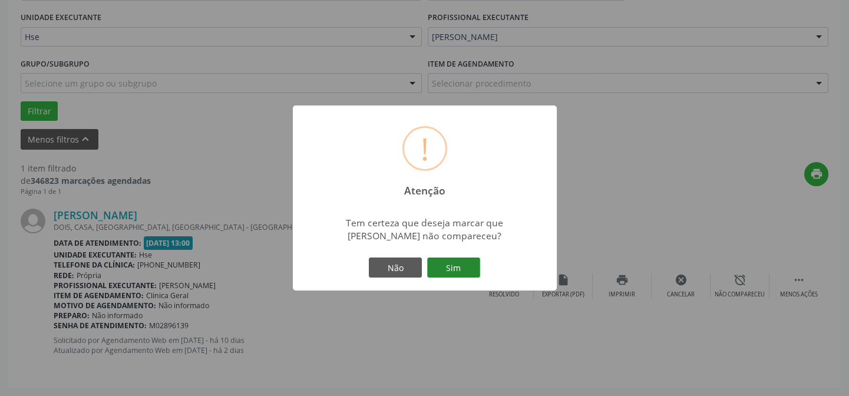
click at [468, 265] on button "Sim" at bounding box center [453, 268] width 53 height 20
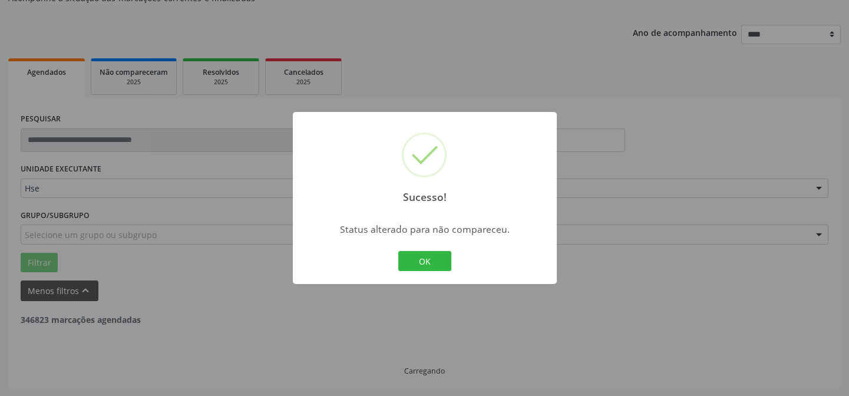
scroll to position [80, 0]
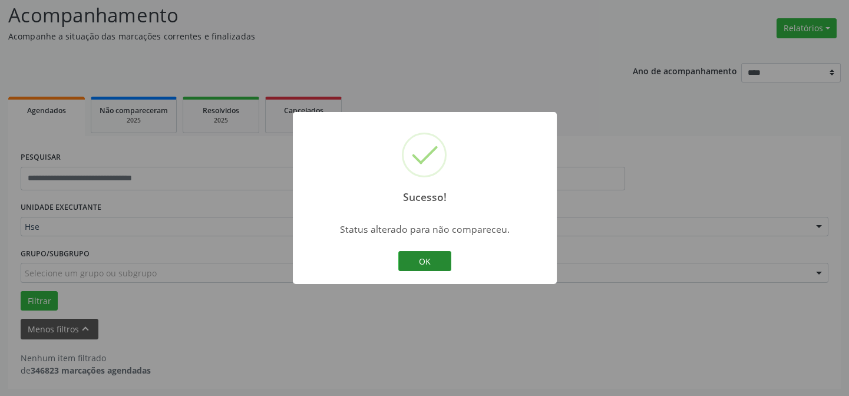
click at [419, 263] on button "OK" at bounding box center [424, 261] width 53 height 20
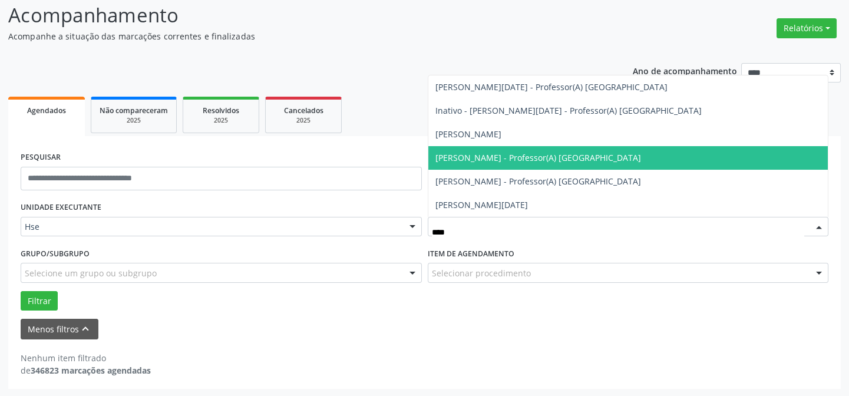
click at [479, 149] on span "[PERSON_NAME] - Professor(A) [GEOGRAPHIC_DATA]" at bounding box center [628, 158] width 400 height 24
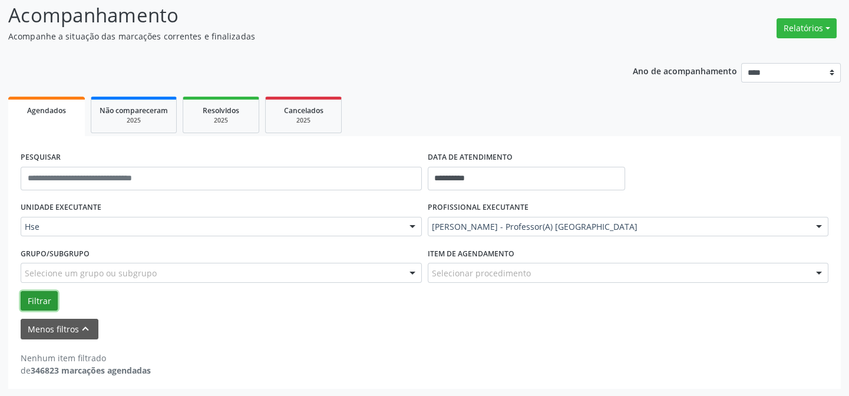
click at [45, 291] on button "Filtrar" at bounding box center [39, 301] width 37 height 20
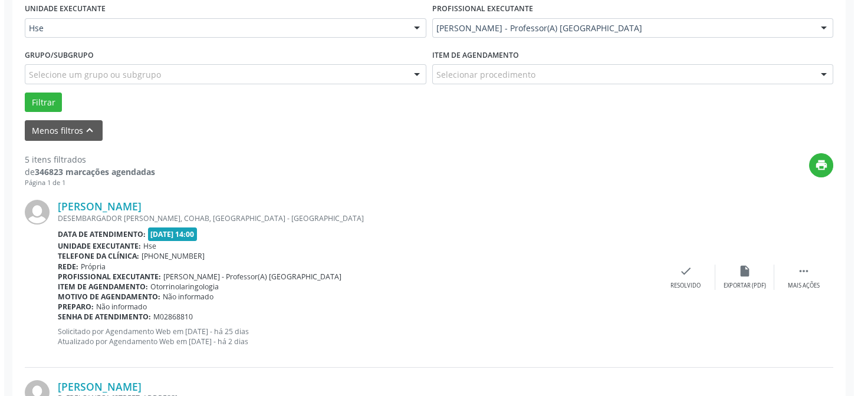
scroll to position [385, 0]
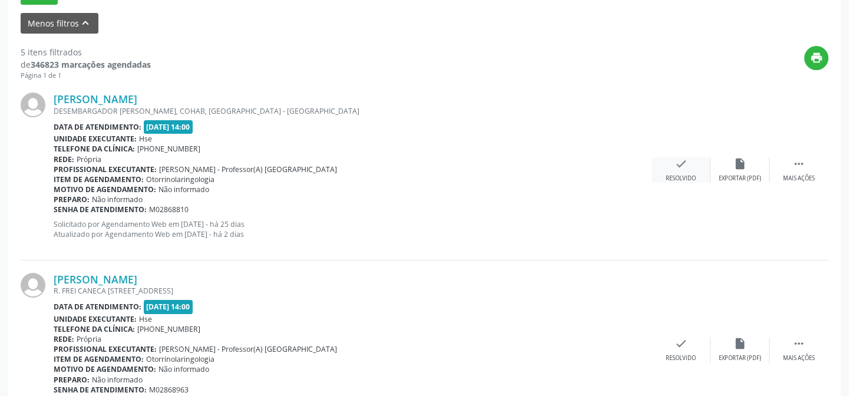
click at [667, 175] on div "Resolvido" at bounding box center [681, 178] width 30 height 8
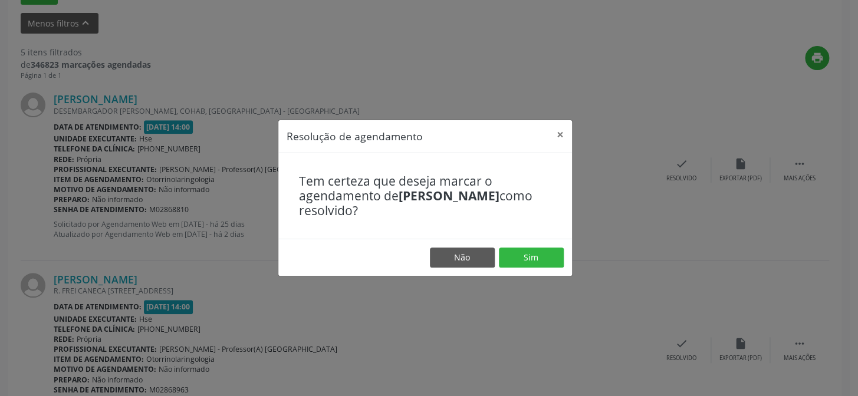
click at [538, 268] on footer "Não Sim" at bounding box center [425, 257] width 294 height 37
click at [531, 262] on button "Sim" at bounding box center [531, 258] width 65 height 20
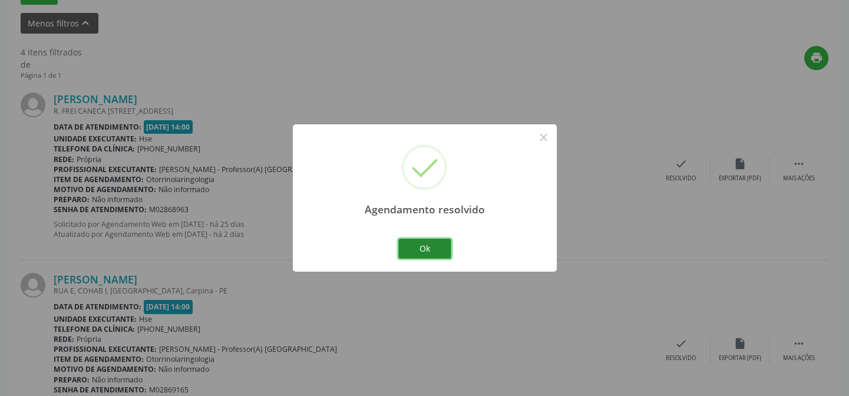
click at [438, 250] on button "Ok" at bounding box center [424, 249] width 53 height 20
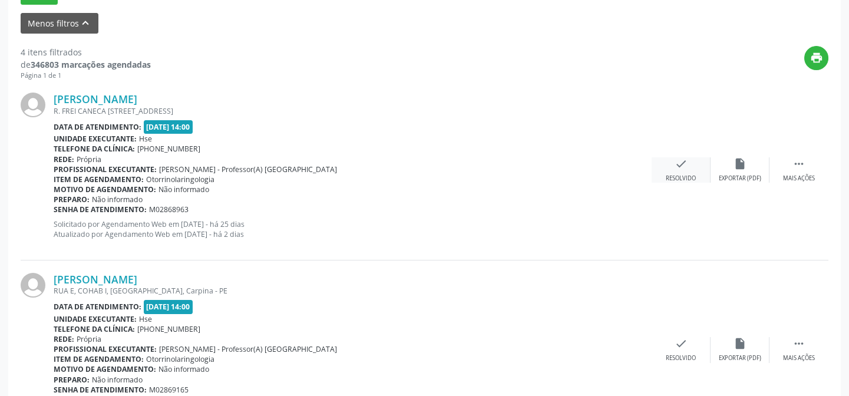
click at [675, 174] on div "Resolvido" at bounding box center [681, 178] width 30 height 8
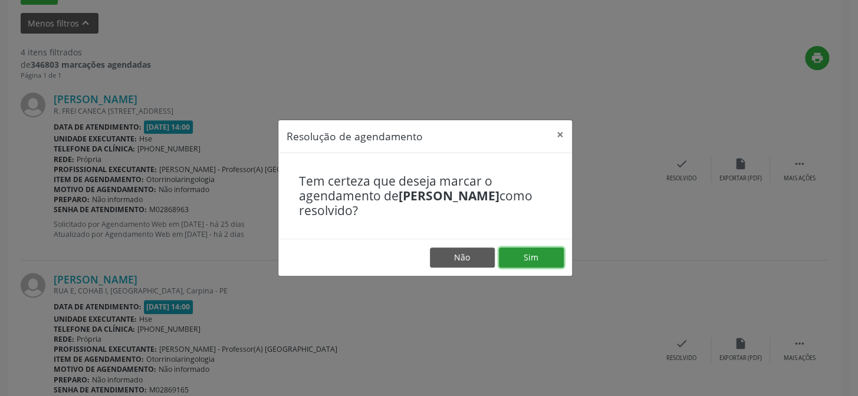
click at [540, 259] on button "Sim" at bounding box center [531, 258] width 65 height 20
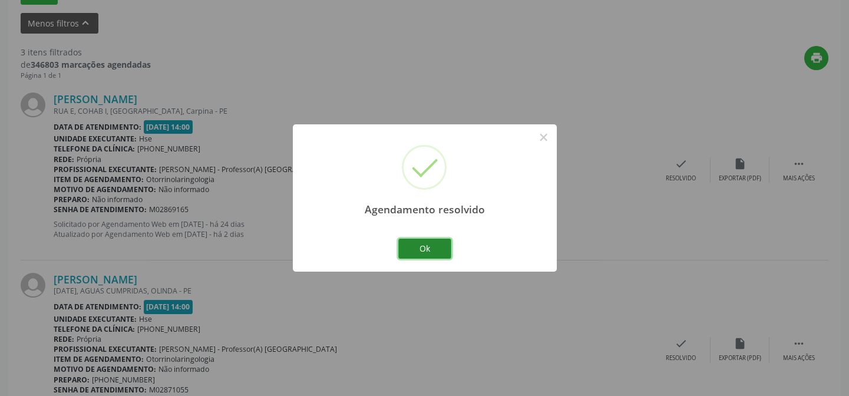
click at [427, 256] on button "Ok" at bounding box center [424, 249] width 53 height 20
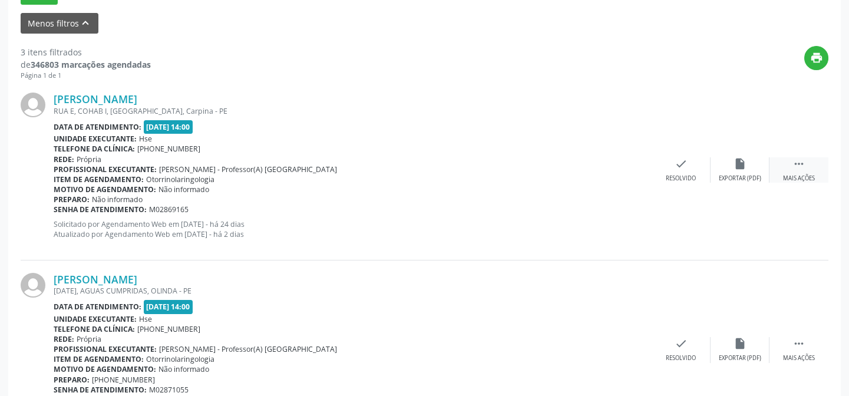
click at [812, 160] on div " Mais ações" at bounding box center [799, 169] width 59 height 25
click at [756, 169] on div "alarm_off Não compareceu" at bounding box center [740, 169] width 59 height 25
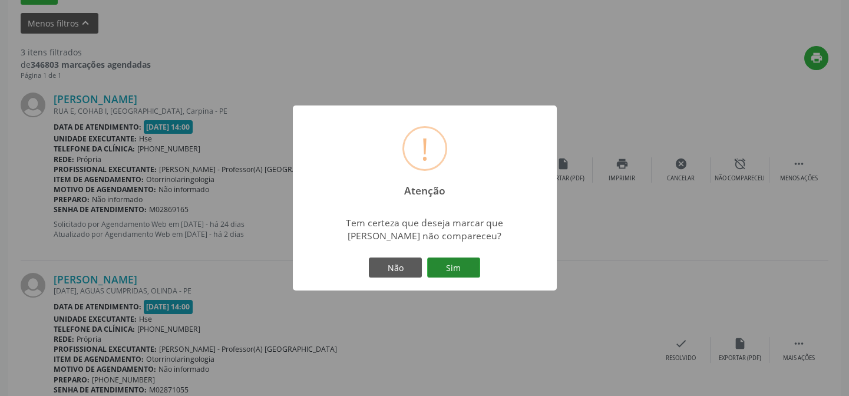
click at [457, 271] on button "Sim" at bounding box center [453, 268] width 53 height 20
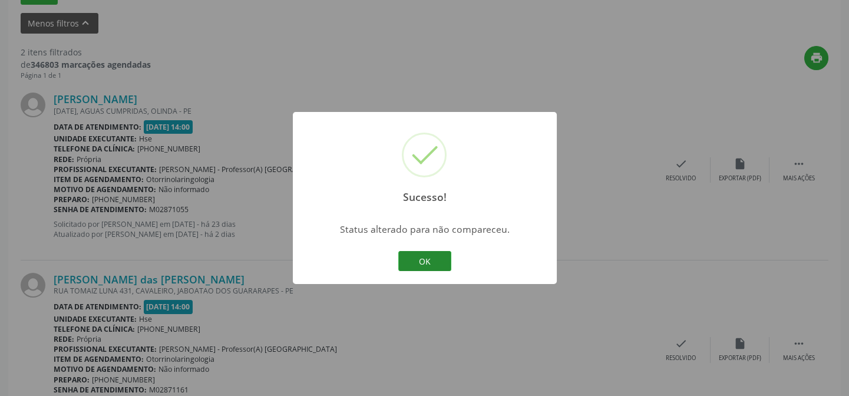
click at [434, 263] on button "OK" at bounding box center [424, 261] width 53 height 20
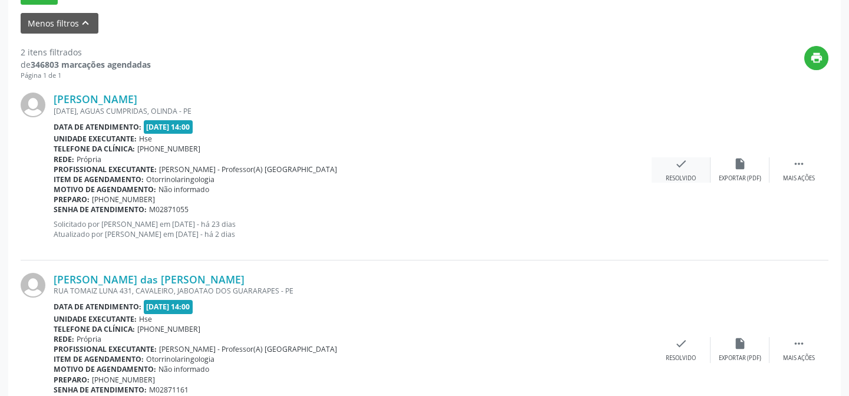
click at [672, 171] on div "check Resolvido" at bounding box center [681, 169] width 59 height 25
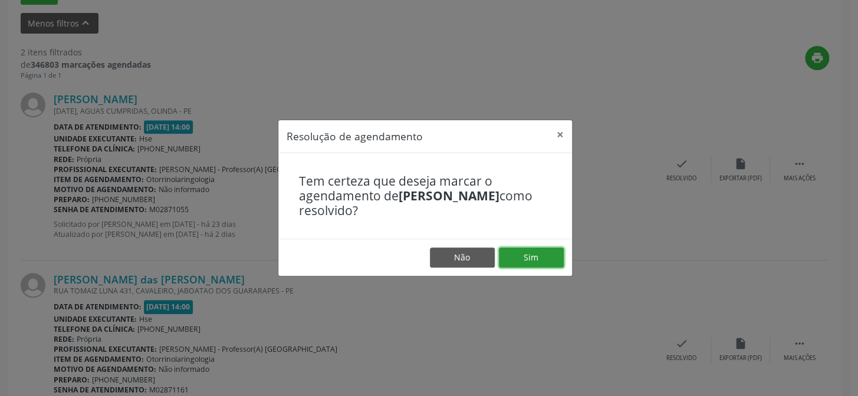
click at [546, 255] on button "Sim" at bounding box center [531, 258] width 65 height 20
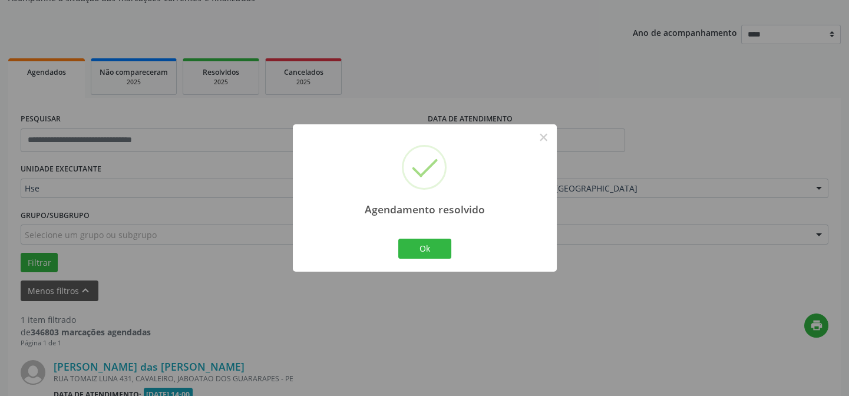
scroll to position [269, 0]
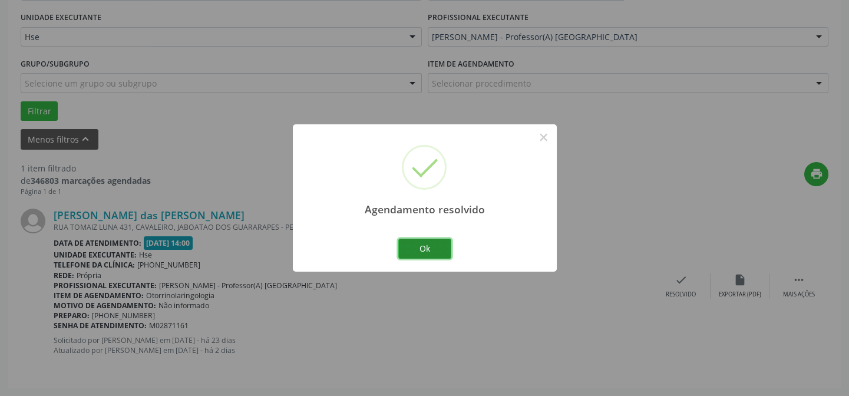
click at [450, 249] on button "Ok" at bounding box center [424, 249] width 53 height 20
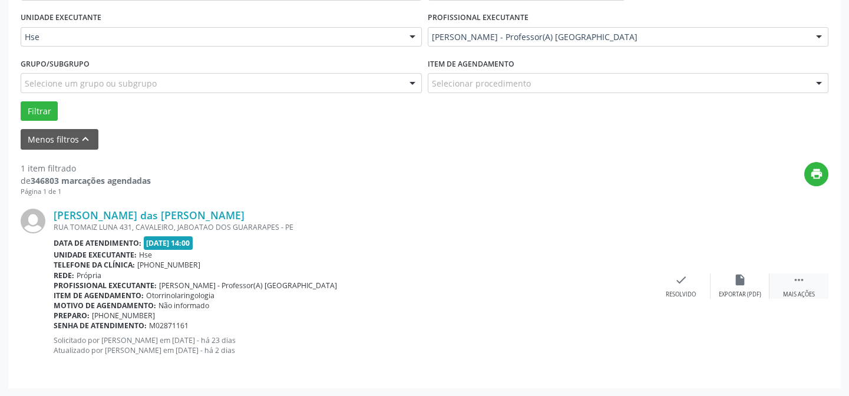
click at [790, 288] on div " Mais ações" at bounding box center [799, 285] width 59 height 25
click at [725, 286] on div "alarm_off Não compareceu" at bounding box center [740, 285] width 59 height 25
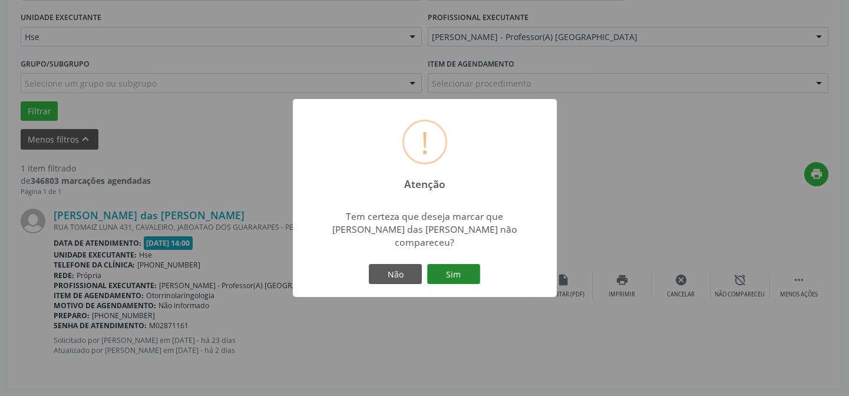
click at [450, 268] on button "Sim" at bounding box center [453, 274] width 53 height 20
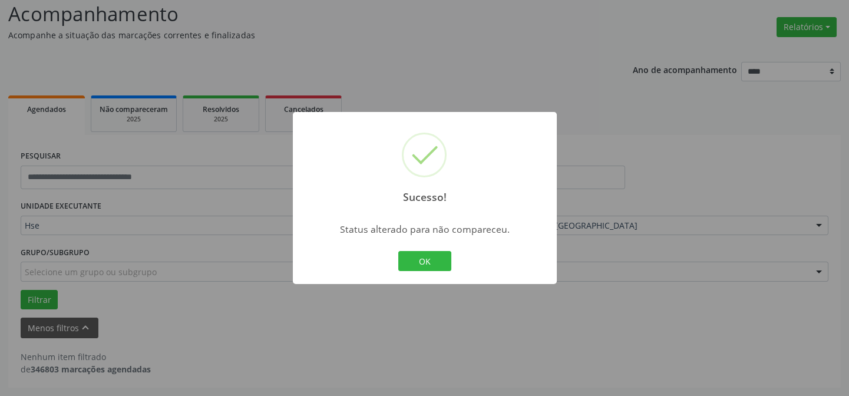
scroll to position [80, 0]
click at [441, 265] on button "OK" at bounding box center [424, 261] width 53 height 20
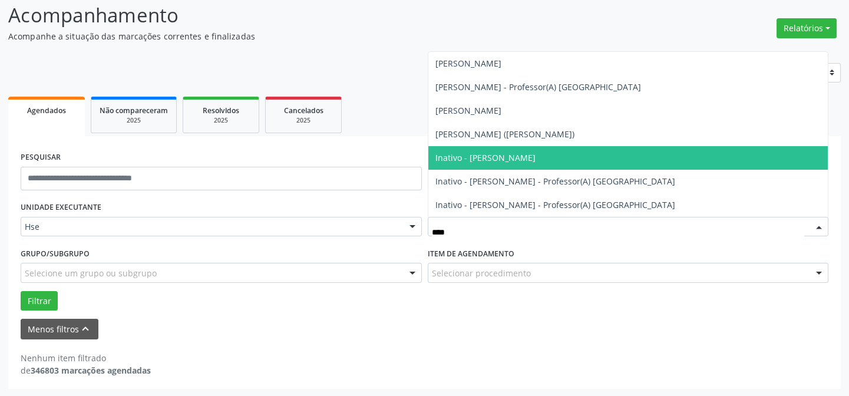
type input "*****"
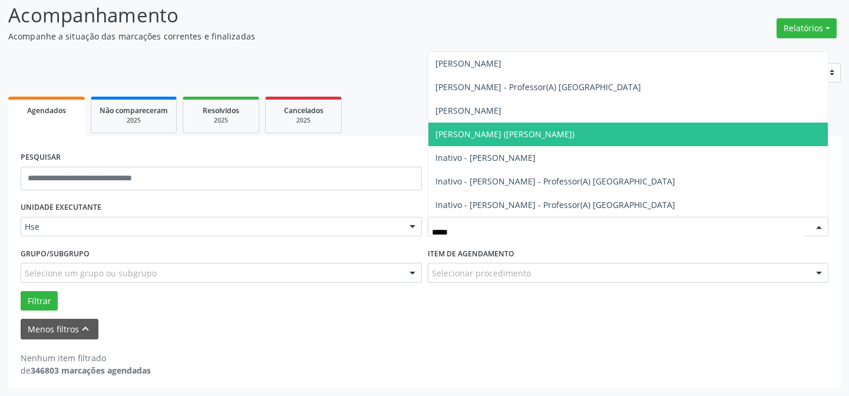
click at [529, 128] on span "[PERSON_NAME] ([PERSON_NAME])" at bounding box center [505, 133] width 139 height 11
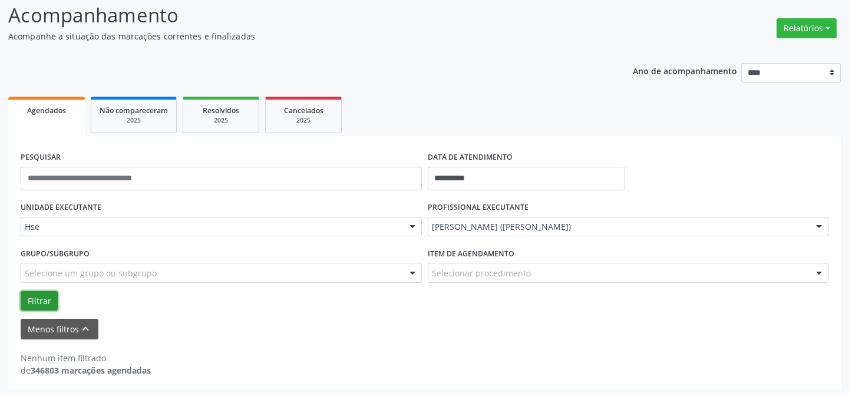
click at [41, 297] on button "Filtrar" at bounding box center [39, 301] width 37 height 20
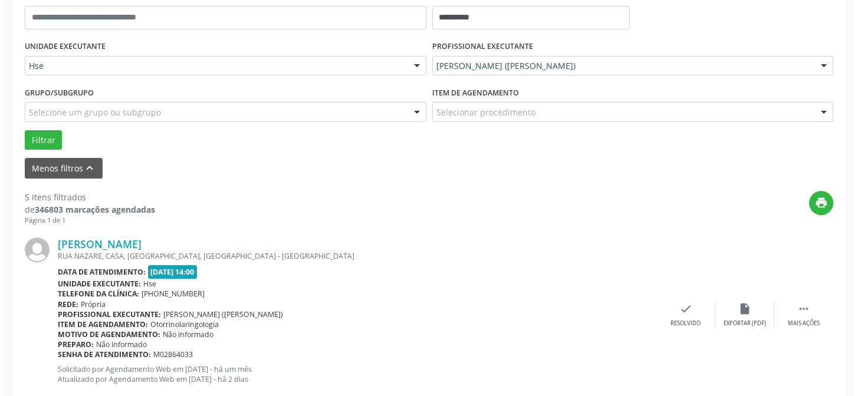
scroll to position [294, 0]
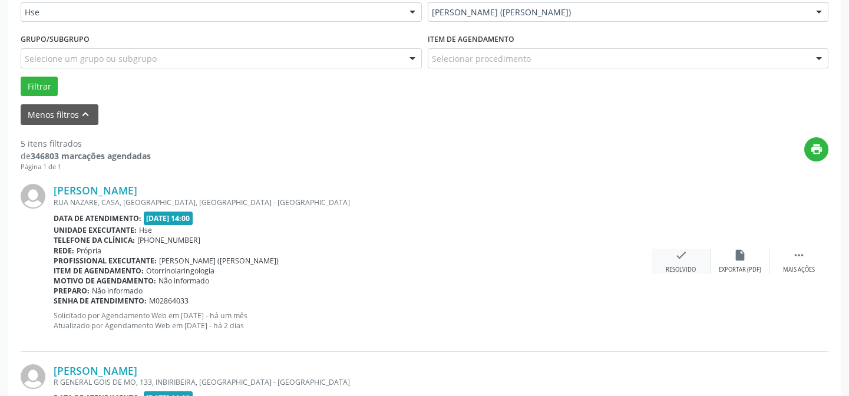
click at [682, 261] on icon "check" at bounding box center [681, 255] width 13 height 13
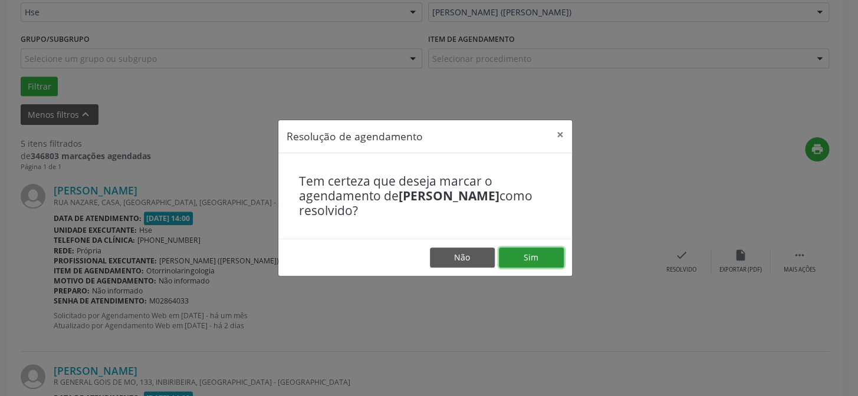
click at [526, 257] on button "Sim" at bounding box center [531, 258] width 65 height 20
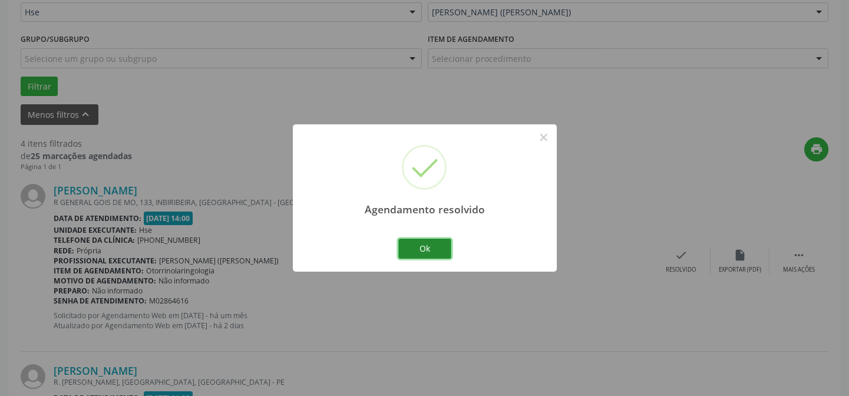
click at [420, 246] on button "Ok" at bounding box center [424, 249] width 53 height 20
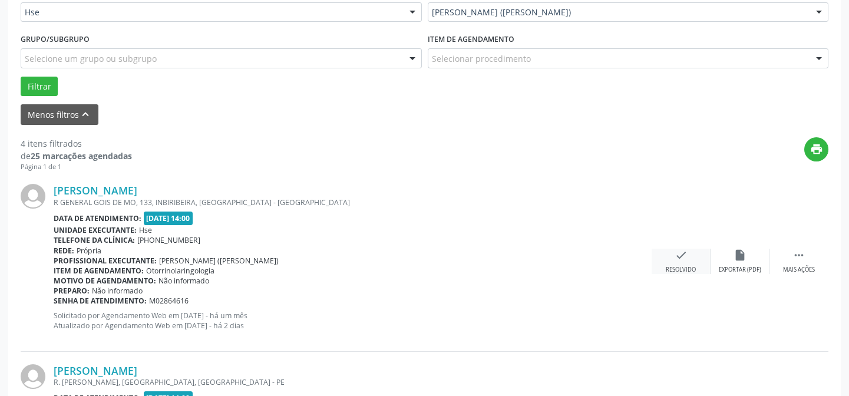
click at [696, 254] on div "check Resolvido" at bounding box center [681, 261] width 59 height 25
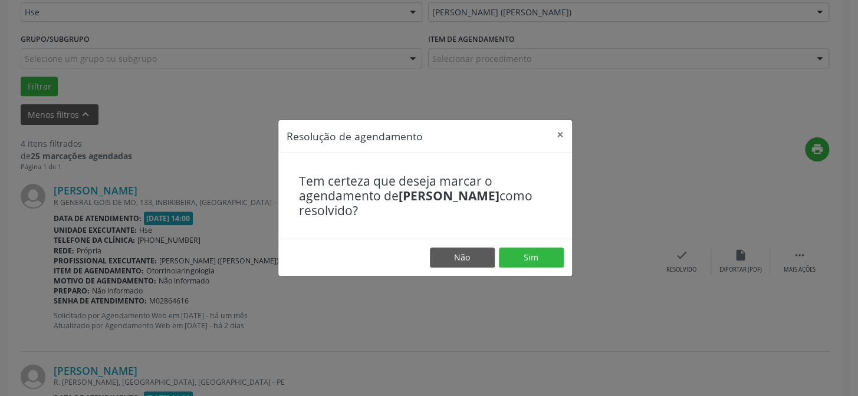
click at [564, 259] on footer "Não Sim" at bounding box center [425, 257] width 294 height 37
click at [543, 259] on button "Sim" at bounding box center [531, 258] width 65 height 20
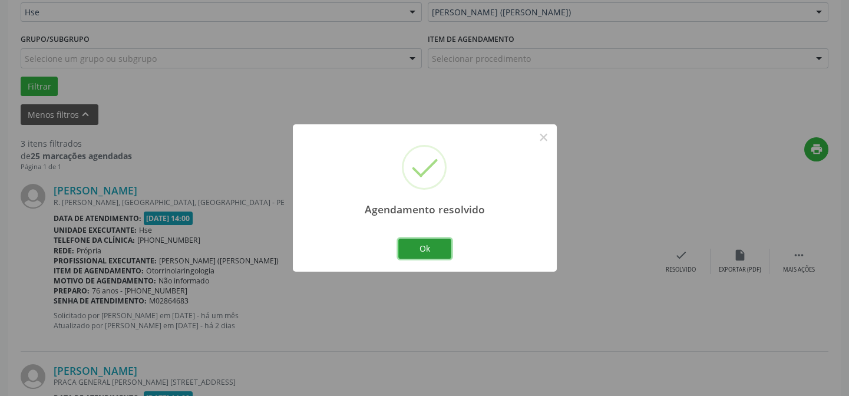
click at [423, 258] on button "Ok" at bounding box center [424, 249] width 53 height 20
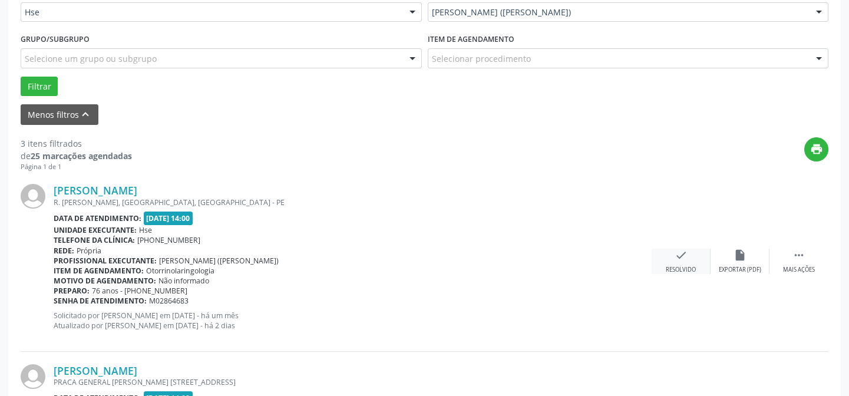
click at [675, 261] on div "check Resolvido" at bounding box center [681, 261] width 59 height 25
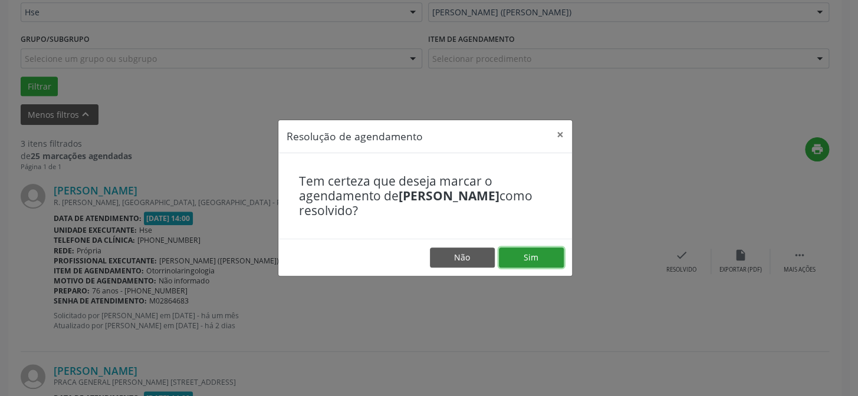
click at [519, 259] on button "Sim" at bounding box center [531, 258] width 65 height 20
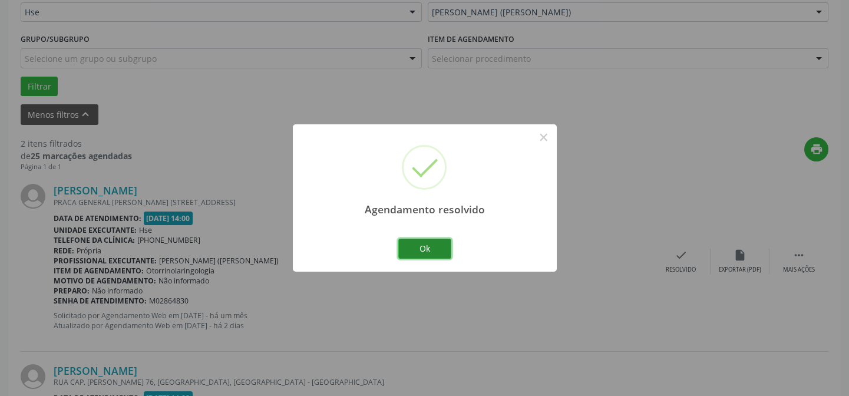
click at [442, 250] on button "Ok" at bounding box center [424, 249] width 53 height 20
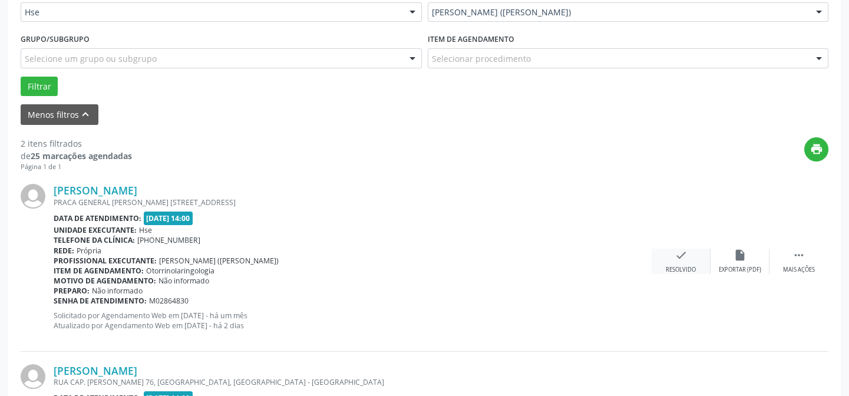
click at [697, 271] on div "check Resolvido" at bounding box center [681, 261] width 59 height 25
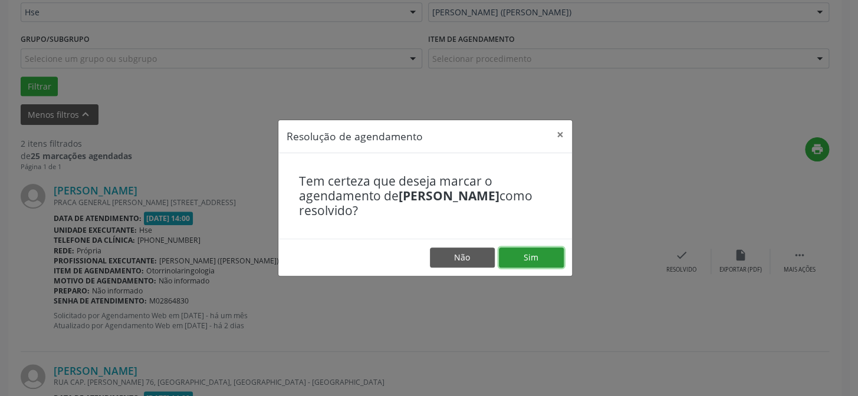
click at [510, 254] on button "Sim" at bounding box center [531, 258] width 65 height 20
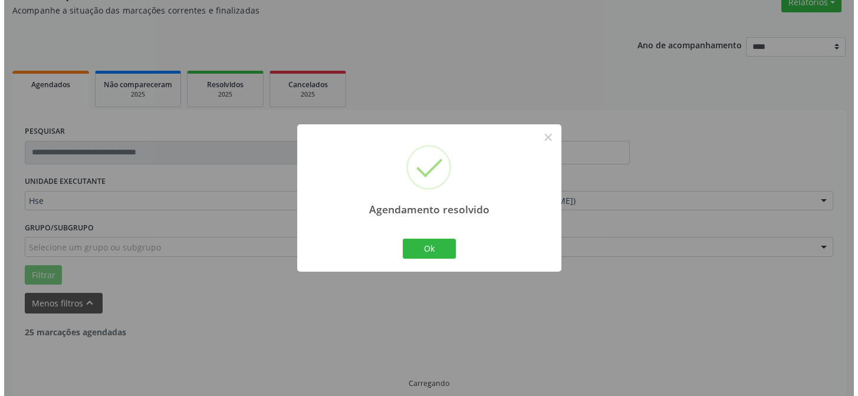
scroll to position [269, 0]
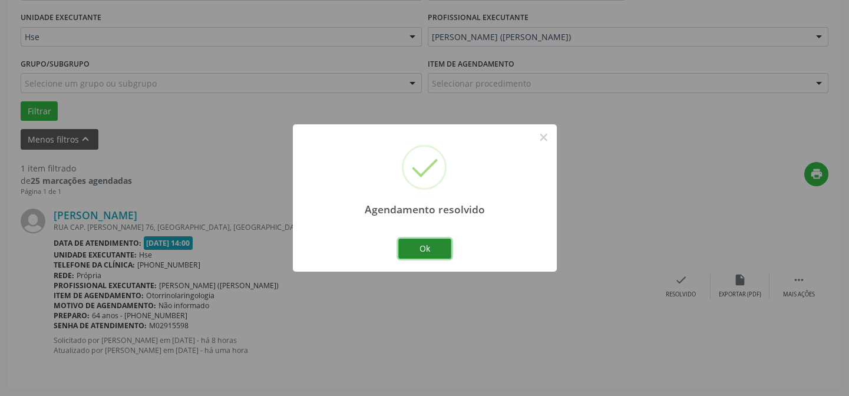
click at [436, 253] on button "Ok" at bounding box center [424, 249] width 53 height 20
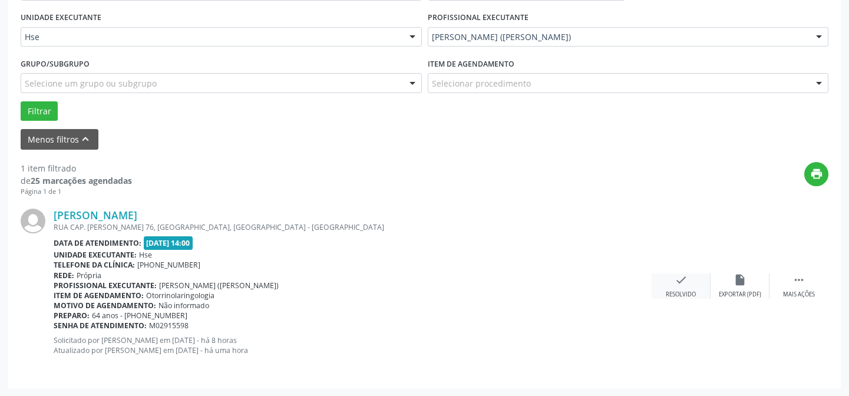
click at [681, 281] on icon "check" at bounding box center [681, 279] width 13 height 13
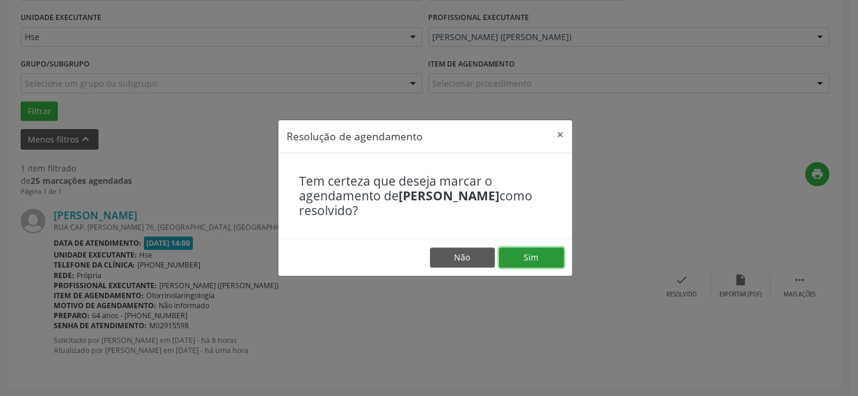
click at [529, 255] on button "Sim" at bounding box center [531, 258] width 65 height 20
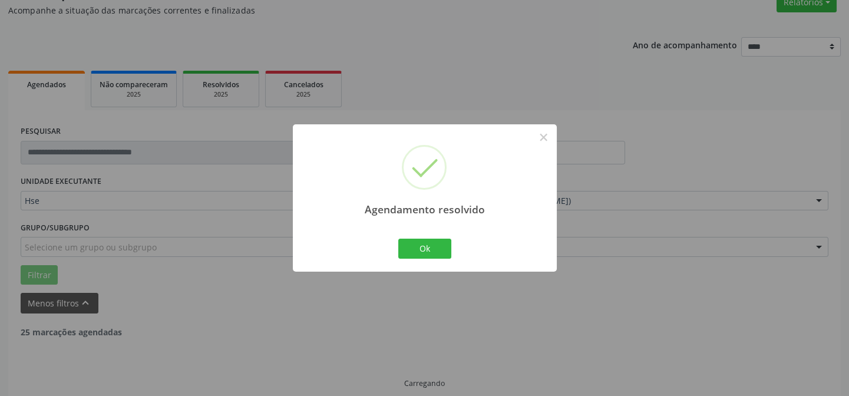
scroll to position [118, 0]
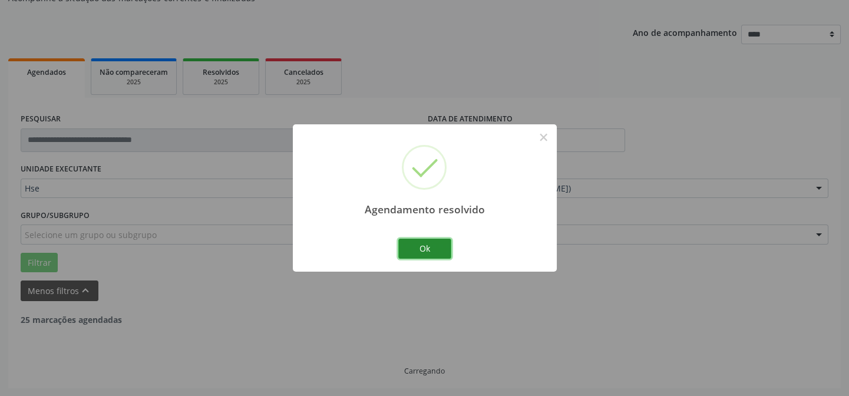
click at [424, 248] on button "Ok" at bounding box center [424, 249] width 53 height 20
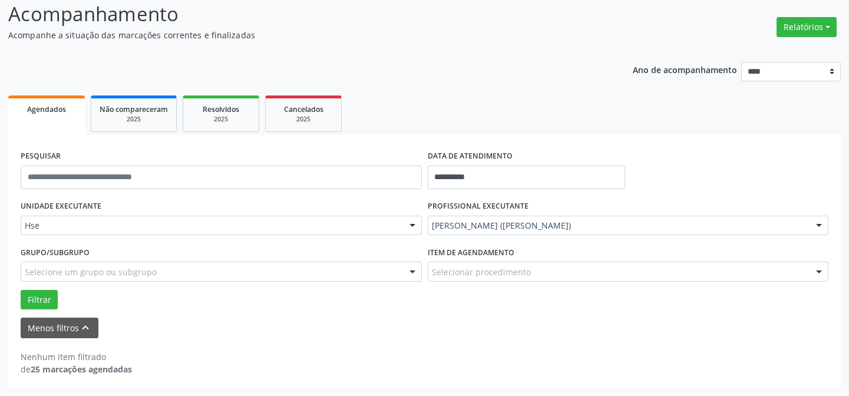
scroll to position [80, 0]
